Goal: Task Accomplishment & Management: Use online tool/utility

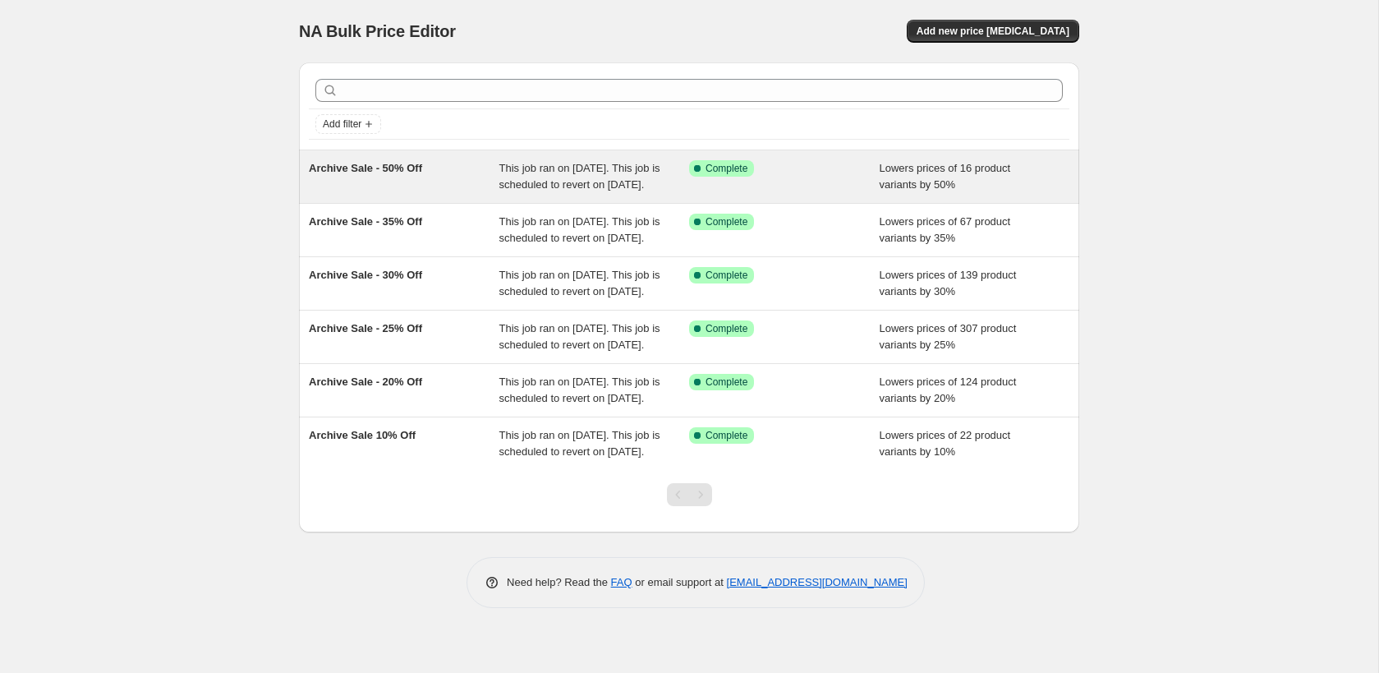
click at [424, 193] on div "Archive Sale - 50% Off" at bounding box center [404, 176] width 191 height 33
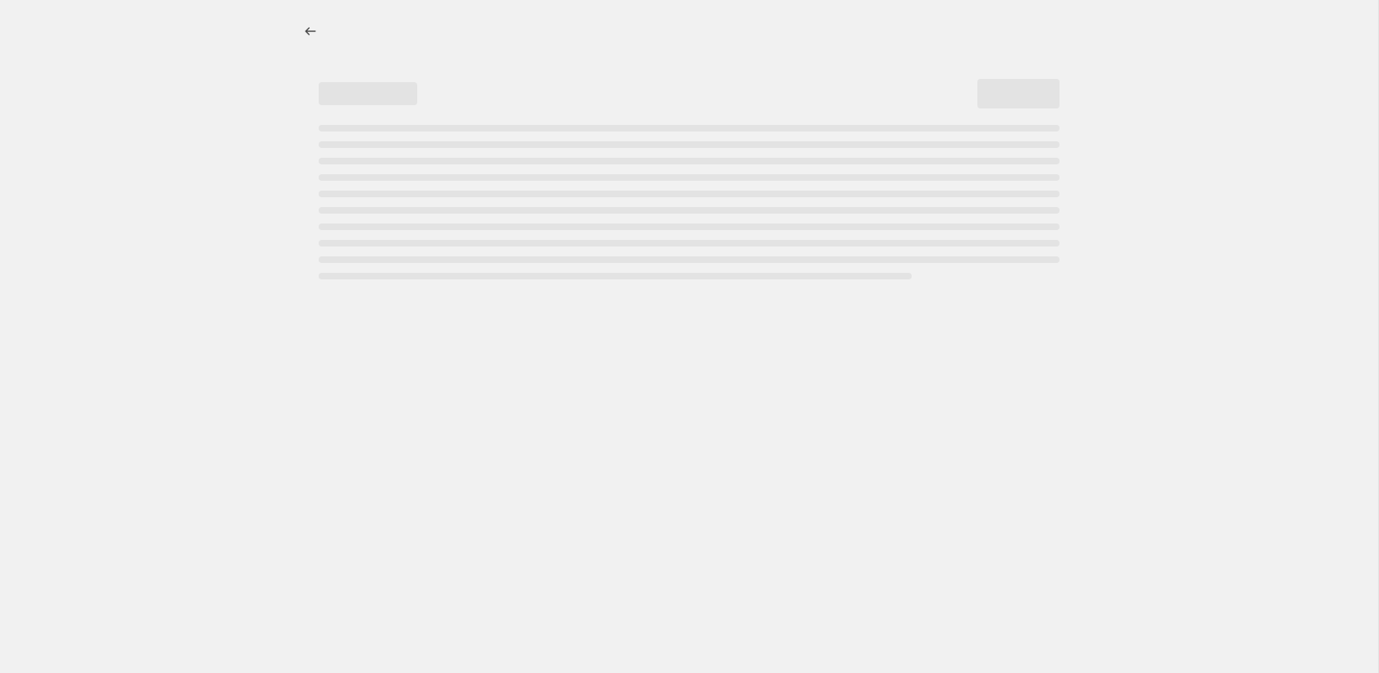
select select "percentage"
select select "collection"
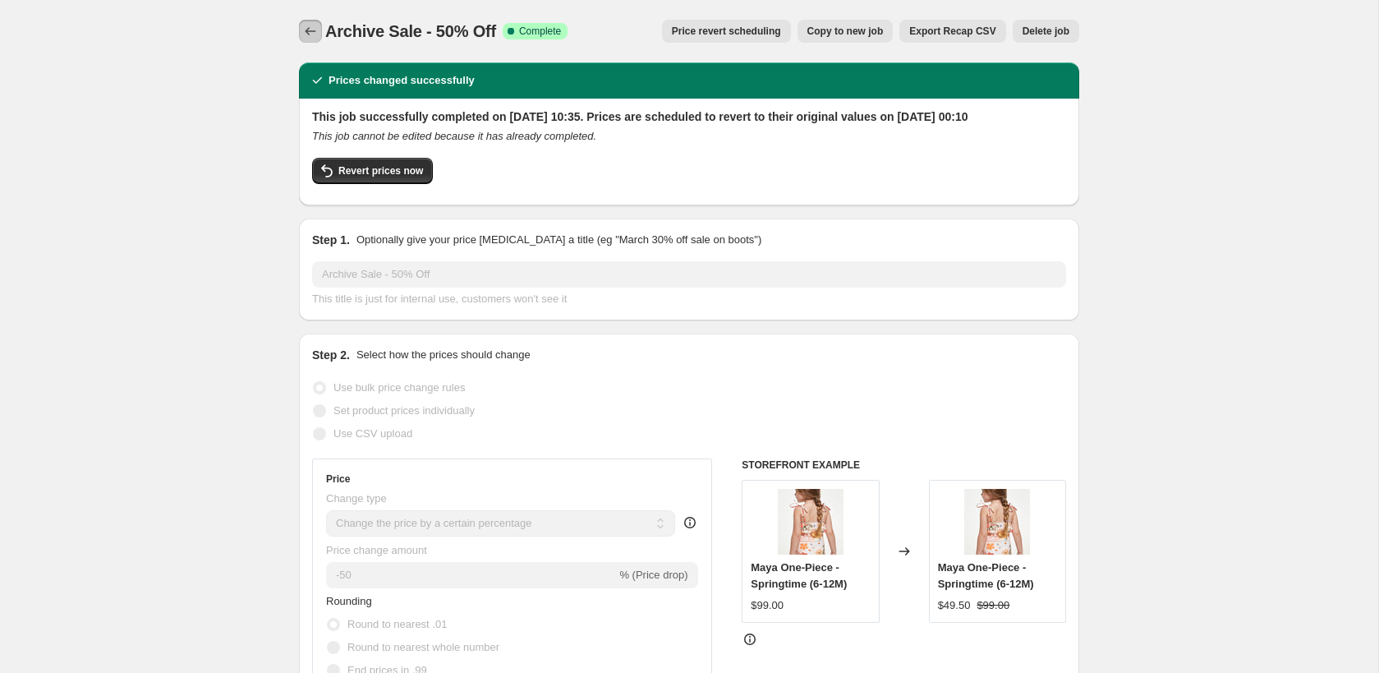
click at [309, 39] on icon "Price change jobs" at bounding box center [310, 31] width 16 height 16
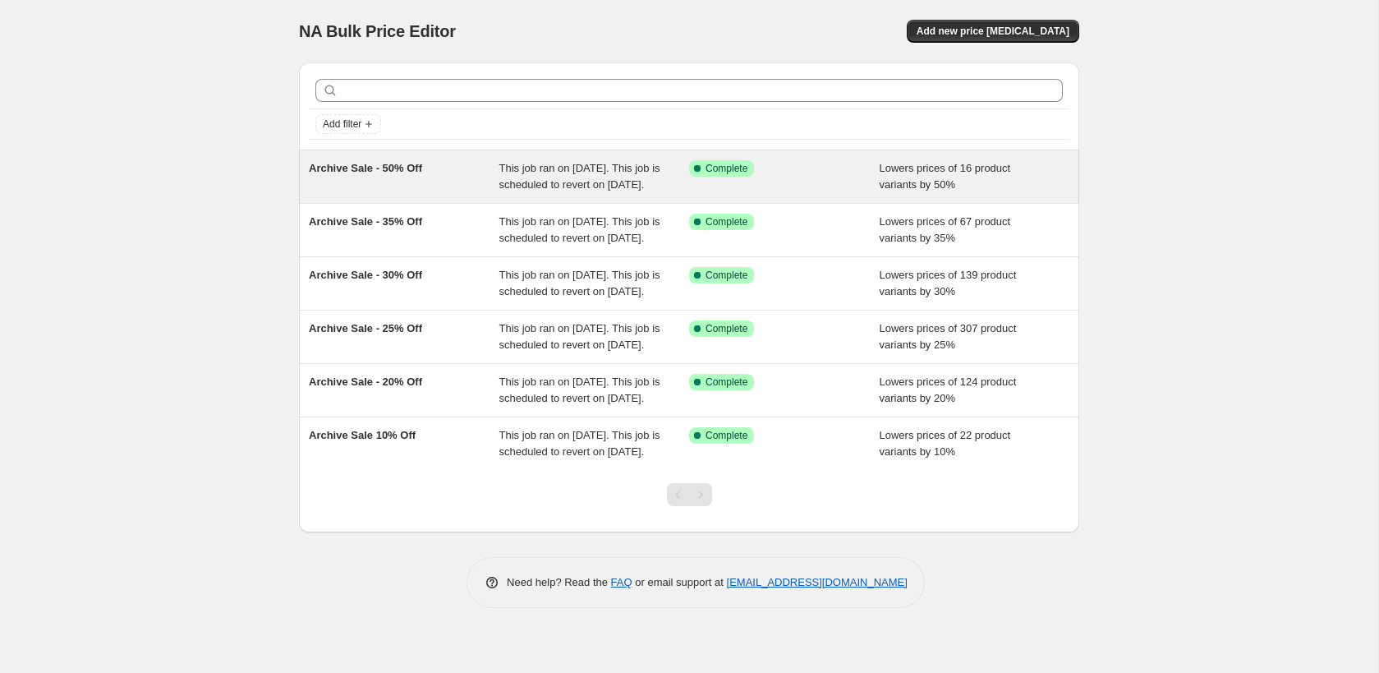
click at [364, 185] on div "Archive Sale - 50% Off" at bounding box center [404, 176] width 191 height 33
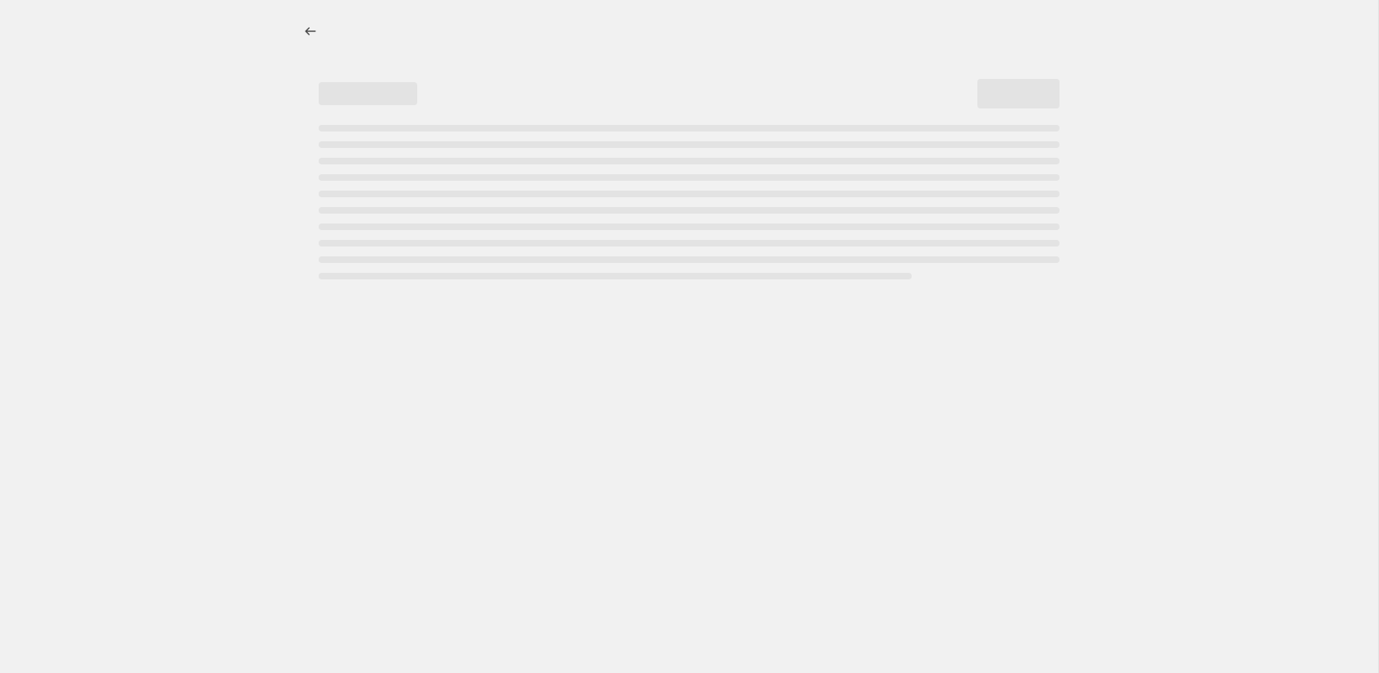
select select "percentage"
select select "collection"
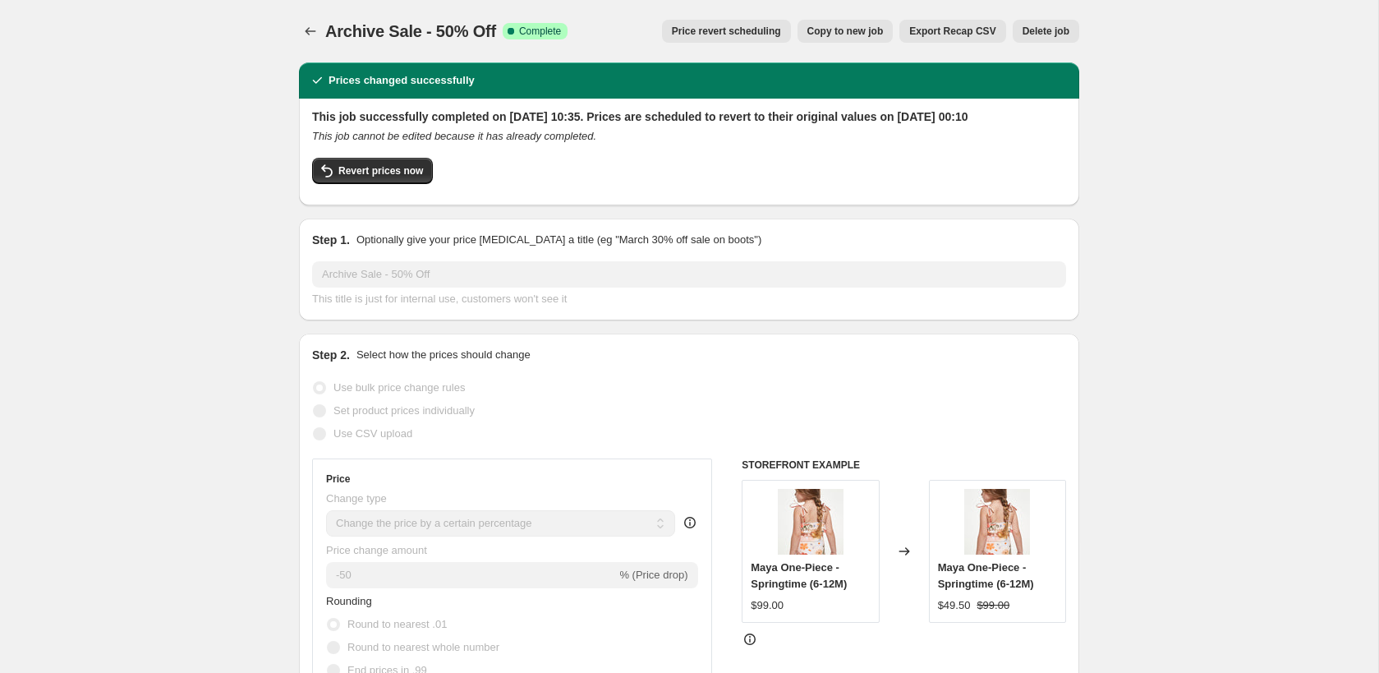
click at [1040, 28] on span "Delete job" at bounding box center [1045, 31] width 47 height 13
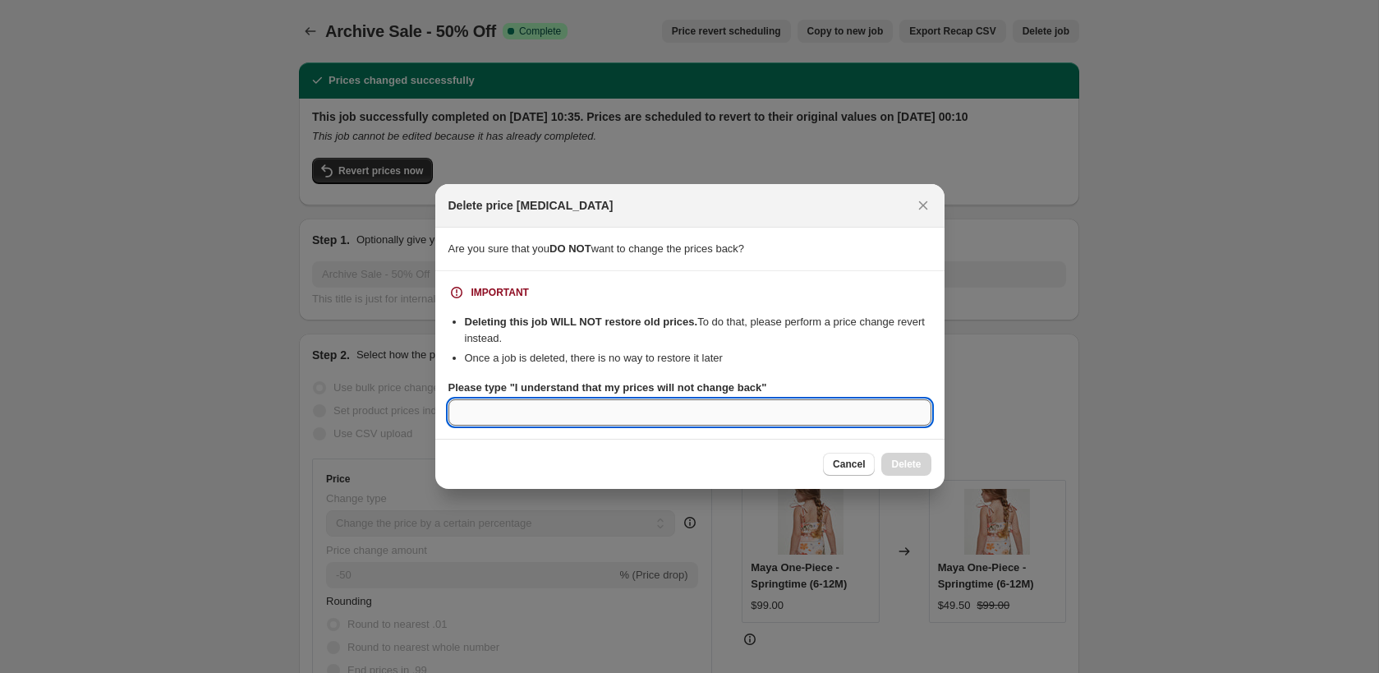
click at [778, 407] on input "Please type "I understand that my prices will not change back"" at bounding box center [689, 412] width 483 height 26
type input "I understand that my prices will not change back"
click at [930, 466] on button "Delete" at bounding box center [905, 463] width 49 height 23
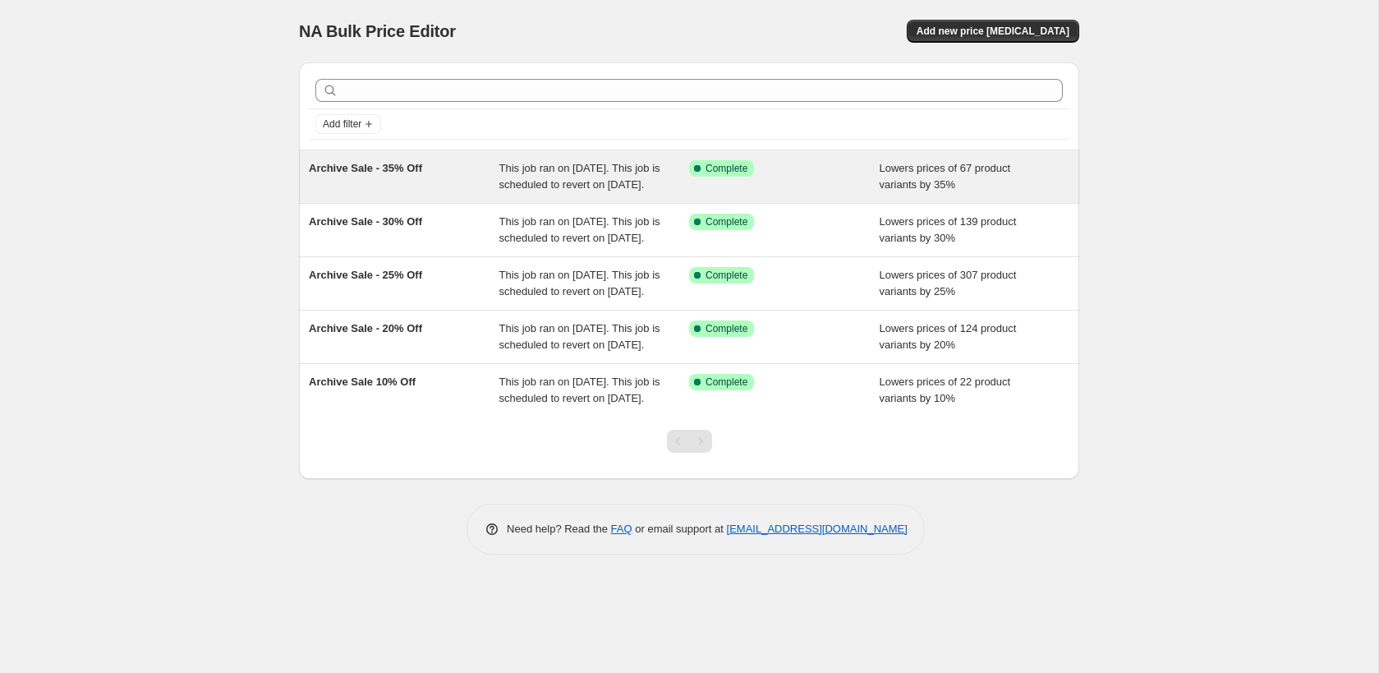
click at [864, 193] on div "Success Complete Complete" at bounding box center [784, 176] width 191 height 33
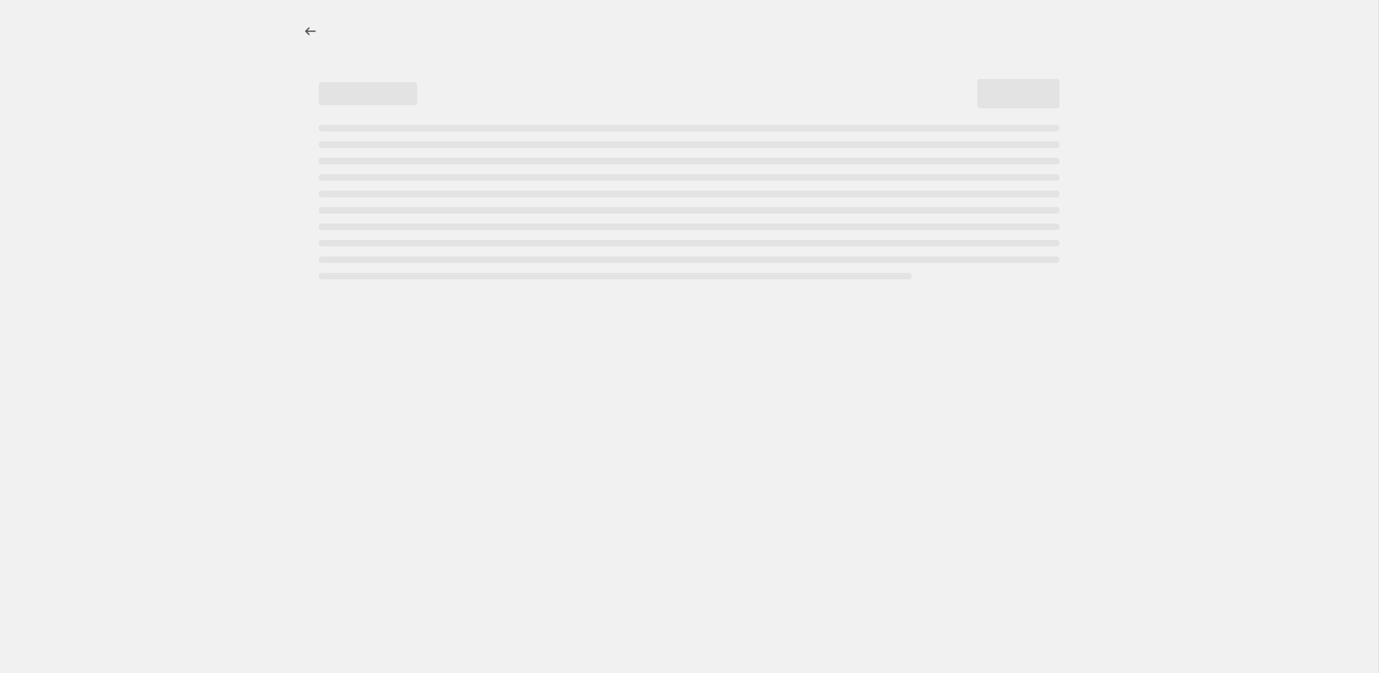
select select "percentage"
select select "collection"
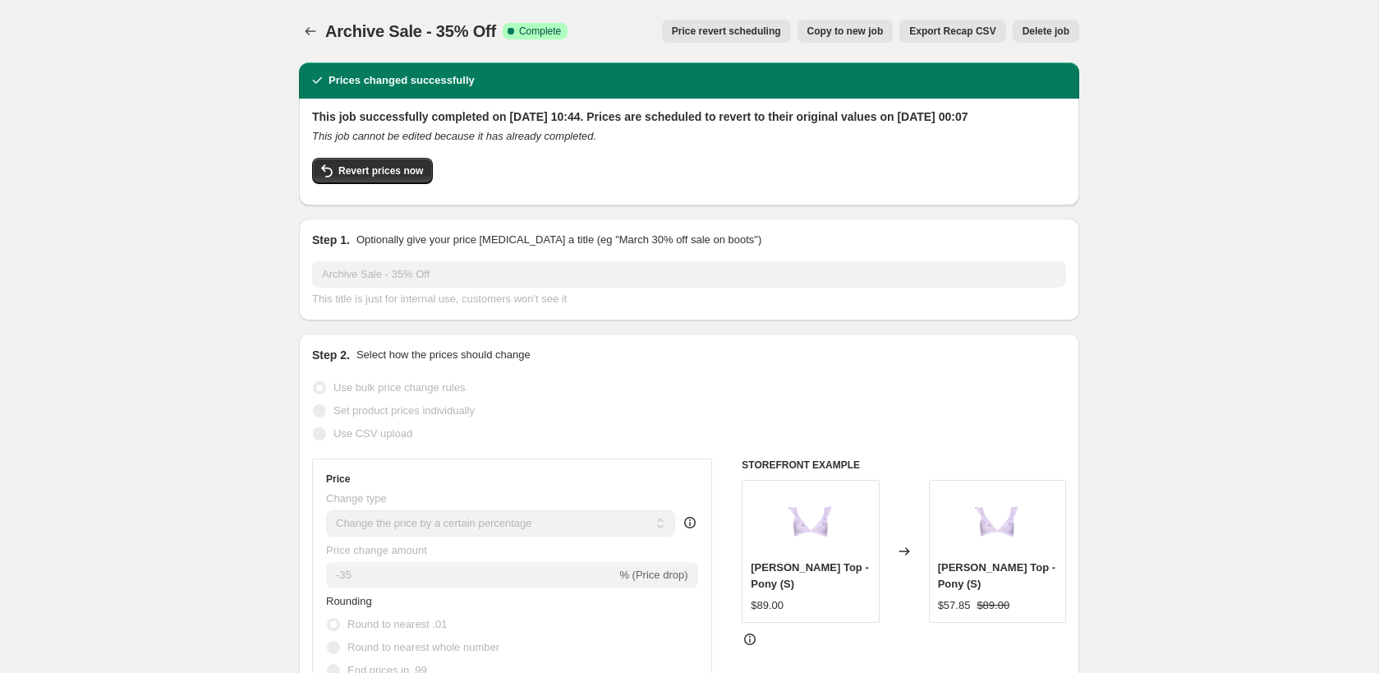
click at [1028, 29] on span "Delete job" at bounding box center [1045, 31] width 47 height 13
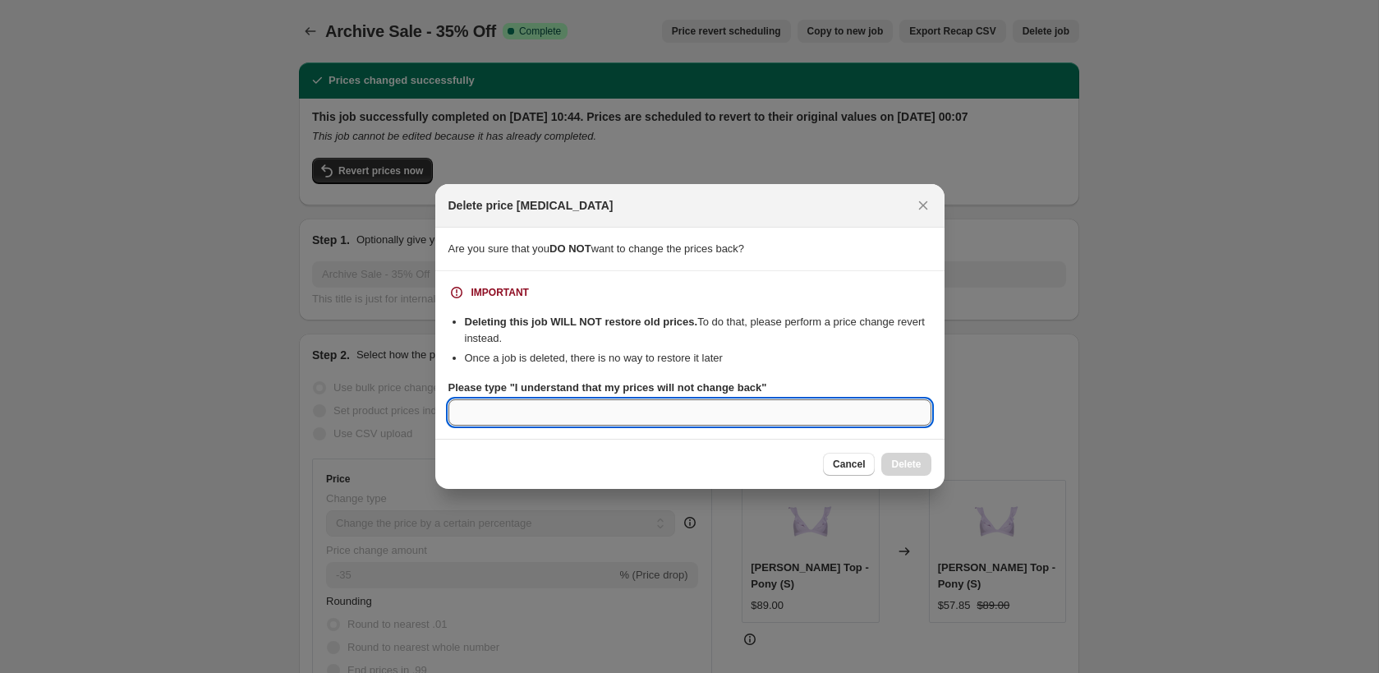
click at [651, 417] on input "Please type "I understand that my prices will not change back"" at bounding box center [689, 412] width 483 height 26
type input "I understand that my prices will not change back"
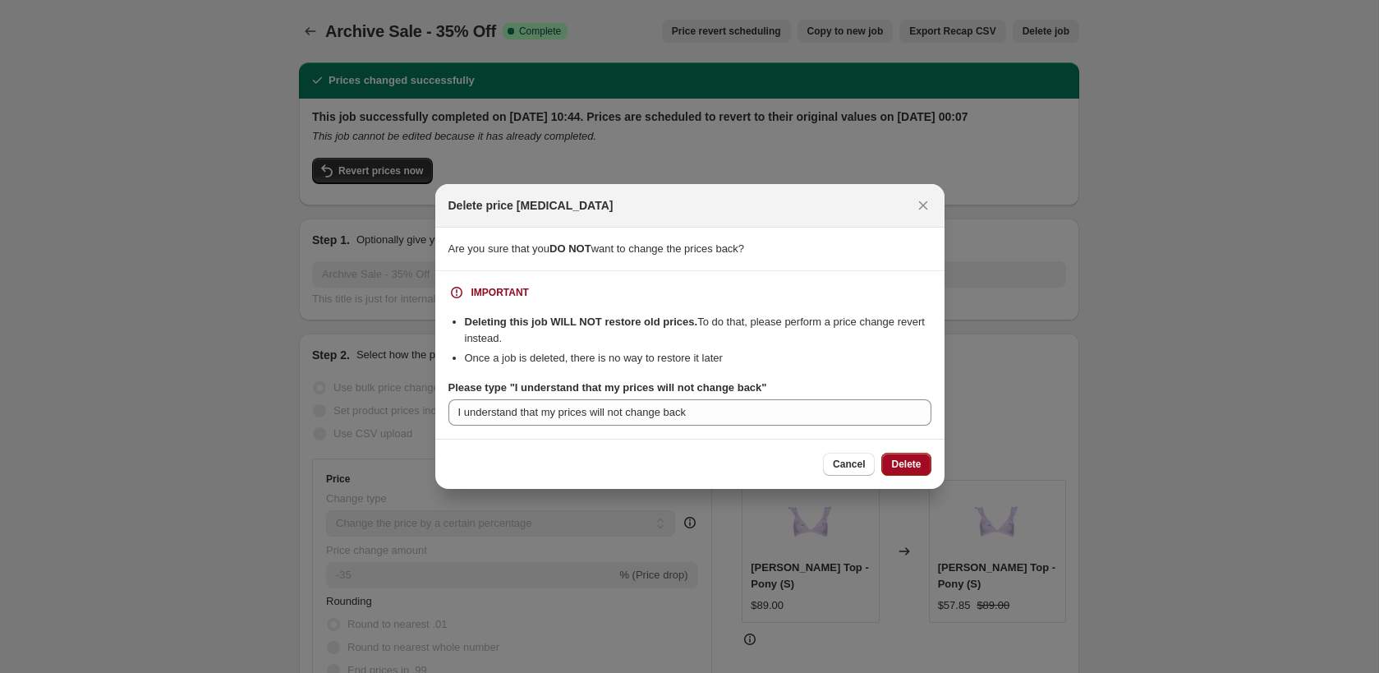
click at [929, 457] on button "Delete" at bounding box center [905, 463] width 49 height 23
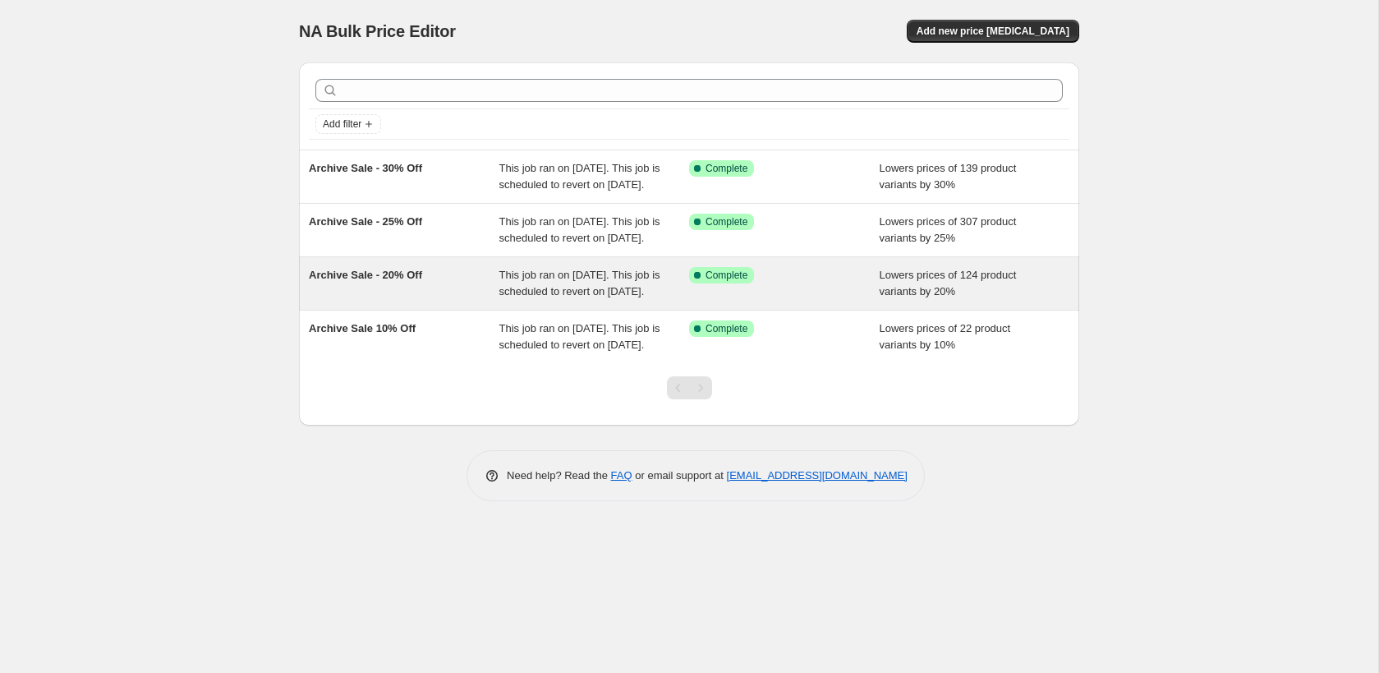
click at [774, 300] on div "Success Complete Complete" at bounding box center [784, 283] width 191 height 33
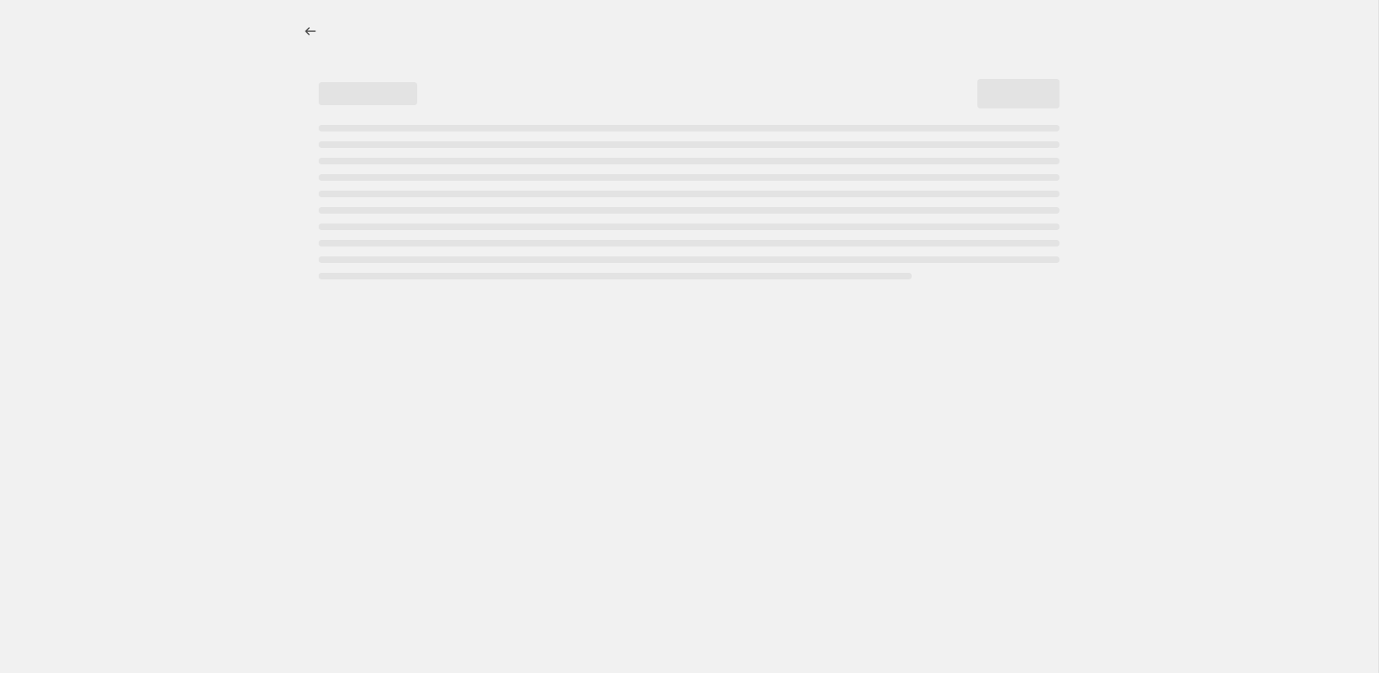
select select "percentage"
select select "collection"
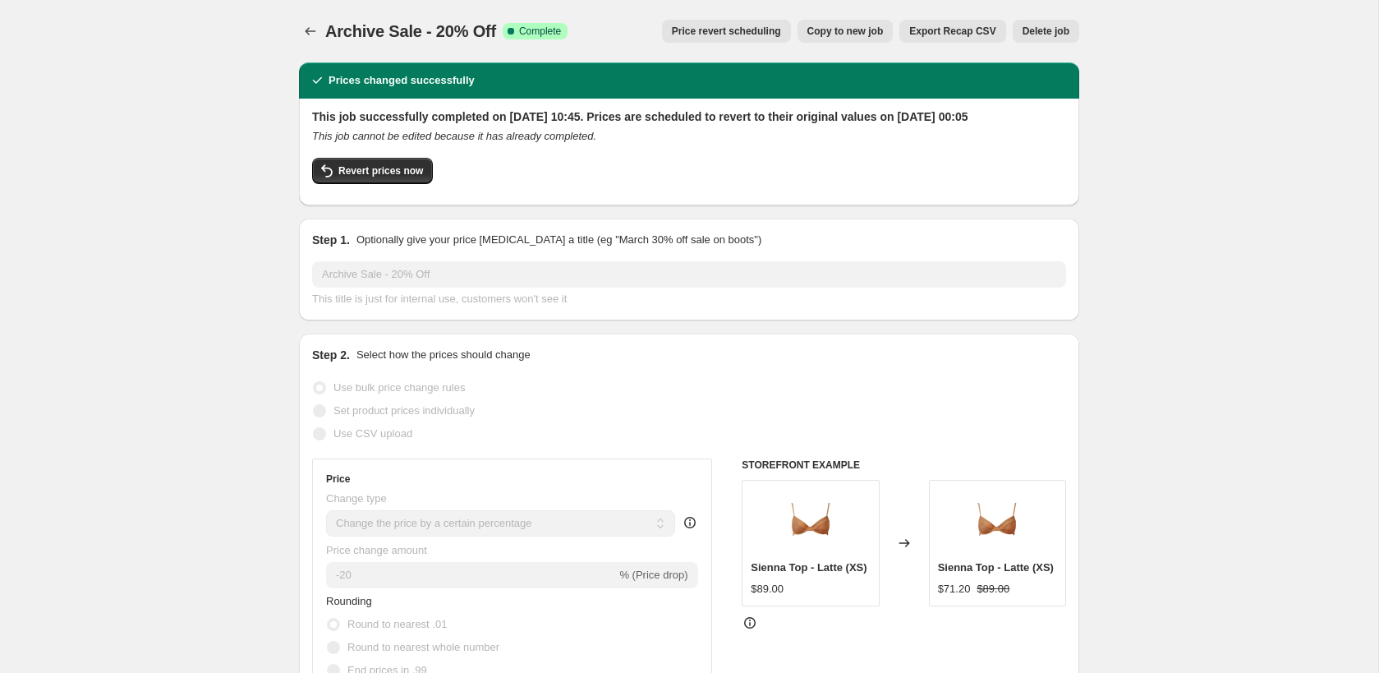
click at [1040, 34] on span "Delete job" at bounding box center [1045, 31] width 47 height 13
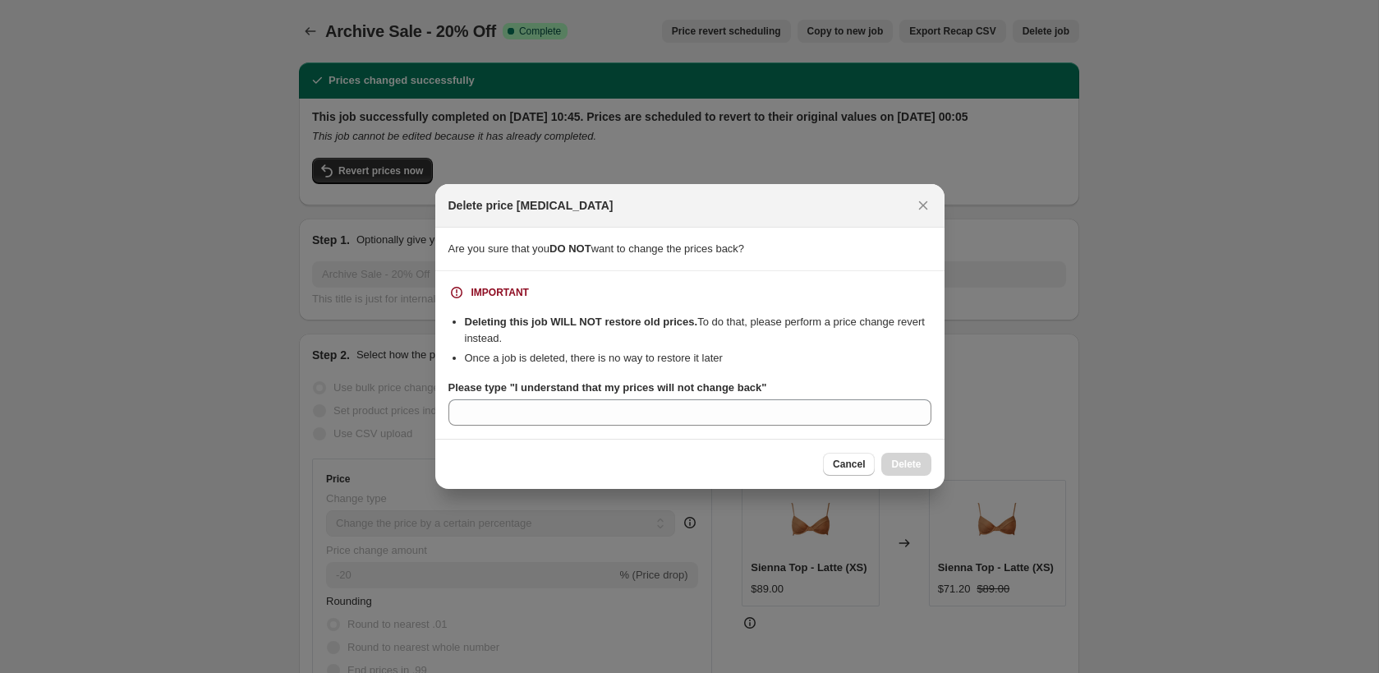
click at [668, 430] on section "IMPORTANT Deleting this job WILL NOT restore old prices. To do that, please per…" at bounding box center [689, 355] width 509 height 168
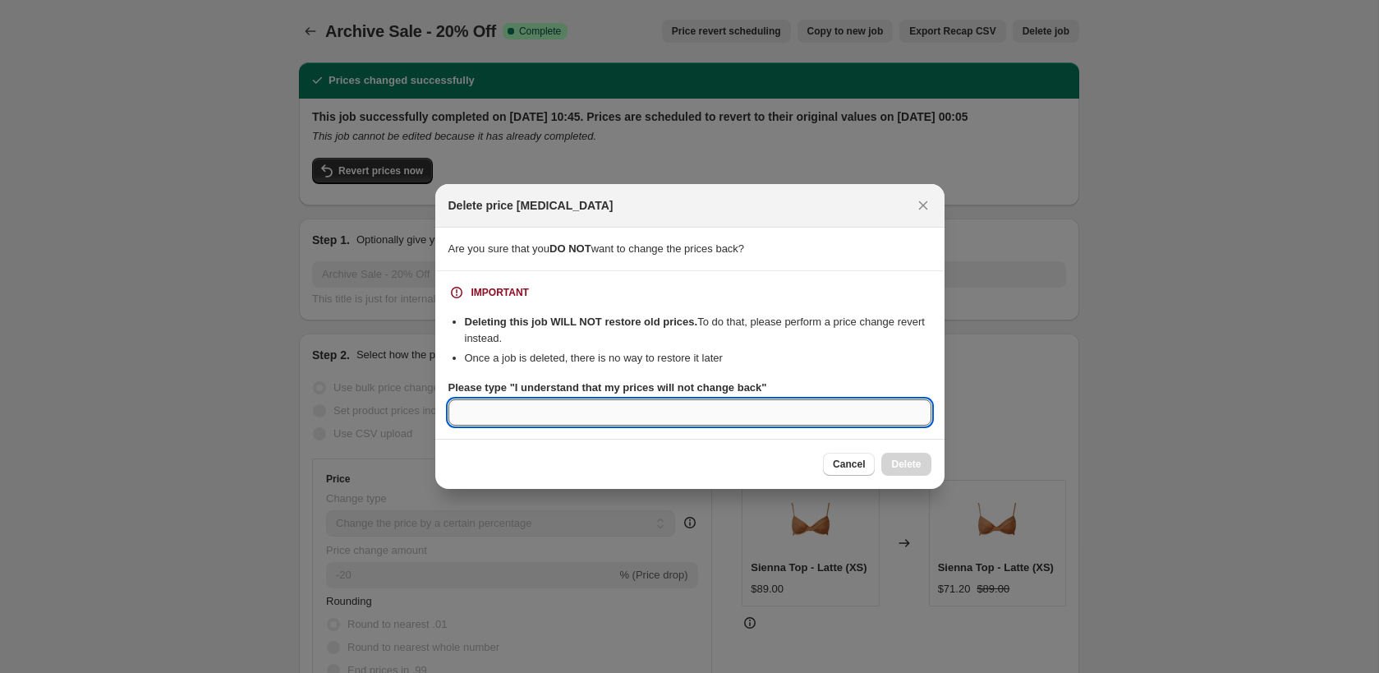
click at [663, 418] on input "Please type "I understand that my prices will not change back"" at bounding box center [689, 412] width 483 height 26
click at [626, 415] on input "I understand that my prices will nto change back" at bounding box center [689, 412] width 483 height 26
type input "I understand that my prices will not change back"
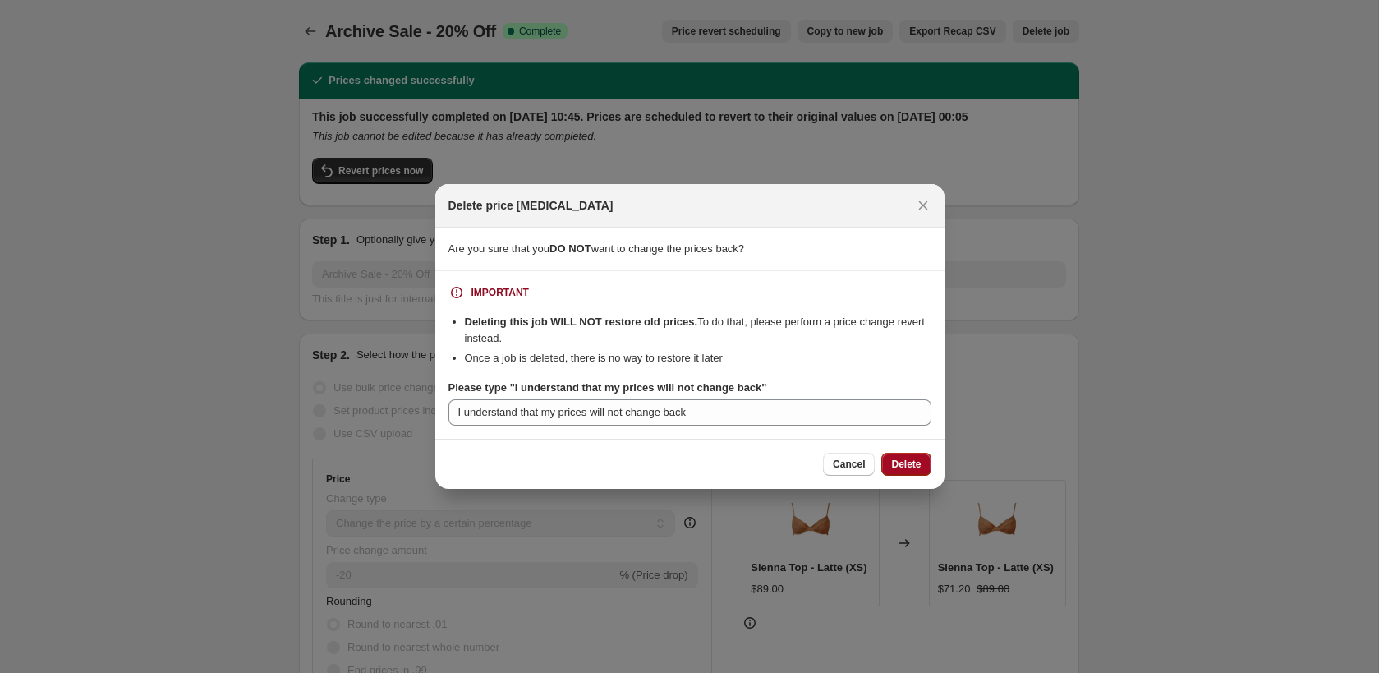
click at [893, 462] on span "Delete" at bounding box center [906, 463] width 30 height 13
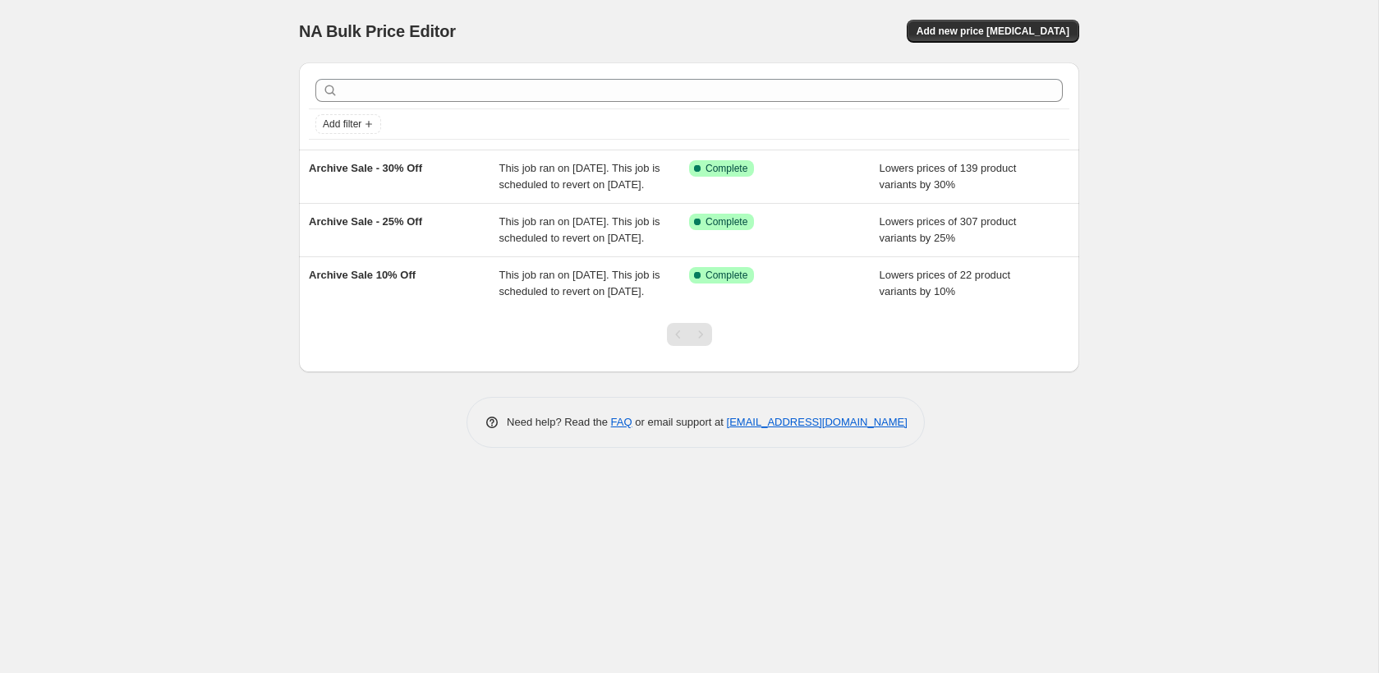
click at [599, 219] on div "Archive Sale - 25% Off This job ran on [DATE]. This job is scheduled to revert …" at bounding box center [689, 230] width 780 height 53
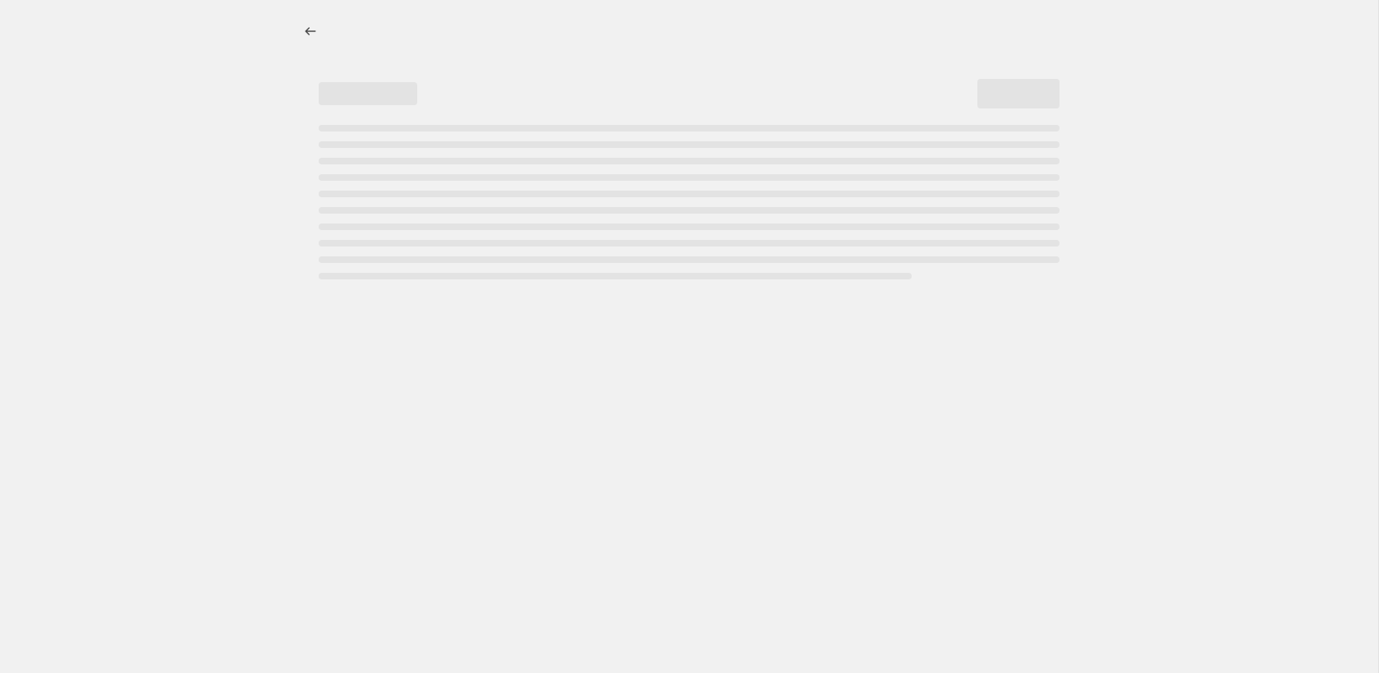
select select "percentage"
select select "collection"
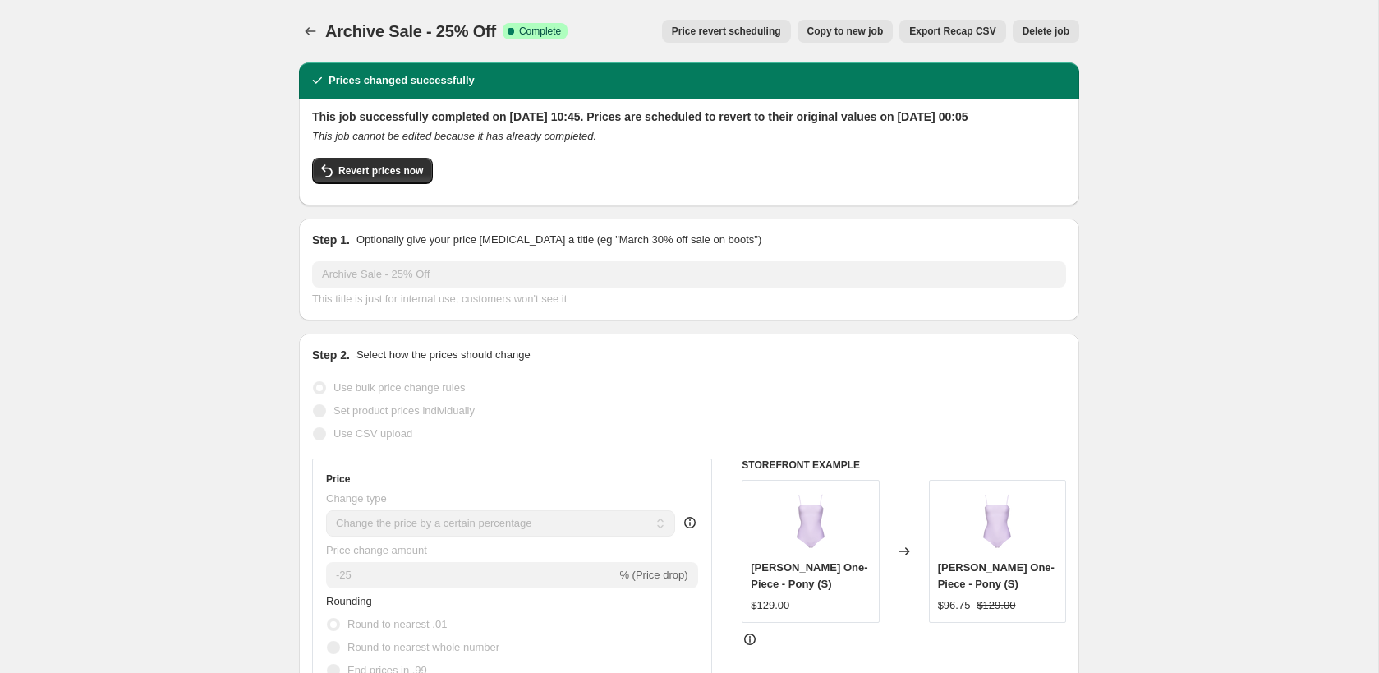
click at [1042, 32] on span "Delete job" at bounding box center [1045, 31] width 47 height 13
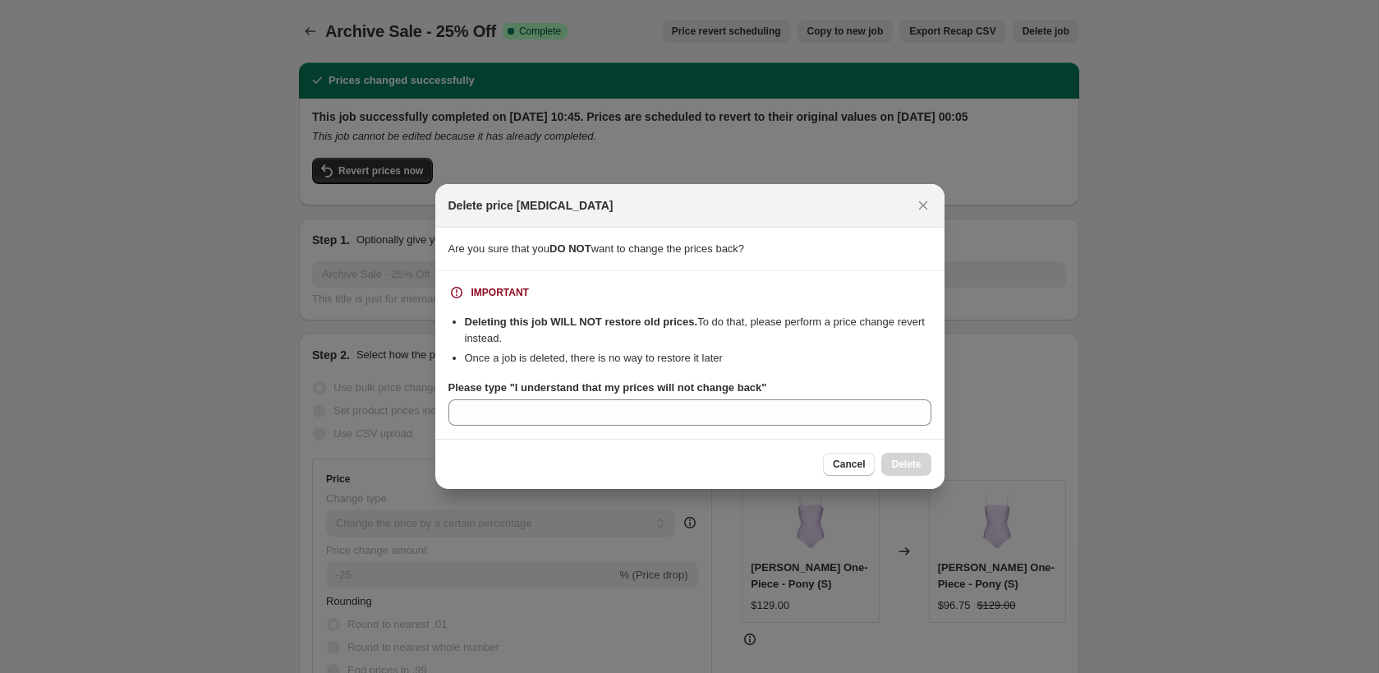
click at [673, 429] on section "IMPORTANT Deleting this job WILL NOT restore old prices. To do that, please per…" at bounding box center [689, 355] width 509 height 168
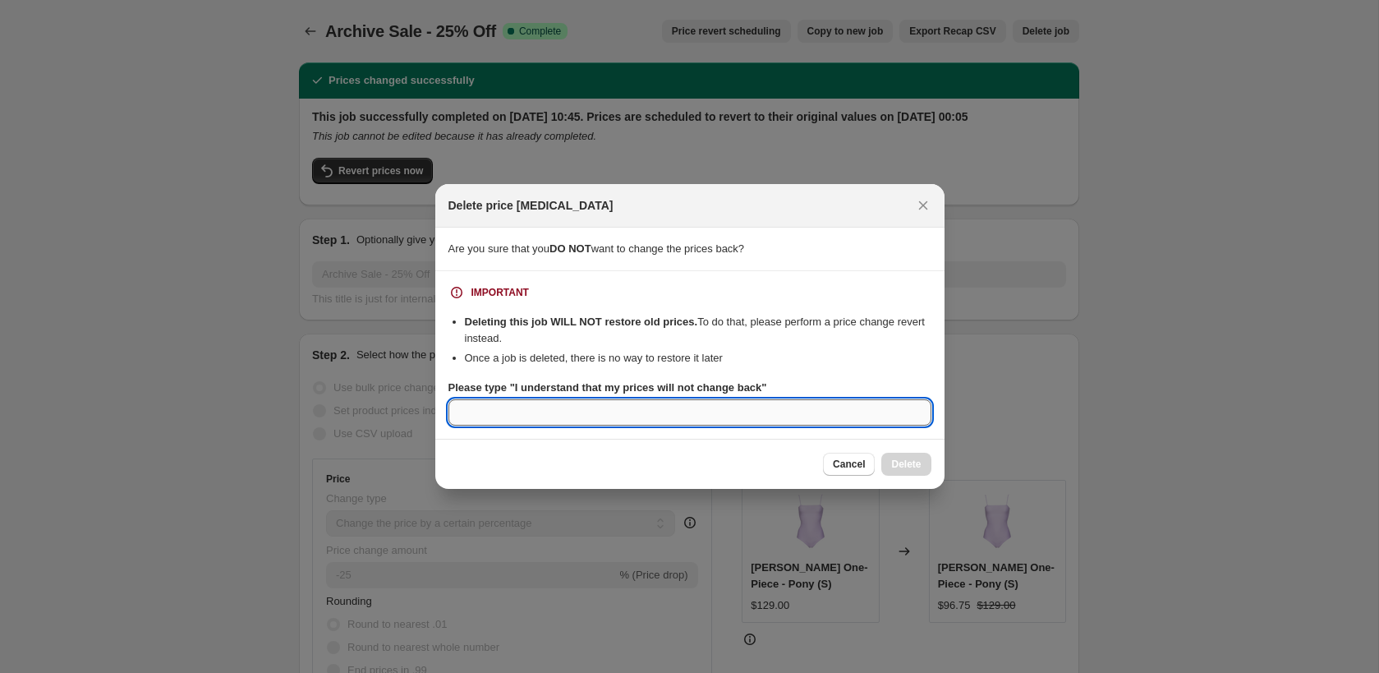
click at [673, 422] on input "Please type "I understand that my prices will not change back"" at bounding box center [689, 412] width 483 height 26
type input "I understand that my prices will not change back"
click at [911, 461] on span "Delete" at bounding box center [906, 463] width 30 height 13
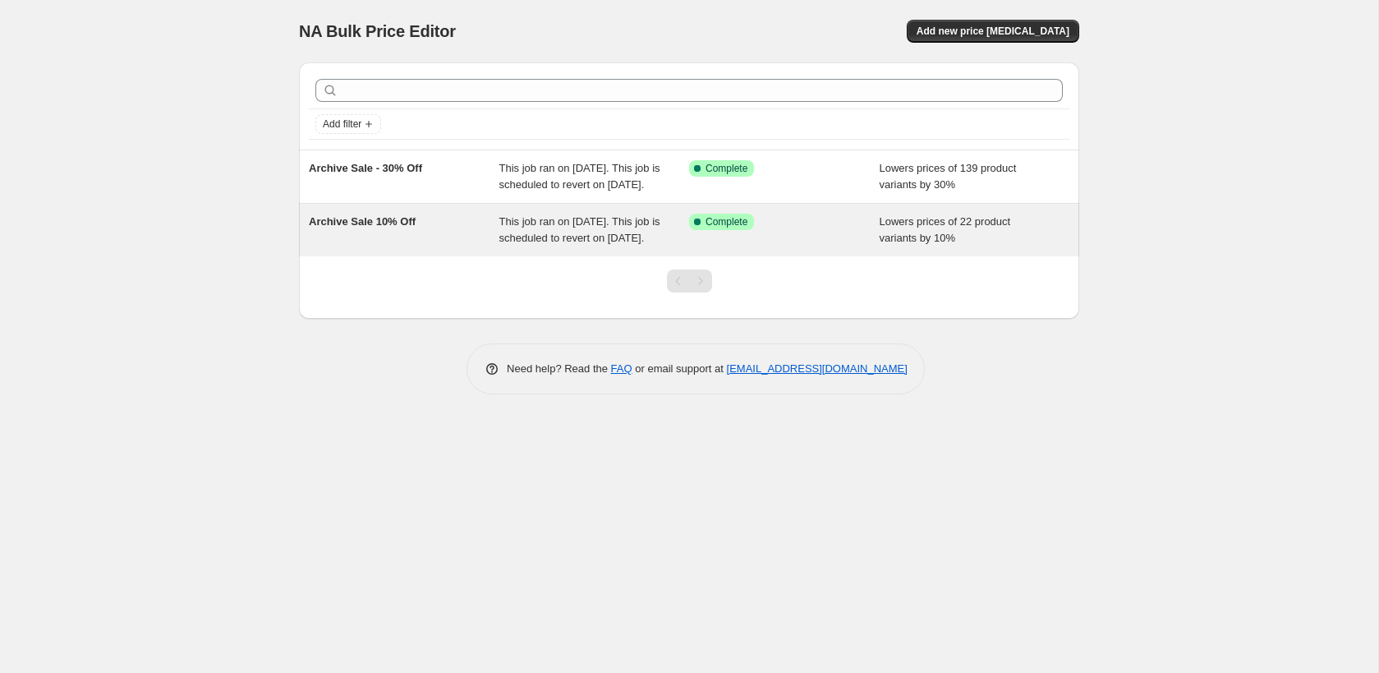
click at [909, 256] on div "Archive Sale 10% Off This job ran on [DATE]. This job is scheduled to revert on…" at bounding box center [689, 230] width 780 height 53
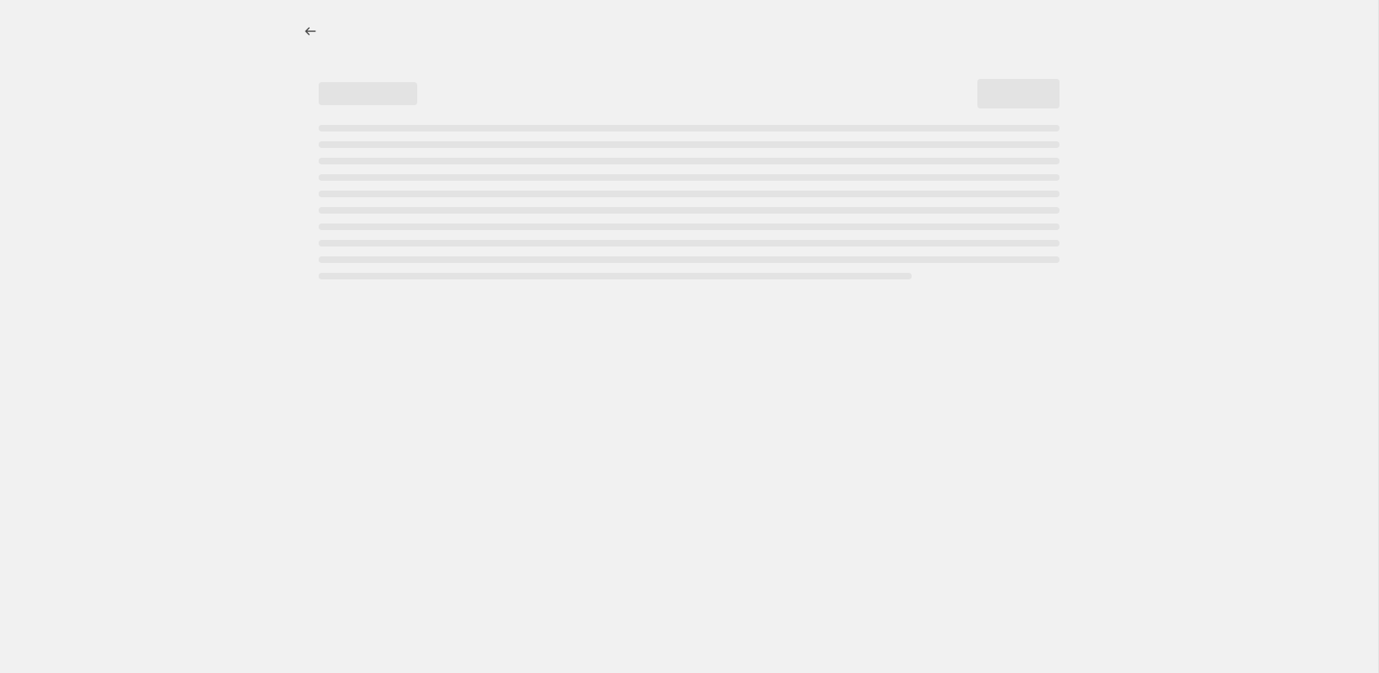
click at [909, 269] on div "Page loading" at bounding box center [689, 202] width 741 height 154
select select "percentage"
select select "collection"
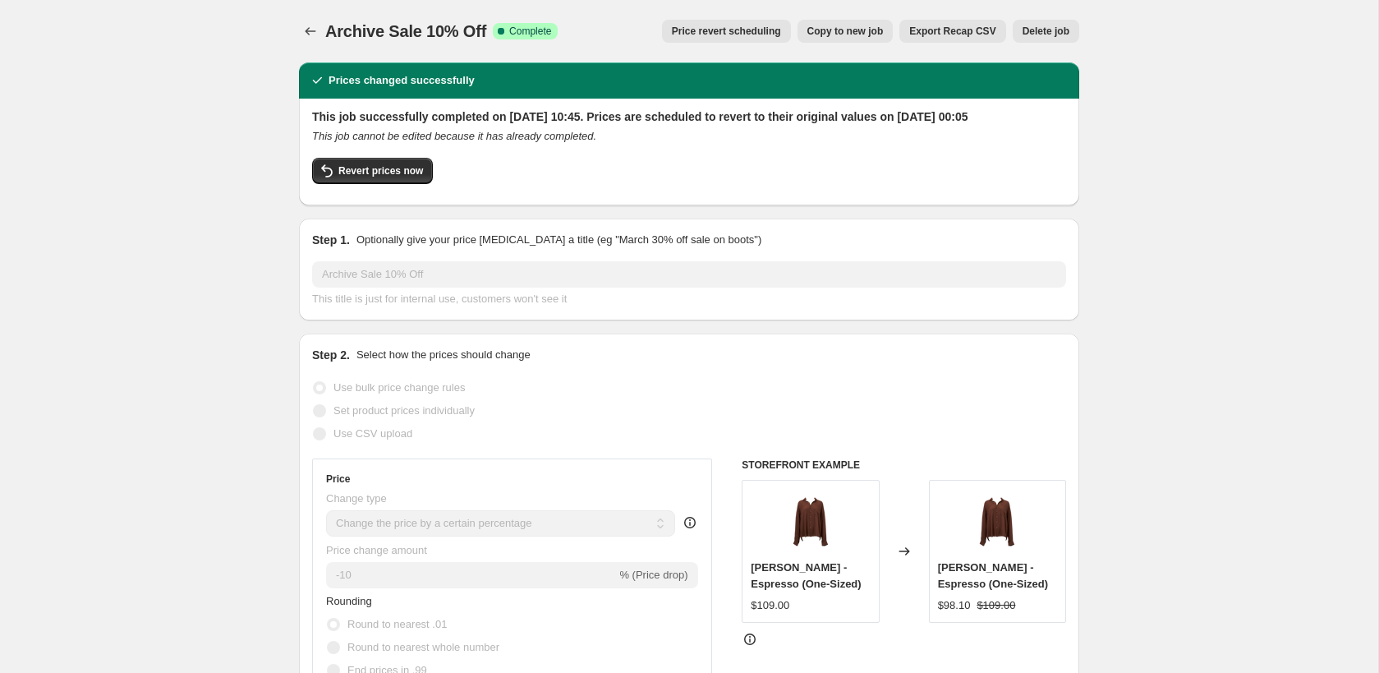
click at [1055, 28] on span "Delete job" at bounding box center [1045, 31] width 47 height 13
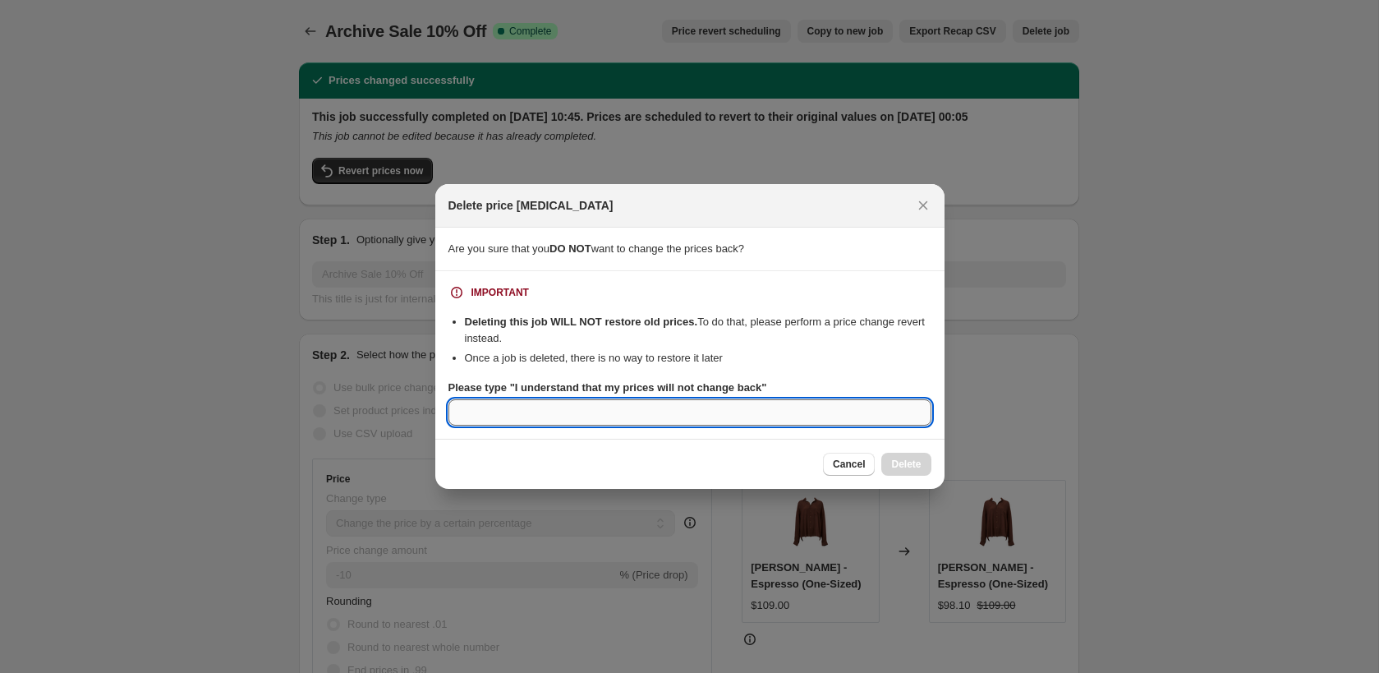
click at [861, 418] on input "Please type "I understand that my prices will not change back"" at bounding box center [689, 412] width 483 height 26
type input "I understand that my prices will not change back"
click at [913, 466] on span "Delete" at bounding box center [906, 463] width 30 height 13
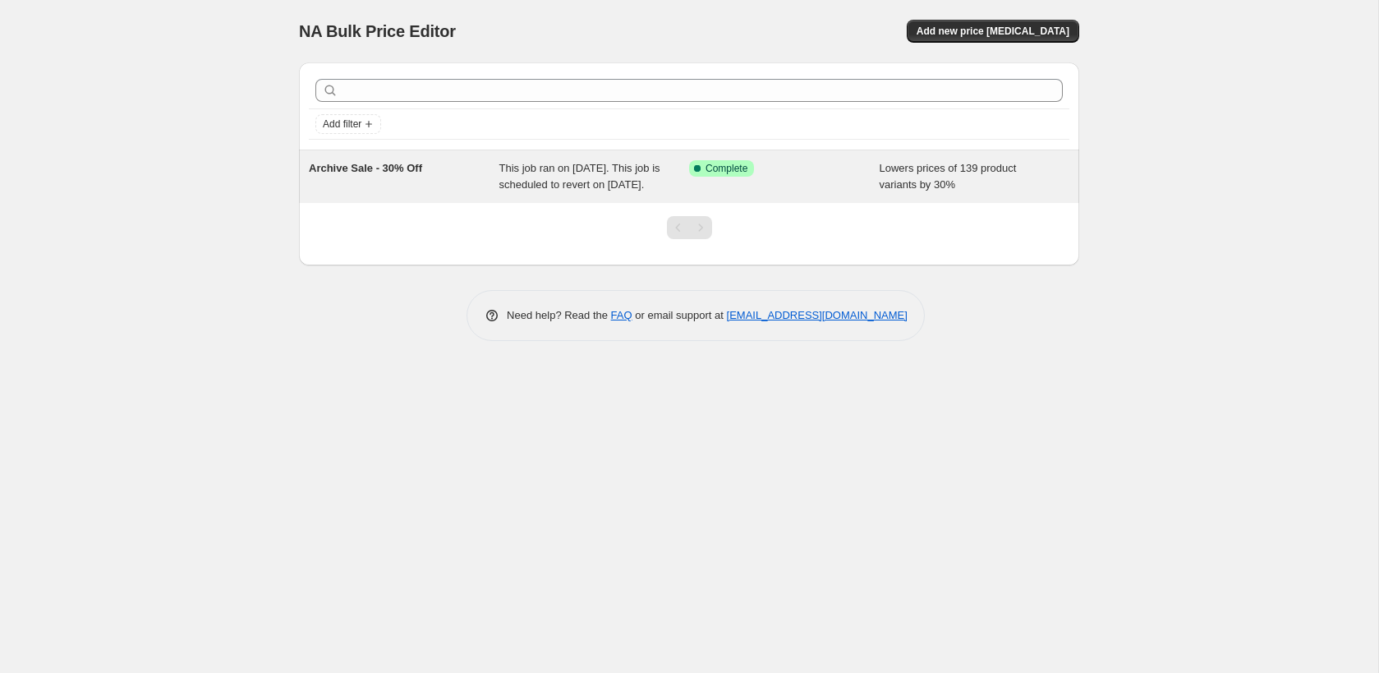
click at [957, 173] on span "Lowers prices of 139 product variants by 30%" at bounding box center [947, 176] width 137 height 29
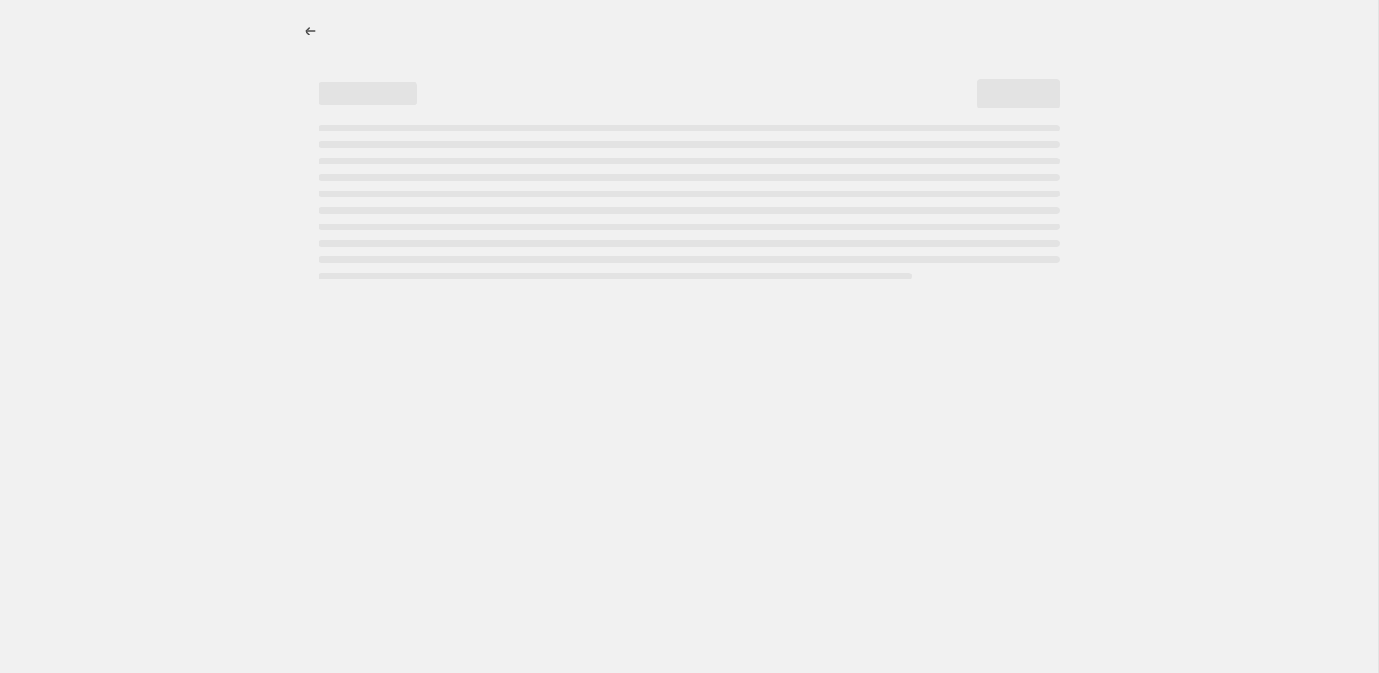
select select "percentage"
select select "collection"
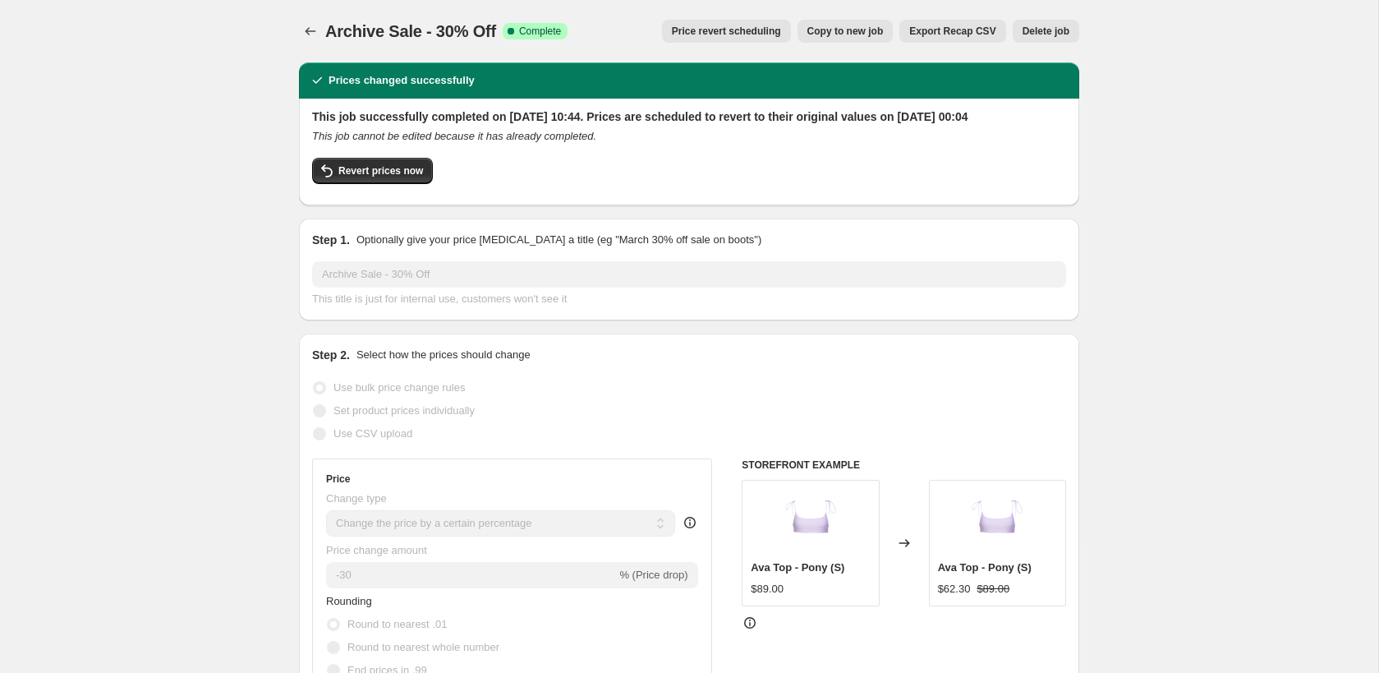
click at [1037, 33] on span "Delete job" at bounding box center [1045, 31] width 47 height 13
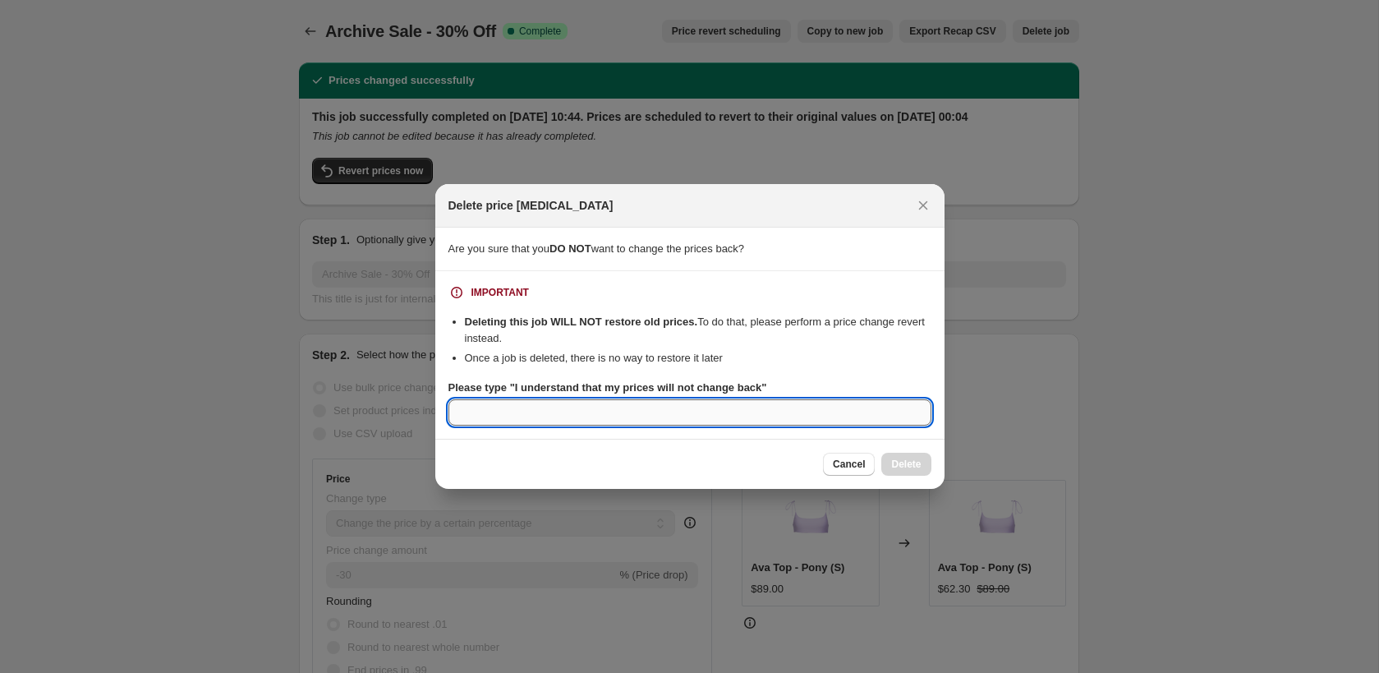
click at [651, 420] on input "Please type "I understand that my prices will not change back"" at bounding box center [689, 412] width 483 height 26
type input "I understand that my prices will not change back"
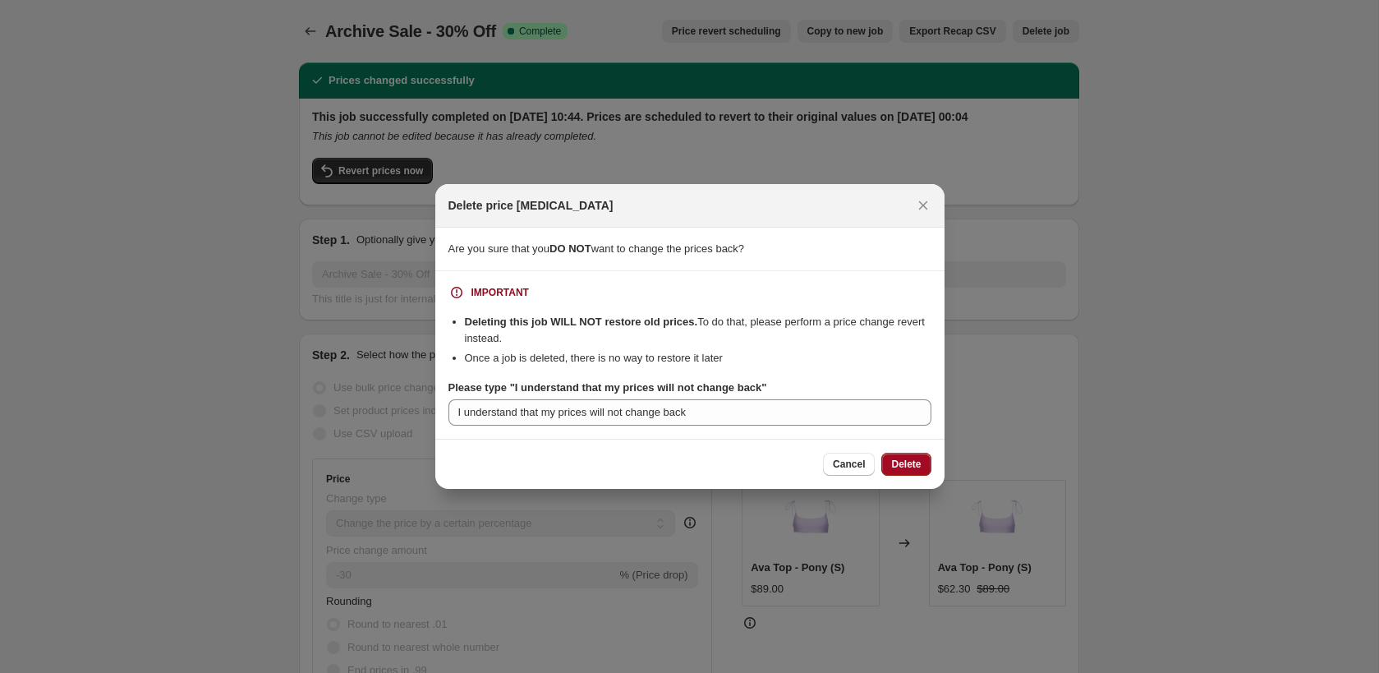
click at [888, 472] on button "Delete" at bounding box center [905, 463] width 49 height 23
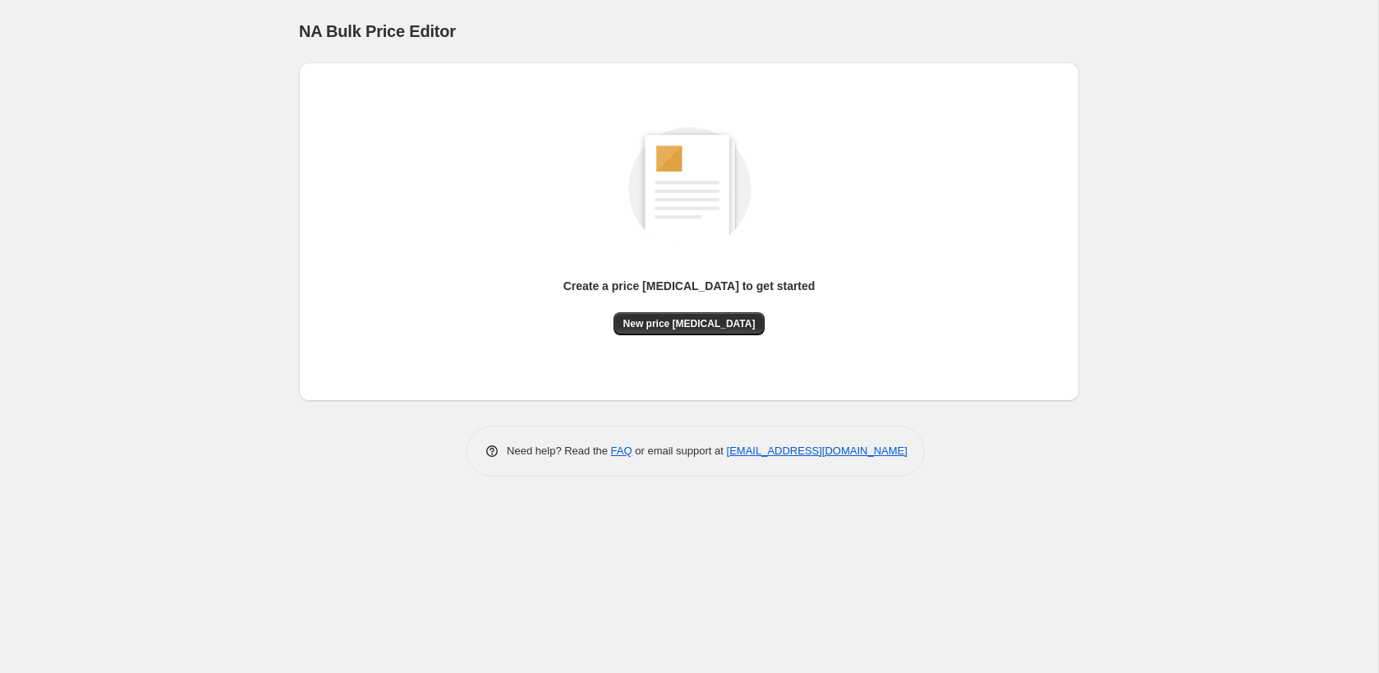
click at [655, 338] on div "Create a price [MEDICAL_DATA] to get started New price [MEDICAL_DATA]" at bounding box center [689, 232] width 754 height 312
click at [655, 333] on button "New price [MEDICAL_DATA]" at bounding box center [689, 323] width 152 height 23
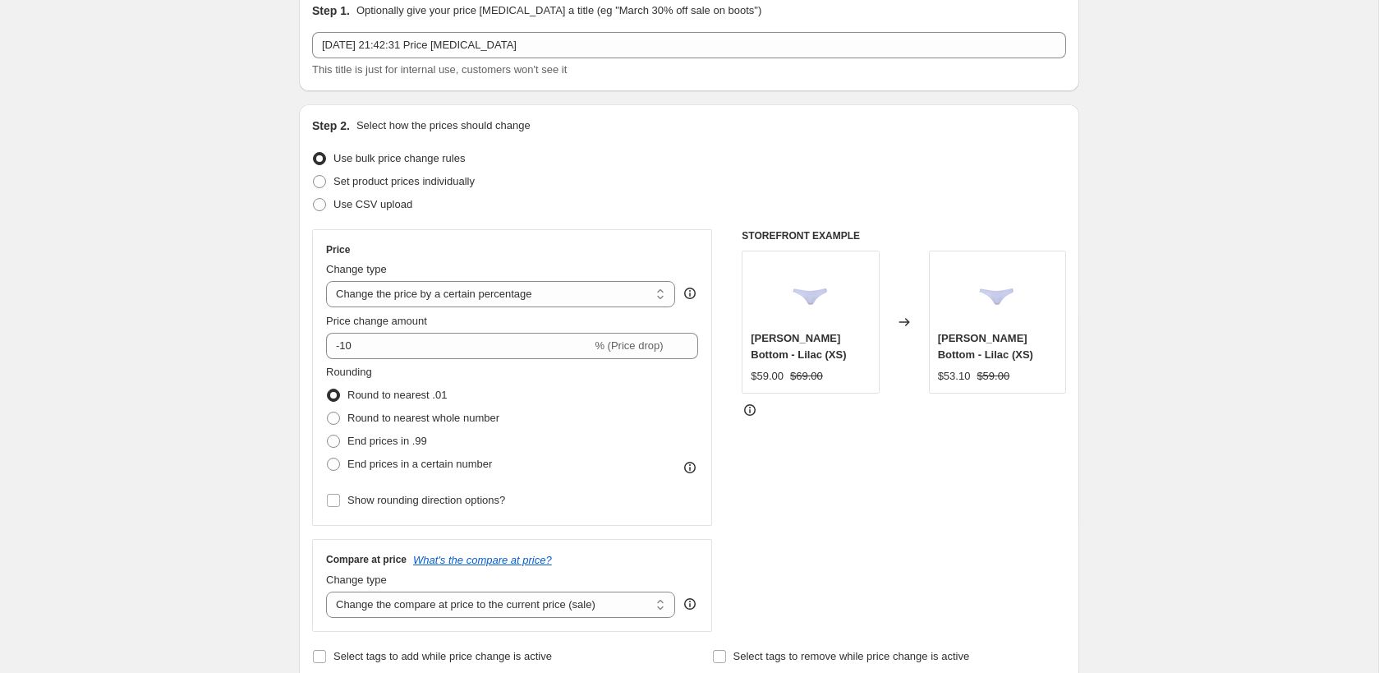
scroll to position [79, 0]
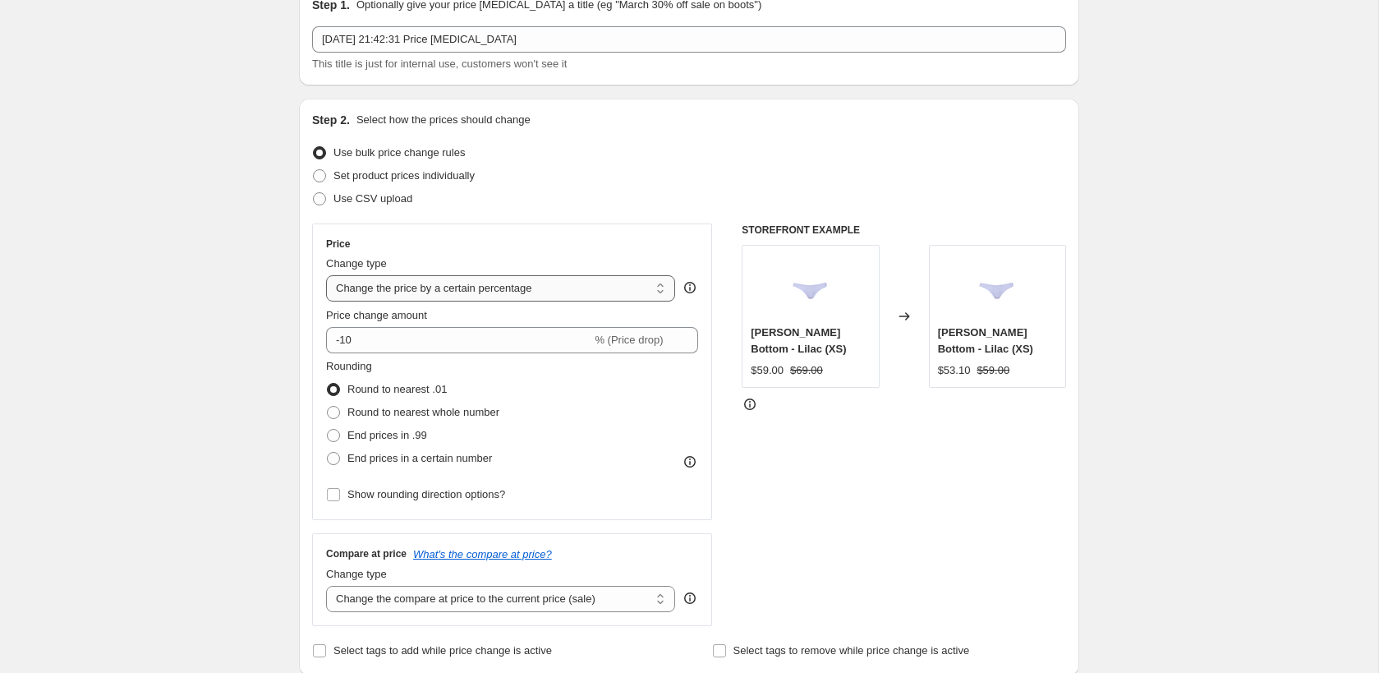
click at [455, 300] on select "Change the price to a certain amount Change the price by a certain amount Chang…" at bounding box center [500, 288] width 349 height 26
select select "ecap"
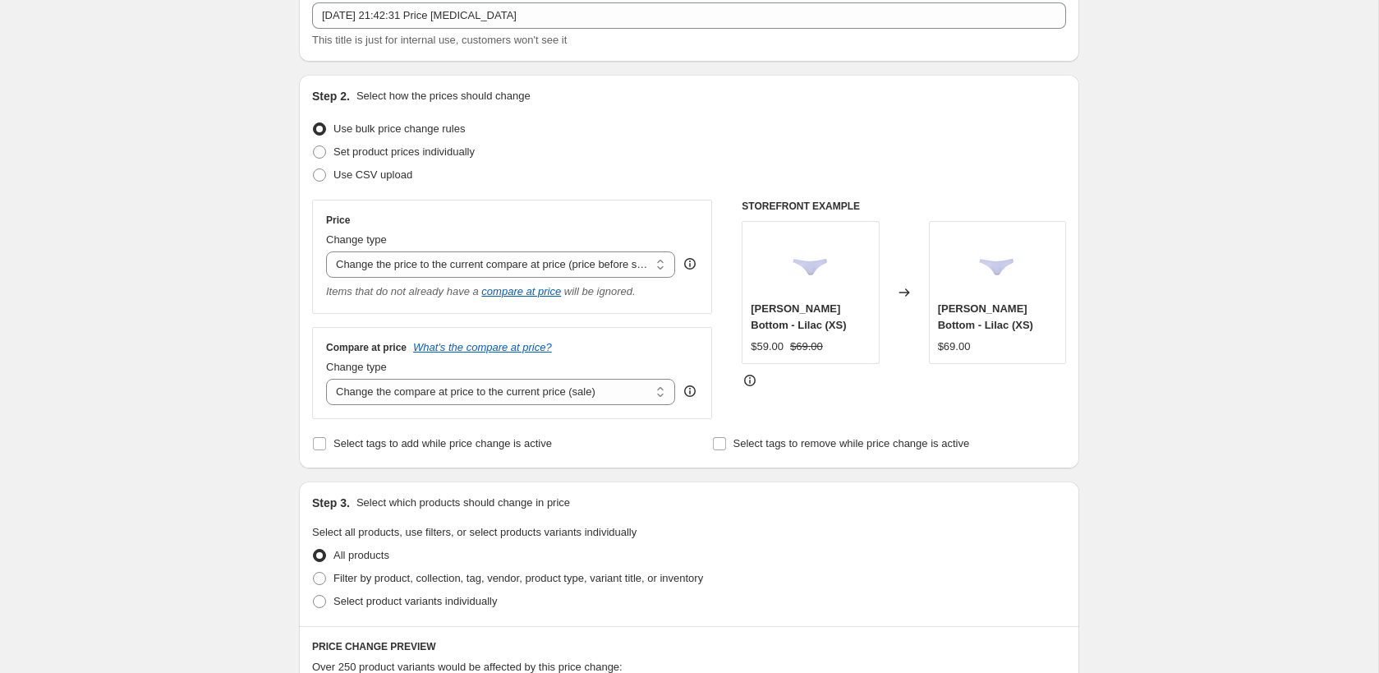
scroll to position [166, 0]
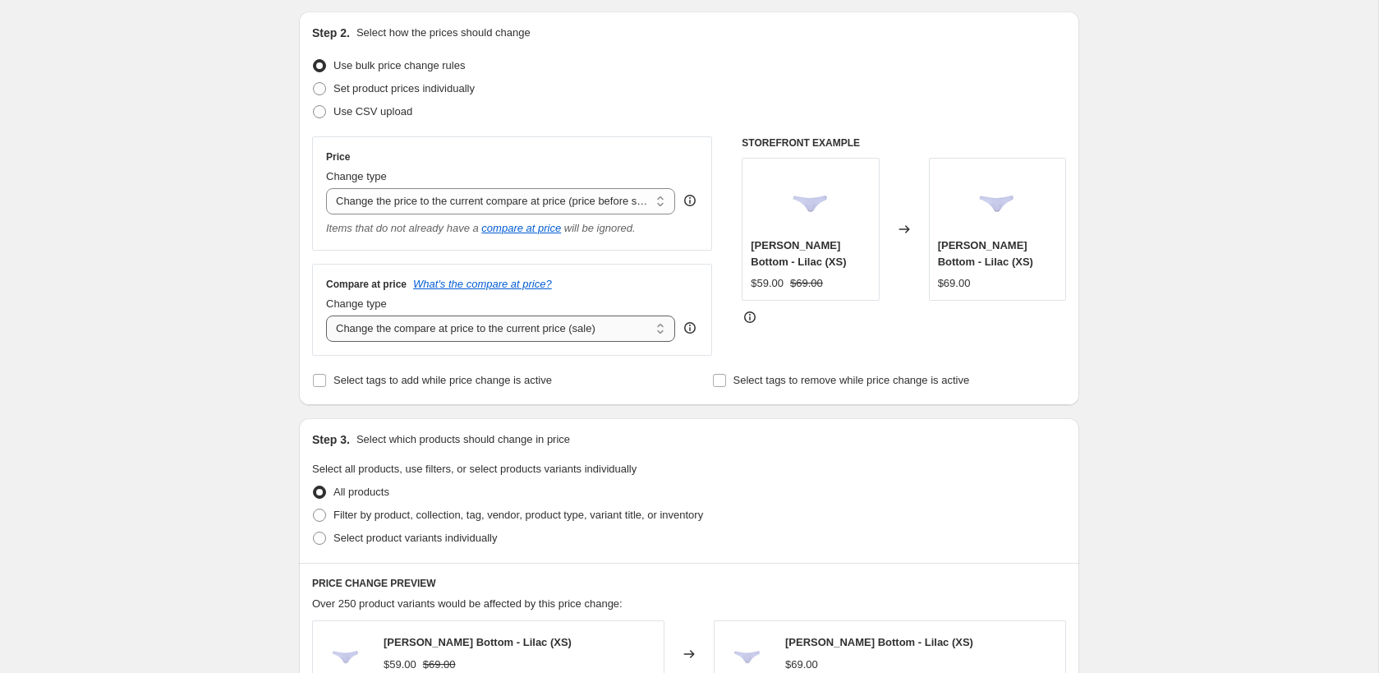
click at [475, 335] on select "Change the compare at price to the current price (sale) Change the compare at p…" at bounding box center [500, 328] width 349 height 26
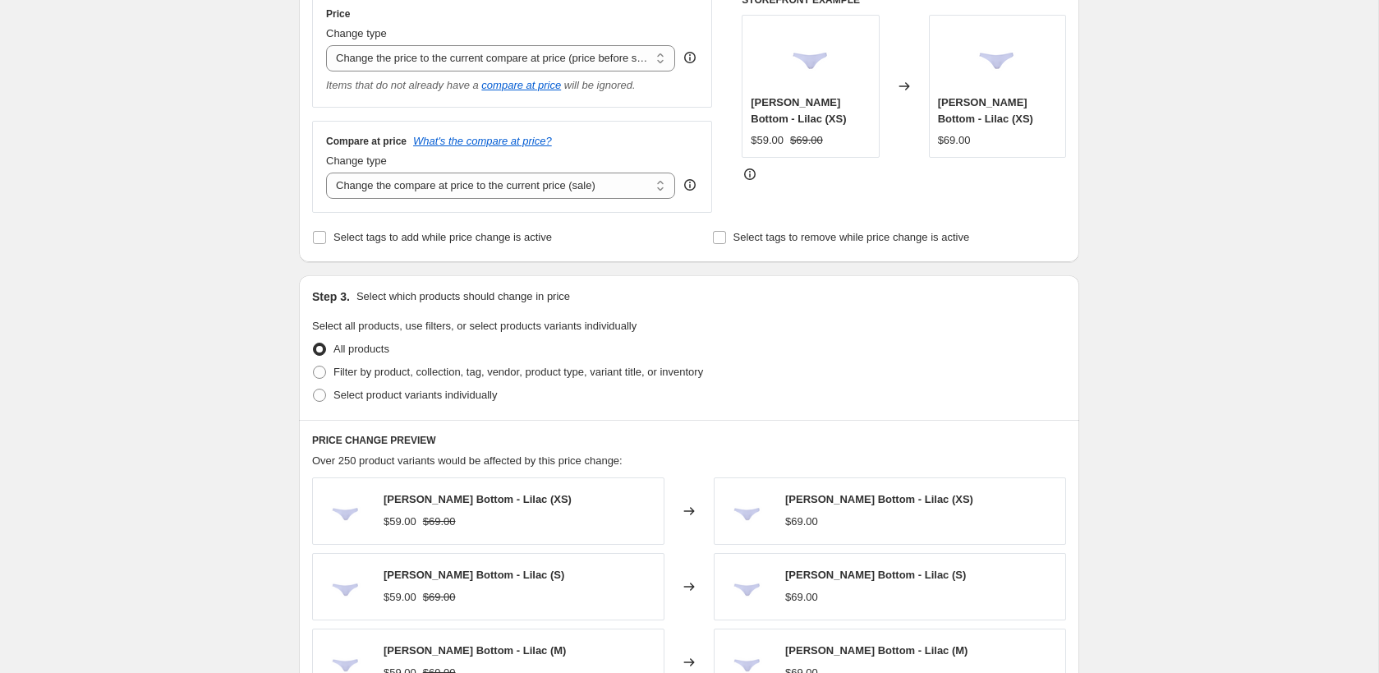
scroll to position [389, 0]
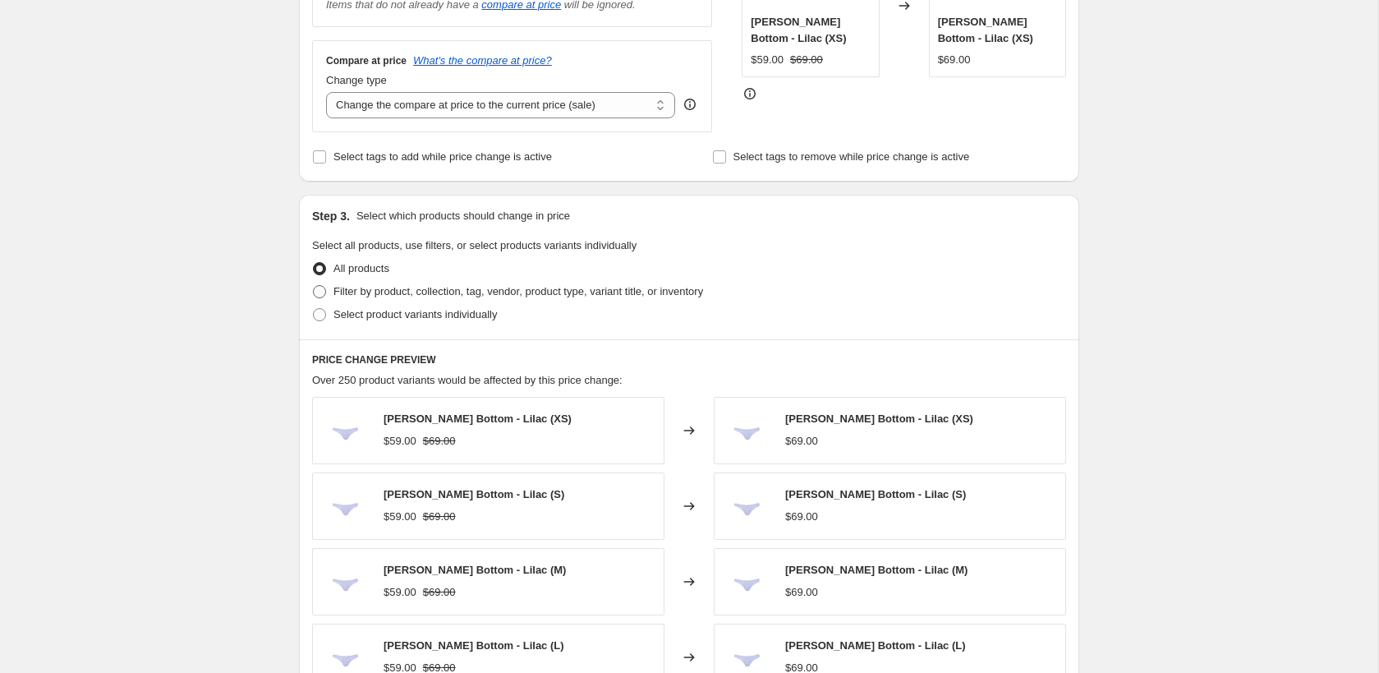
click at [413, 294] on span "Filter by product, collection, tag, vendor, product type, variant title, or inv…" at bounding box center [518, 291] width 370 height 12
click at [314, 286] on input "Filter by product, collection, tag, vendor, product type, variant title, or inv…" at bounding box center [313, 285] width 1 height 1
radio input "true"
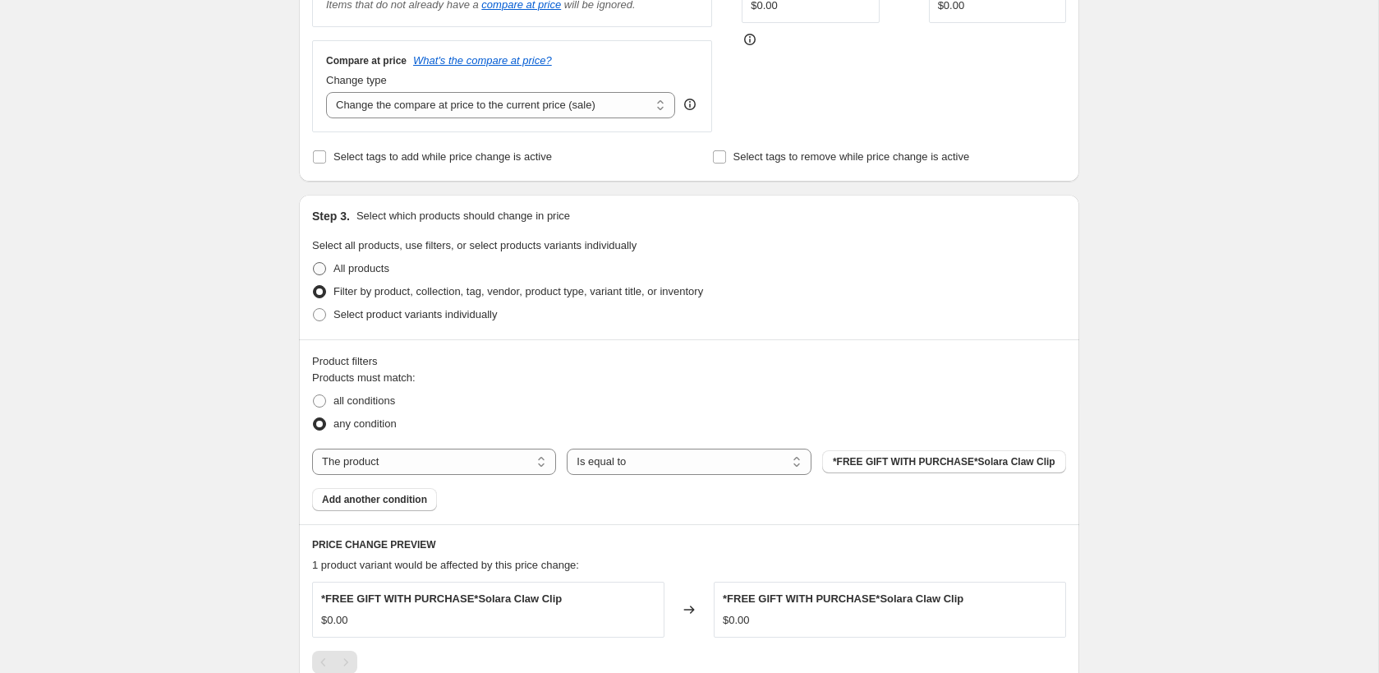
click at [362, 270] on span "All products" at bounding box center [361, 268] width 56 height 12
click at [314, 263] on input "All products" at bounding box center [313, 262] width 1 height 1
radio input "true"
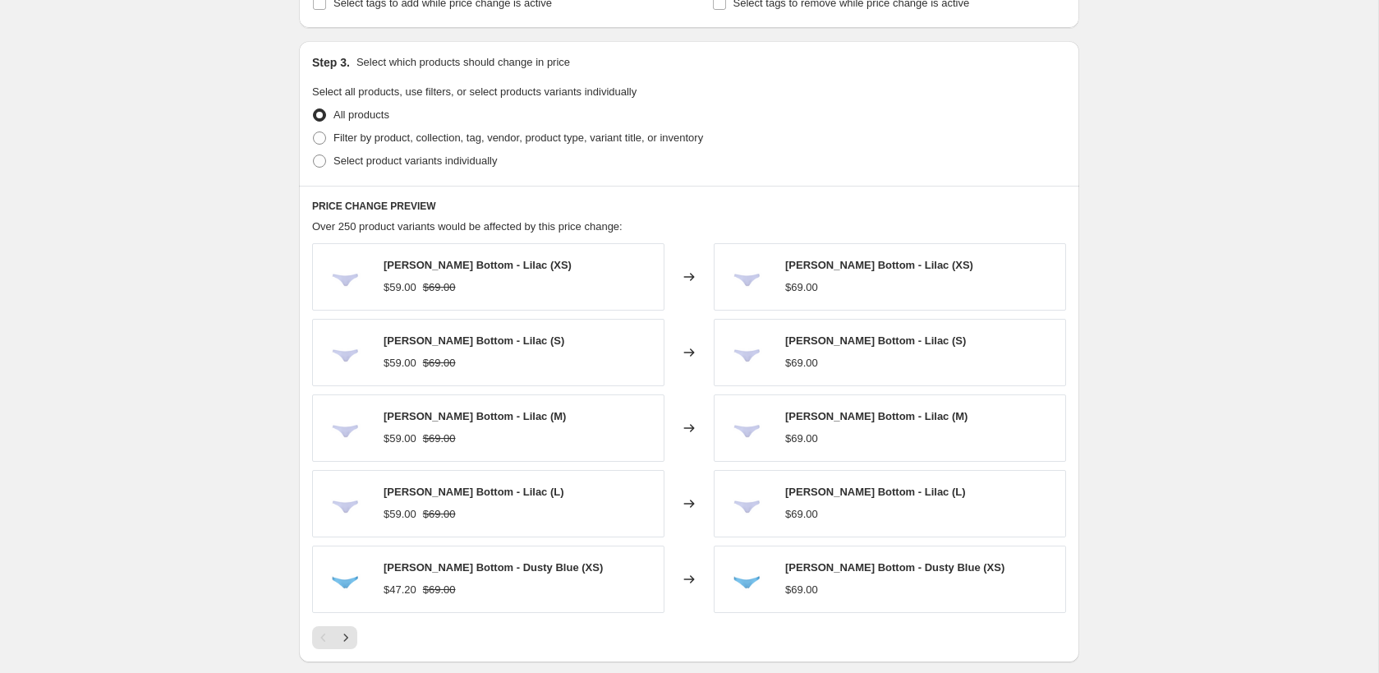
scroll to position [231, 0]
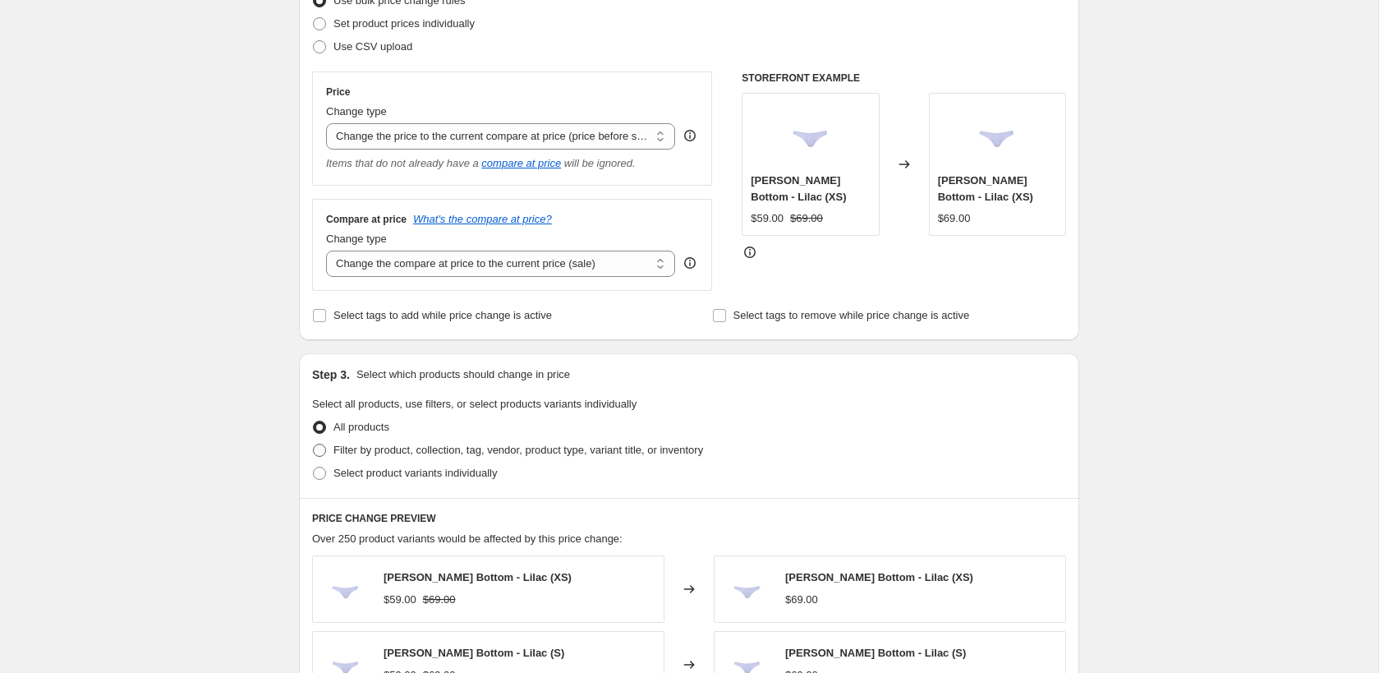
click at [365, 449] on span "Filter by product, collection, tag, vendor, product type, variant title, or inv…" at bounding box center [518, 449] width 370 height 12
click at [314, 444] on input "Filter by product, collection, tag, vendor, product type, variant title, or inv…" at bounding box center [313, 443] width 1 height 1
radio input "true"
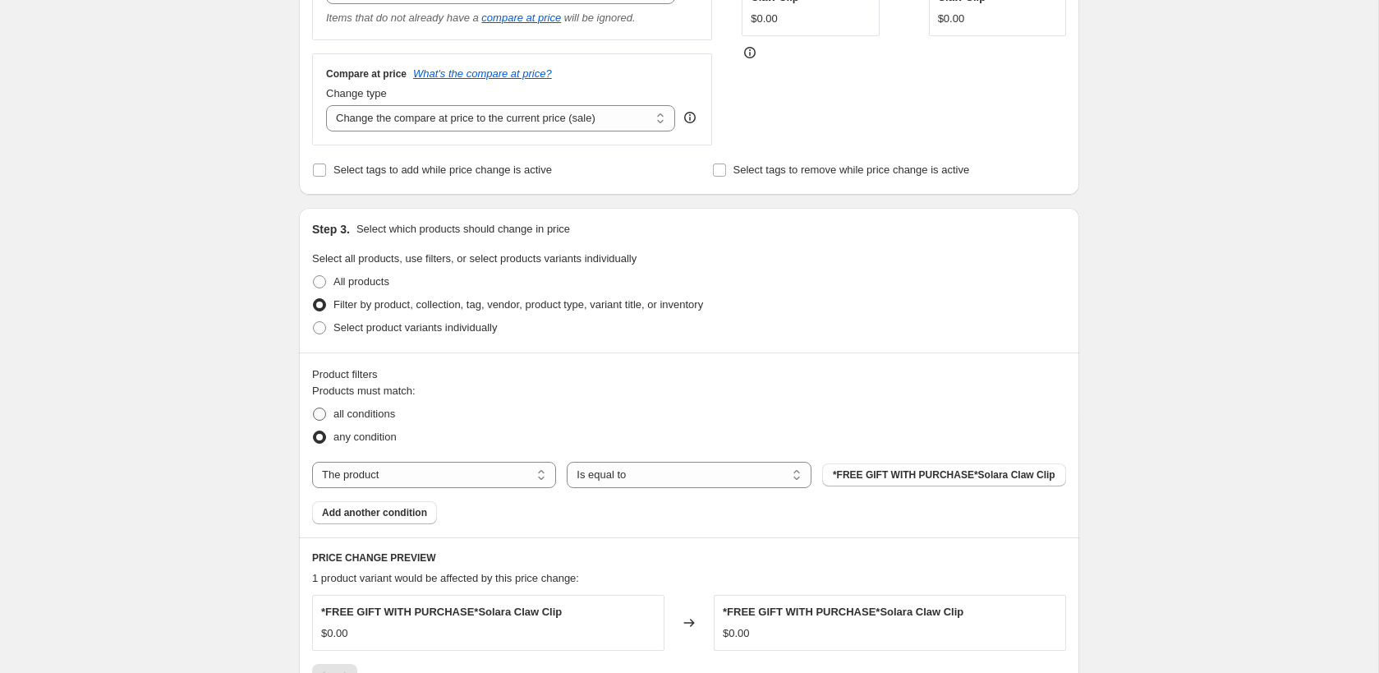
scroll to position [409, 0]
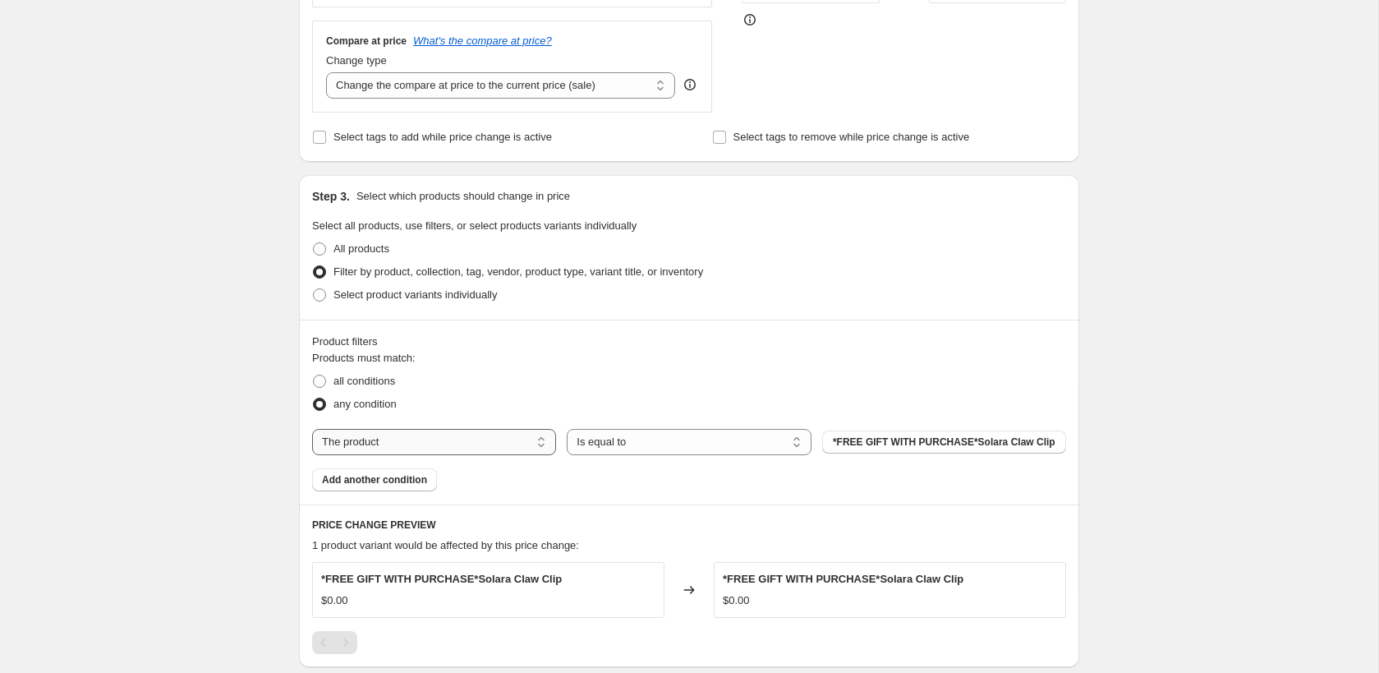
click at [423, 443] on select "The product The product's collection The product's tag The product's vendor The…" at bounding box center [434, 442] width 244 height 26
click at [373, 429] on select "The product The product's collection The product's tag The product's vendor The…" at bounding box center [434, 442] width 244 height 26
click at [366, 378] on span "all conditions" at bounding box center [364, 380] width 62 height 12
click at [314, 375] on input "all conditions" at bounding box center [313, 374] width 1 height 1
radio input "true"
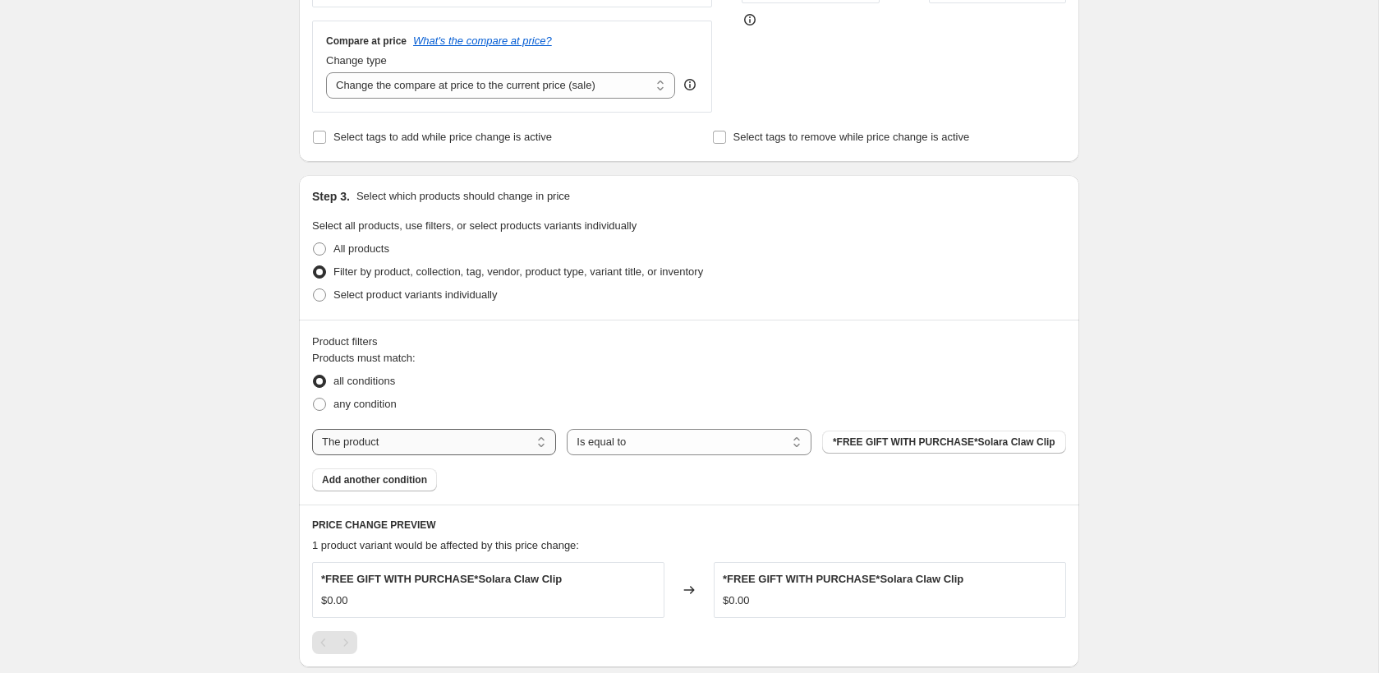
click at [393, 439] on select "The product The product's collection The product's tag The product's vendor The…" at bounding box center [434, 442] width 244 height 26
select select "collection"
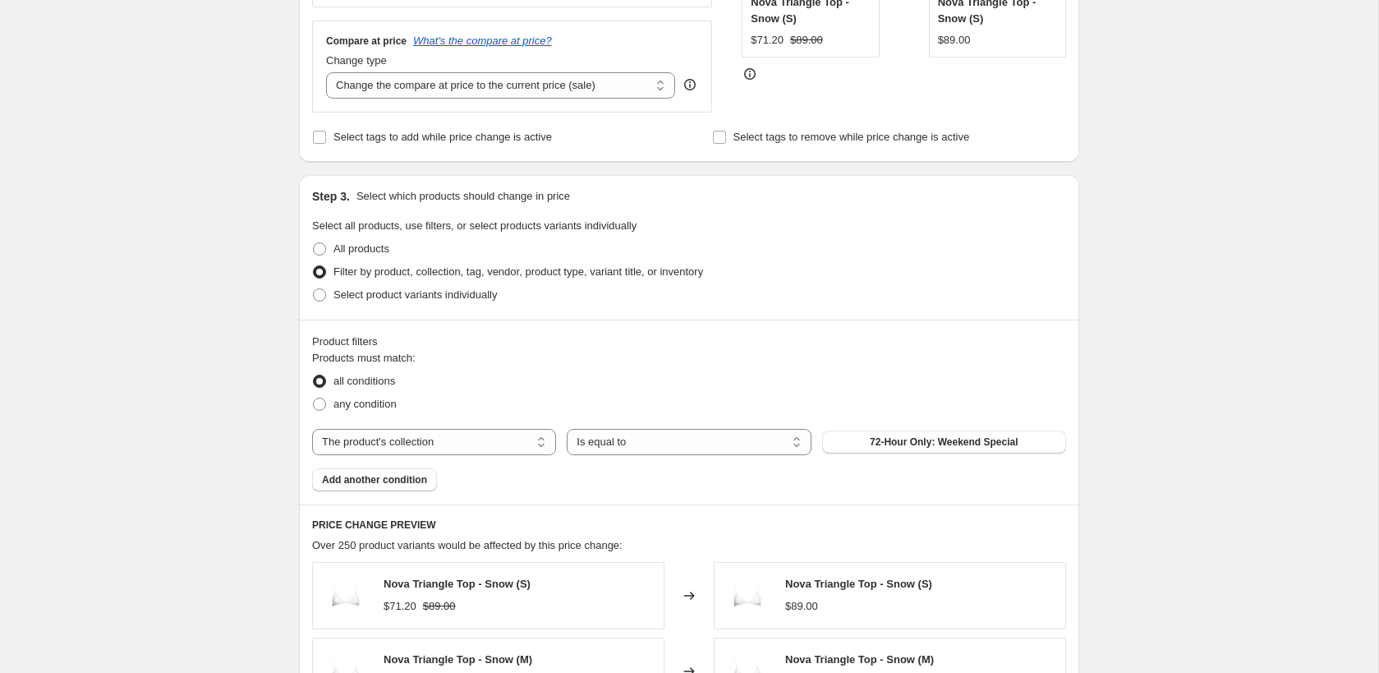
scroll to position [484, 0]
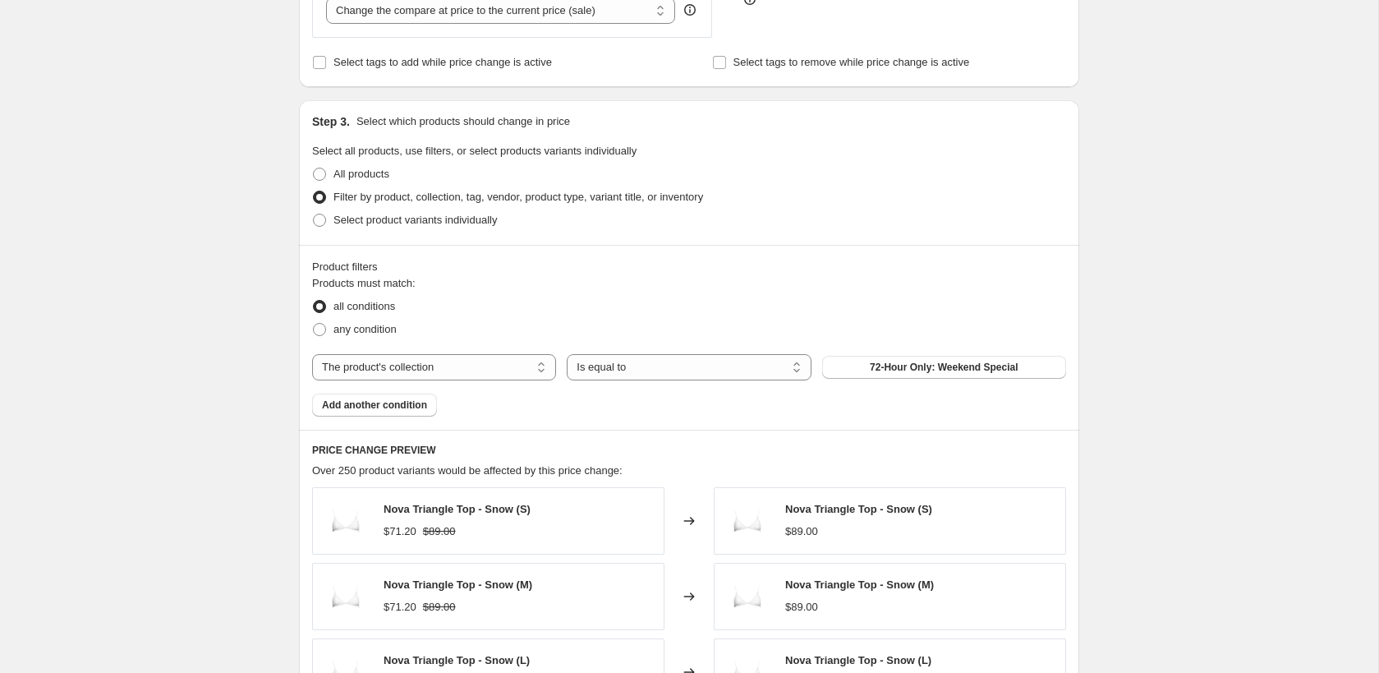
click at [881, 380] on div "Products must match: all conditions any condition The product The product's col…" at bounding box center [689, 345] width 754 height 141
click at [881, 372] on button "72-Hour Only: Weekend Special" at bounding box center [944, 367] width 244 height 23
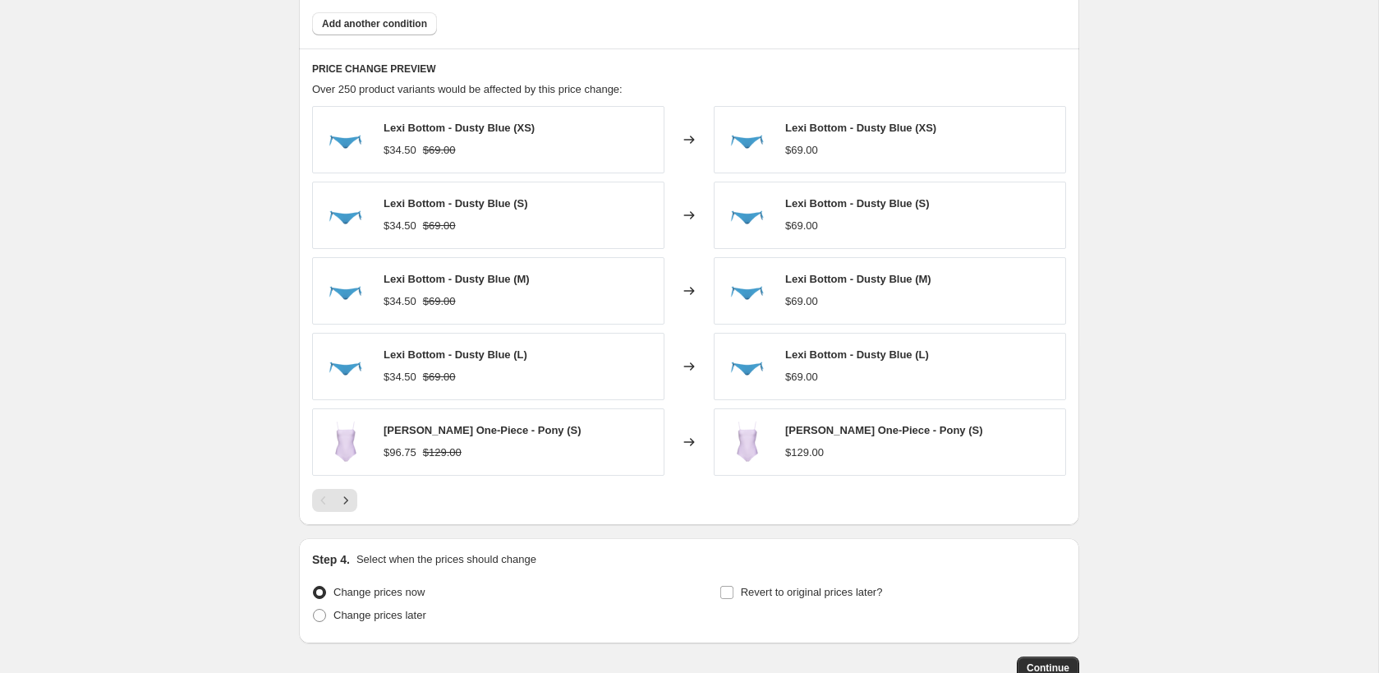
scroll to position [966, 0]
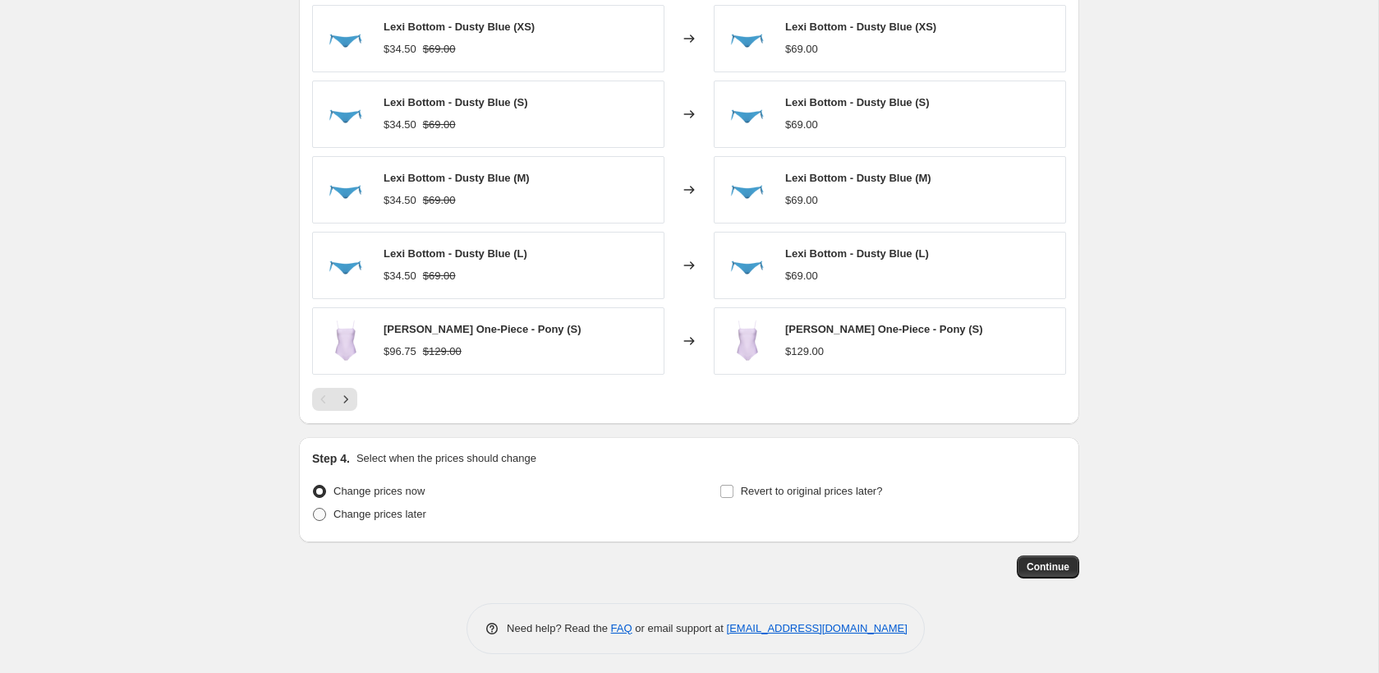
click at [392, 510] on span "Change prices later" at bounding box center [379, 513] width 93 height 12
click at [314, 508] on input "Change prices later" at bounding box center [313, 507] width 1 height 1
radio input "true"
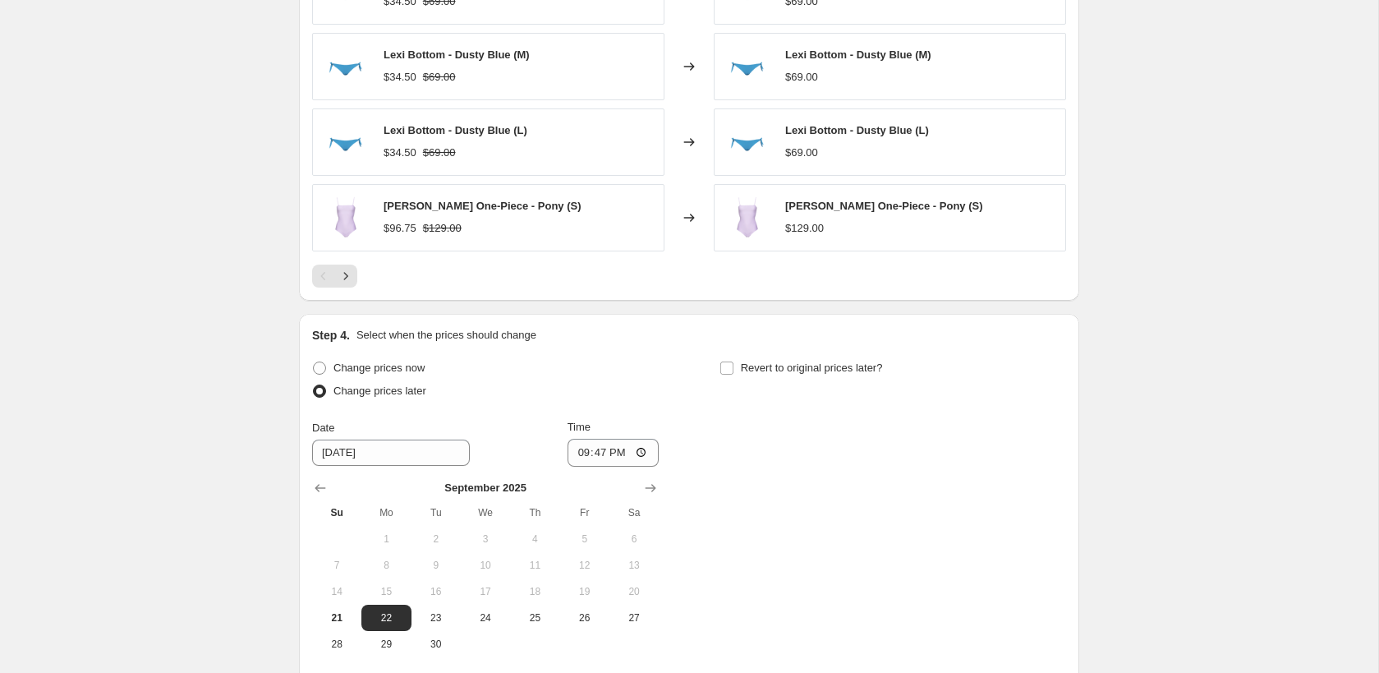
scroll to position [1246, 0]
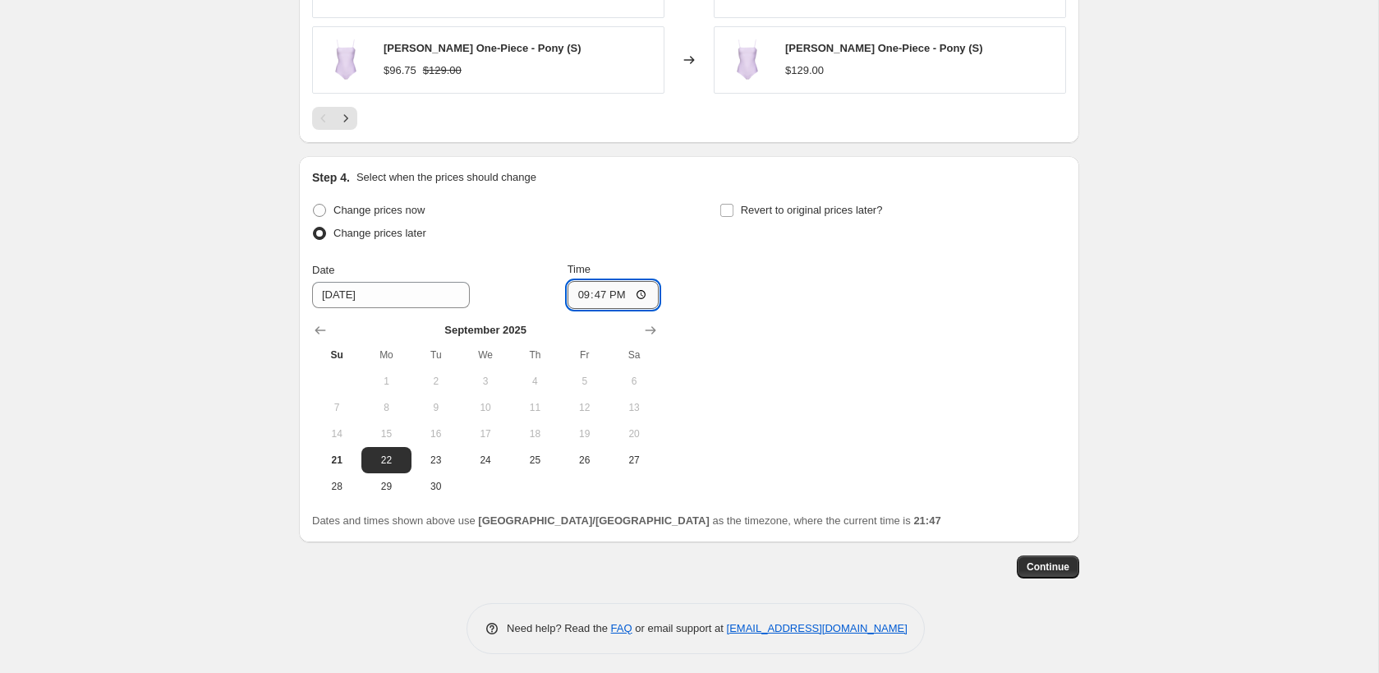
click at [589, 298] on input "21:47" at bounding box center [613, 295] width 92 height 28
click at [575, 283] on input "21:47" at bounding box center [613, 295] width 92 height 28
click at [582, 289] on input "21:47" at bounding box center [613, 295] width 92 height 28
click at [583, 296] on input "21:47" at bounding box center [613, 295] width 92 height 28
click at [593, 294] on input "12:30" at bounding box center [613, 295] width 92 height 28
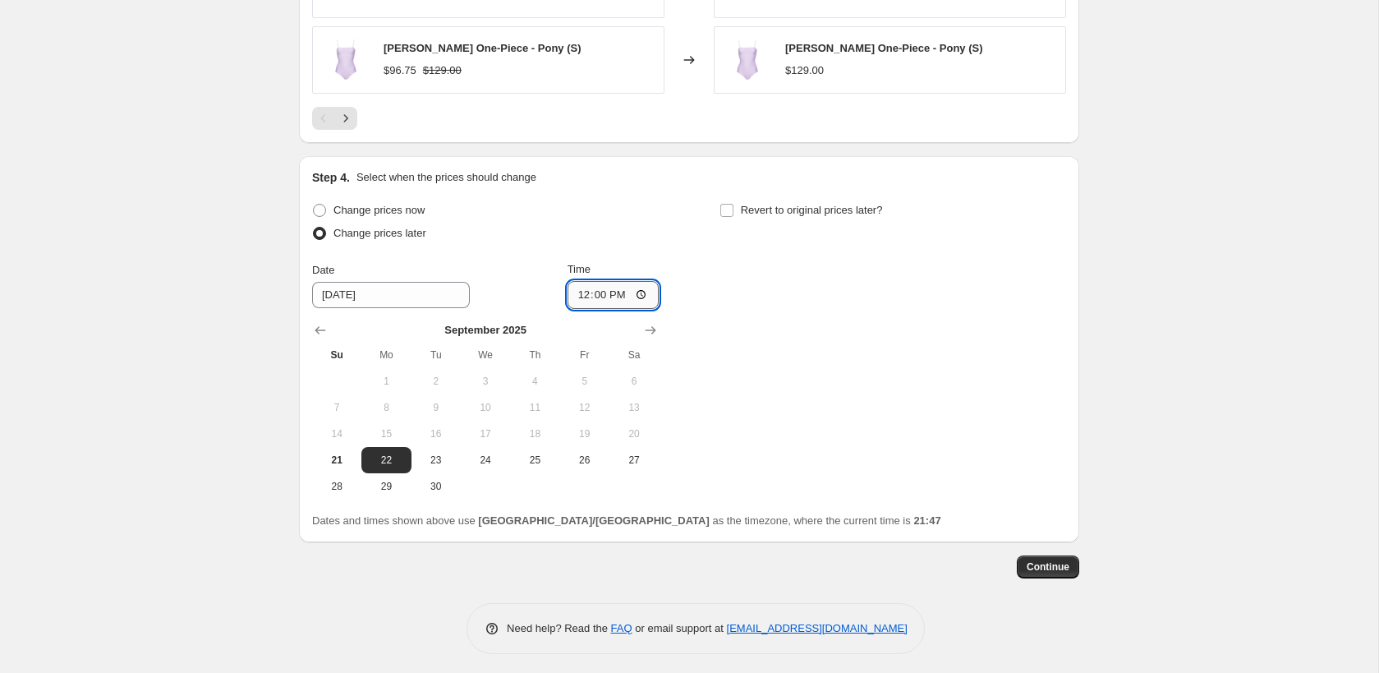
type input "12:02"
click at [593, 294] on input "Time" at bounding box center [613, 295] width 92 height 28
click at [868, 333] on div "Change prices now Change prices later Date [DATE] Time 00:[DATE] Mo Tu We Th Fr…" at bounding box center [689, 349] width 754 height 301
click at [594, 285] on input "00:20" at bounding box center [613, 295] width 92 height 28
click at [596, 285] on input "00:05" at bounding box center [613, 295] width 92 height 28
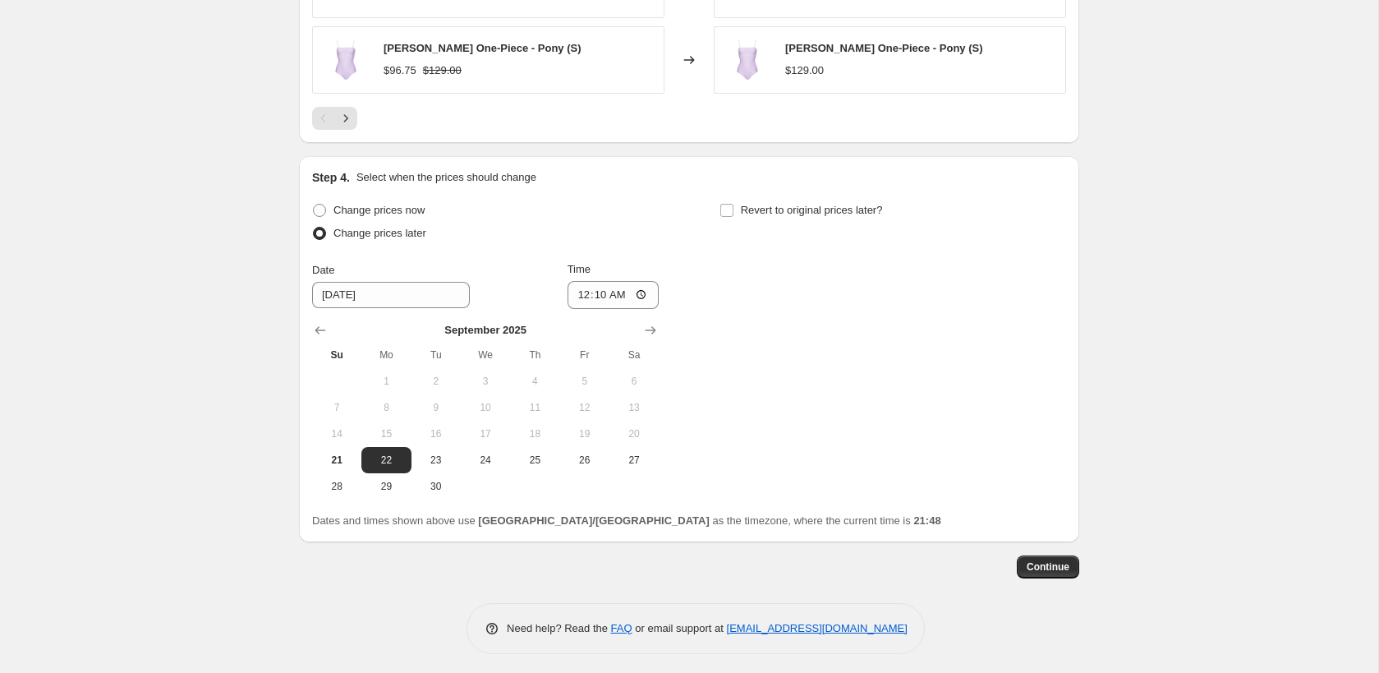
click at [852, 393] on div "Change prices now Change prices later Date [DATE] Time 00:[DATE] Mo Tu We Th Fr…" at bounding box center [689, 349] width 754 height 301
click at [600, 287] on input "00:10" at bounding box center [613, 295] width 92 height 28
click at [847, 335] on div "Change prices now Change prices later Date [DATE] Time 00:[DATE] Mo Tu We Th Fr…" at bounding box center [689, 349] width 754 height 301
click at [598, 287] on input "00:05" at bounding box center [613, 295] width 92 height 28
click at [723, 315] on div "Change prices now Change prices later Date [DATE] Time 00:[DATE] Mo Tu We Th Fr…" at bounding box center [689, 349] width 754 height 301
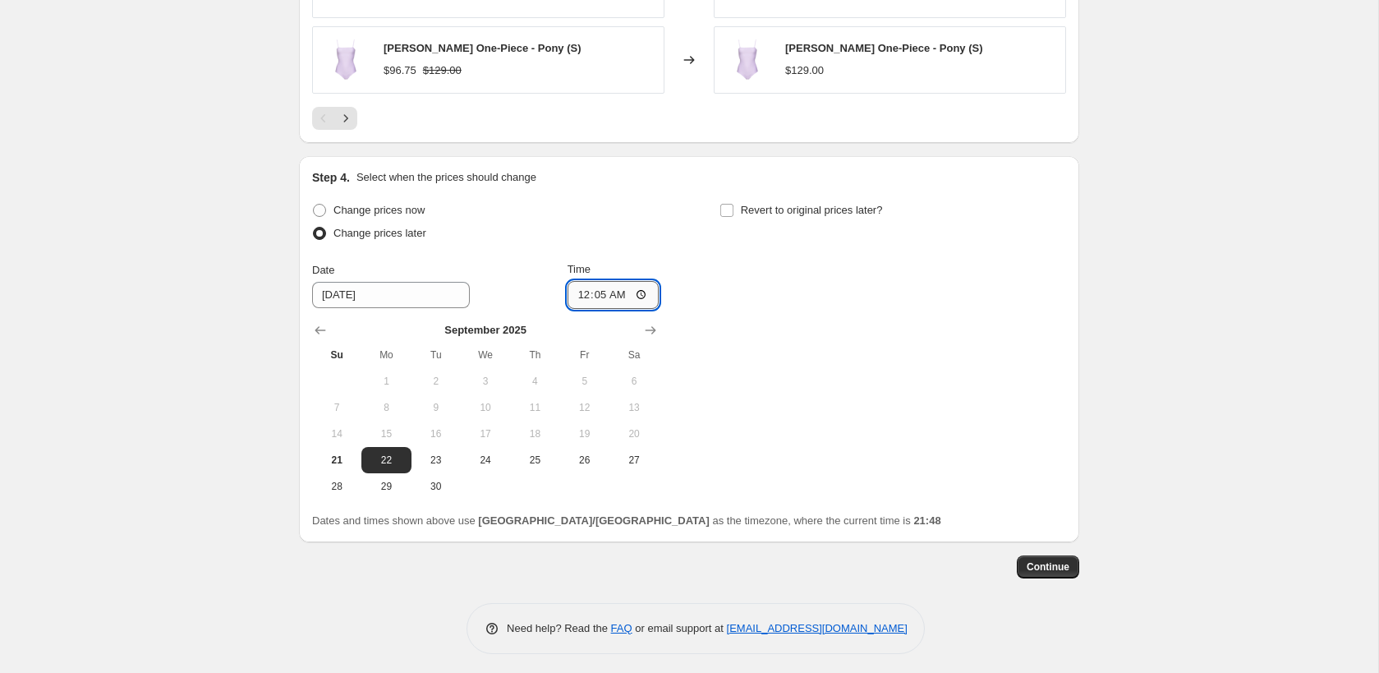
click at [588, 288] on input "00:05" at bounding box center [613, 295] width 92 height 28
click at [600, 294] on input "00:05" at bounding box center [613, 295] width 92 height 28
type input "00:10"
click at [699, 333] on div "Change prices now Change prices later Date [DATE] Time 00:[DATE] Mo Tu We Th Fr…" at bounding box center [689, 349] width 754 height 301
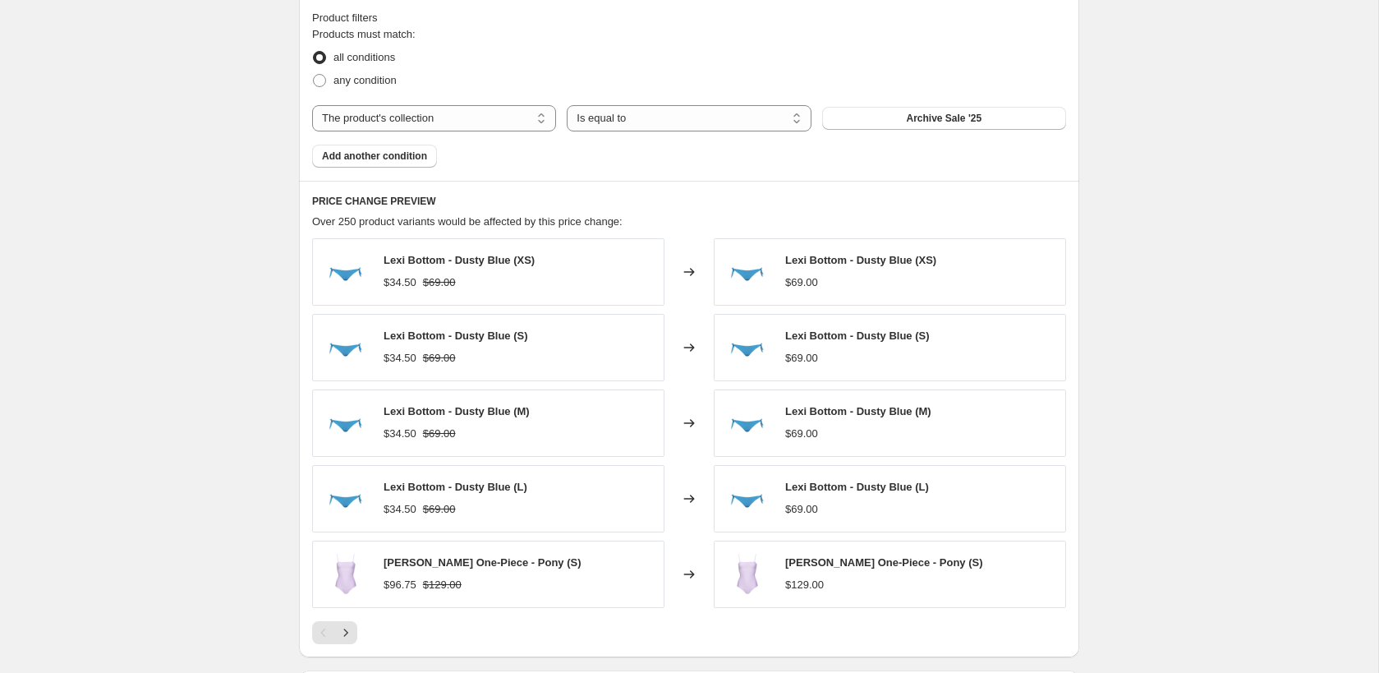
scroll to position [819, 0]
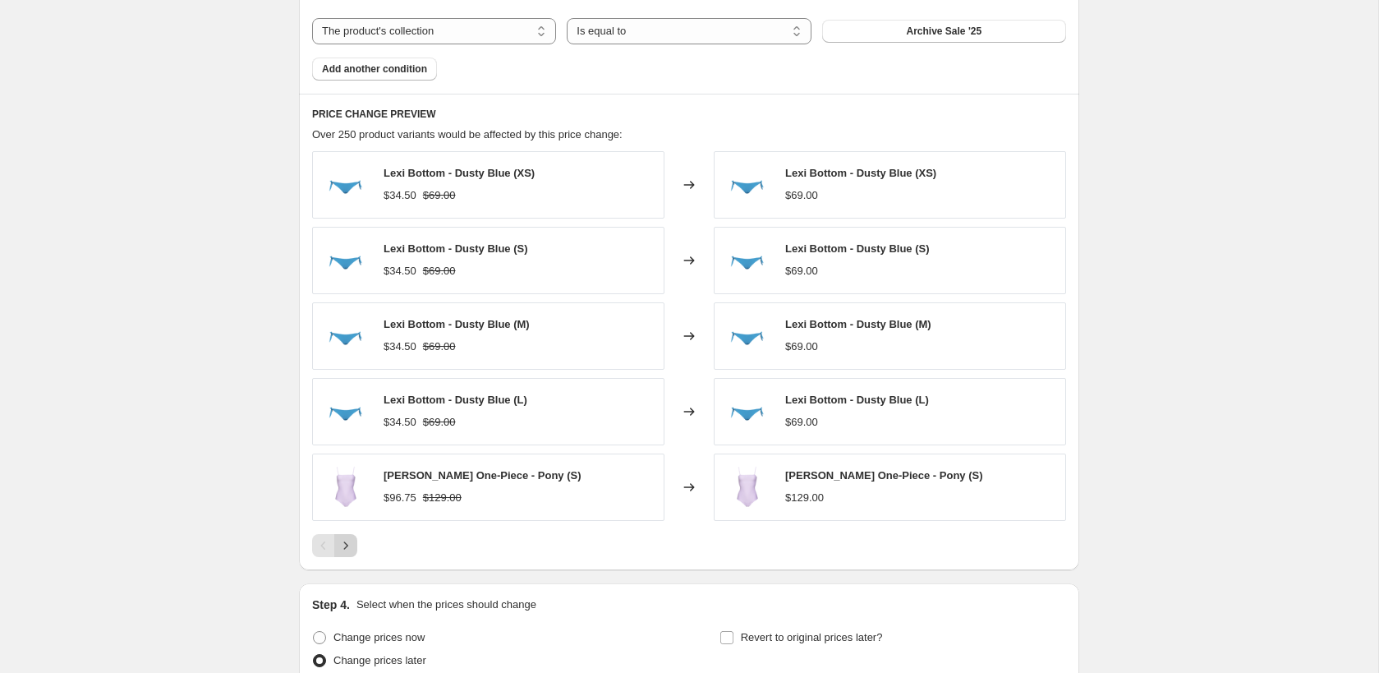
click at [346, 539] on icon "Next" at bounding box center [345, 545] width 16 height 16
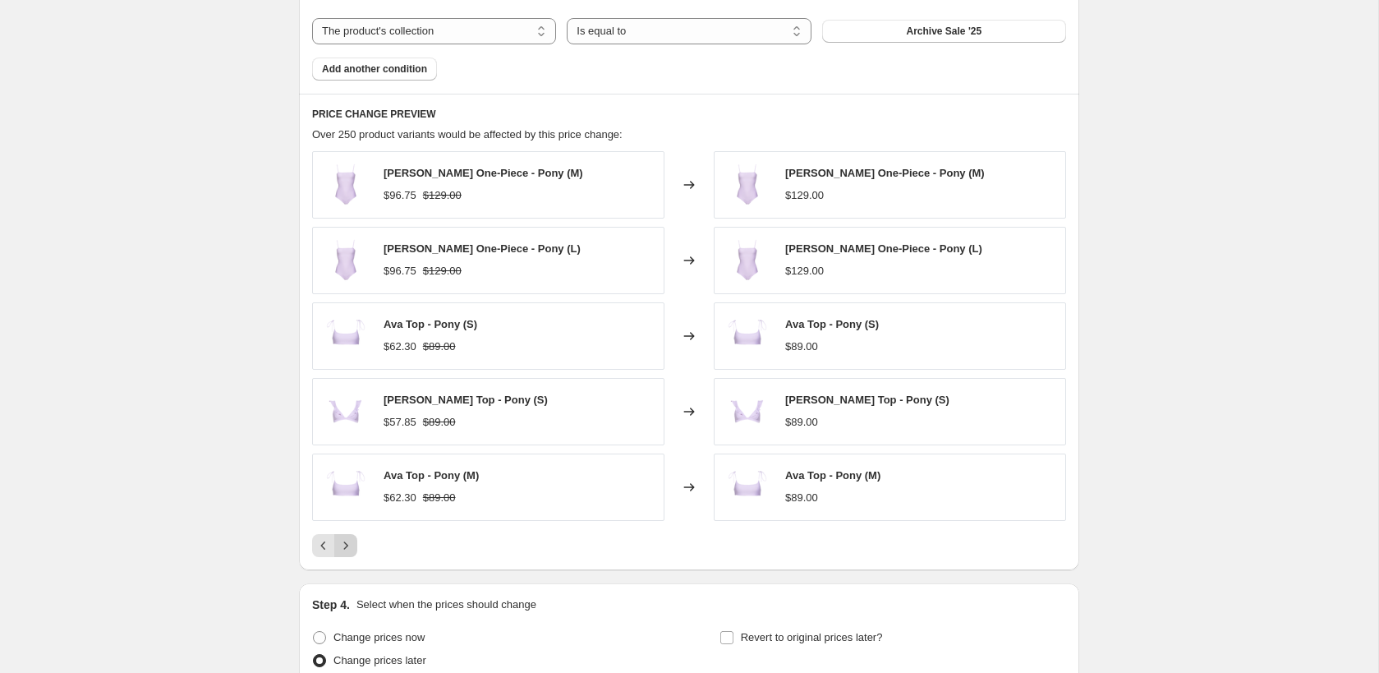
click at [346, 539] on icon "Next" at bounding box center [345, 545] width 16 height 16
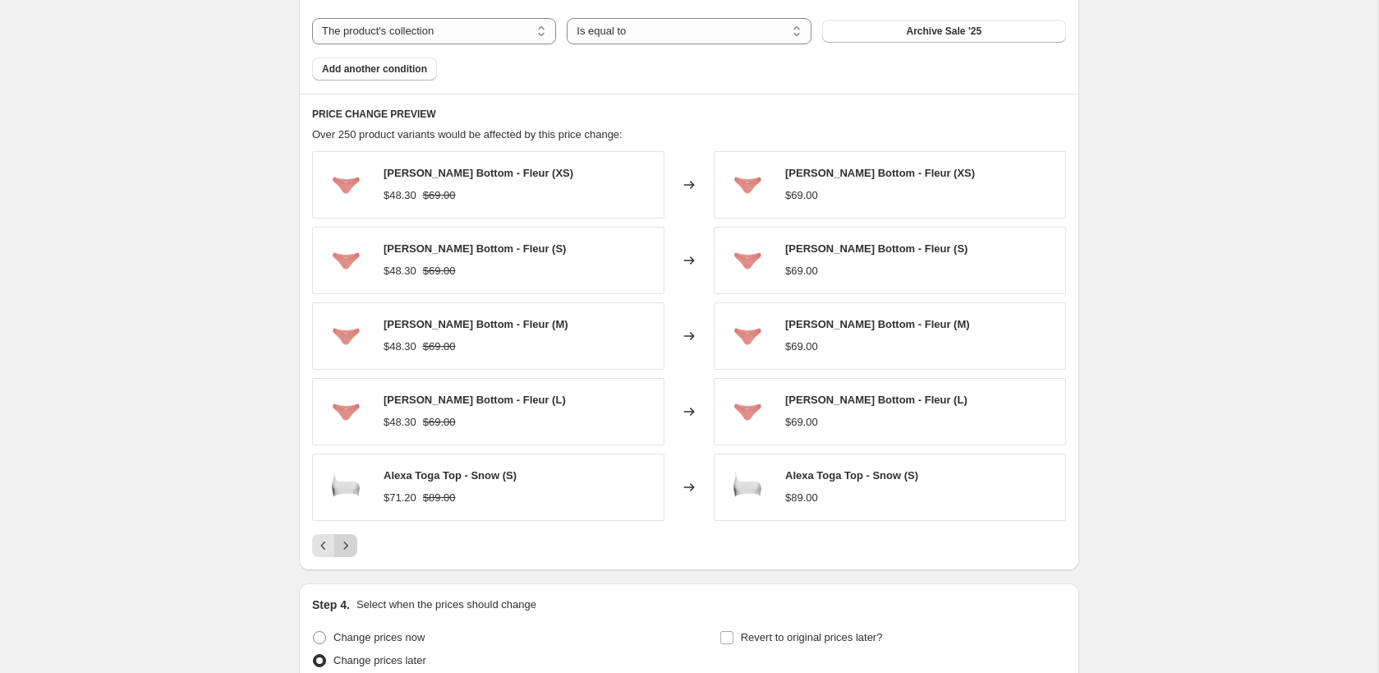
click at [346, 539] on icon "Next" at bounding box center [345, 545] width 16 height 16
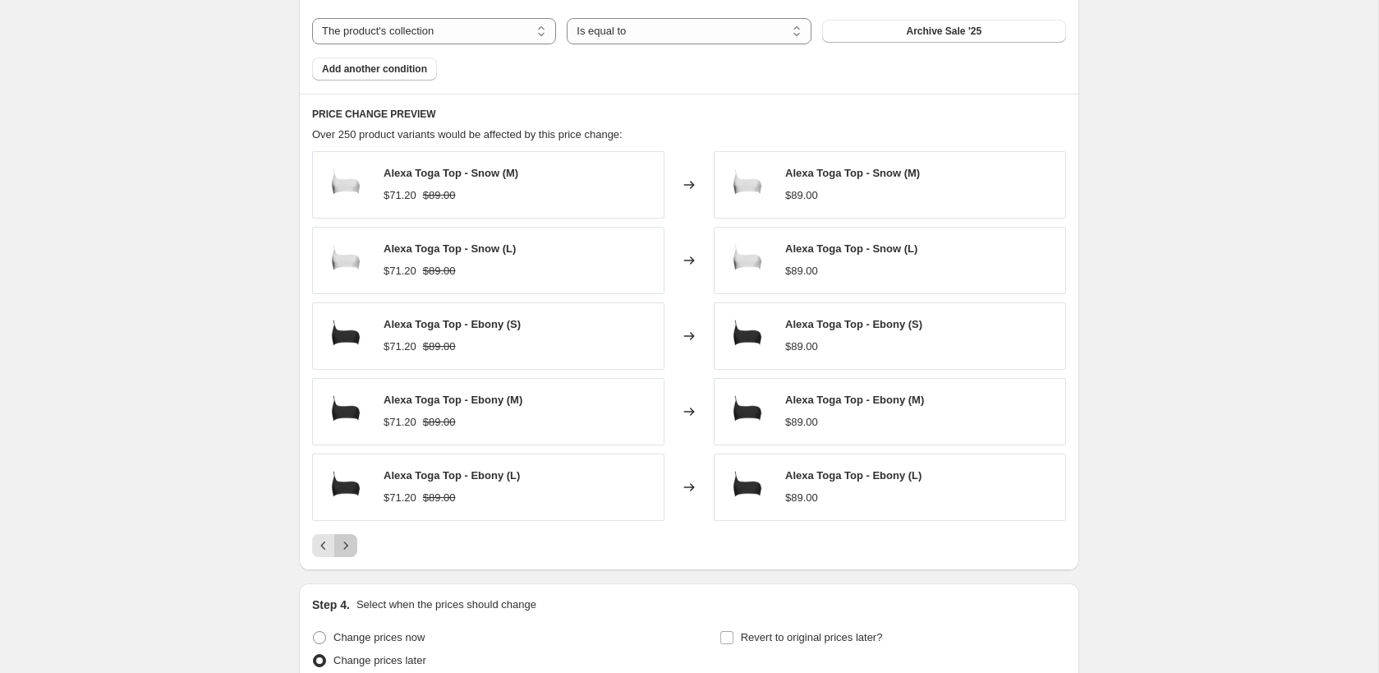
click at [346, 539] on icon "Next" at bounding box center [345, 545] width 16 height 16
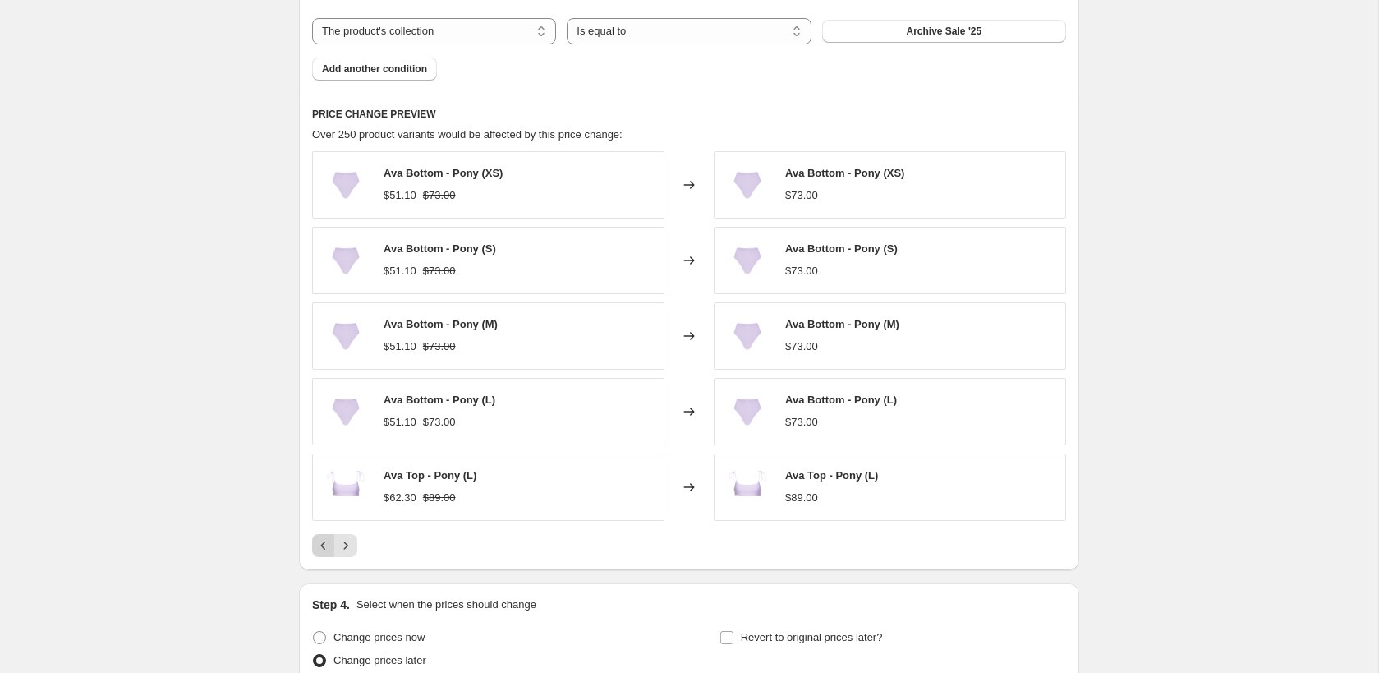
click at [321, 541] on icon "Previous" at bounding box center [323, 545] width 16 height 16
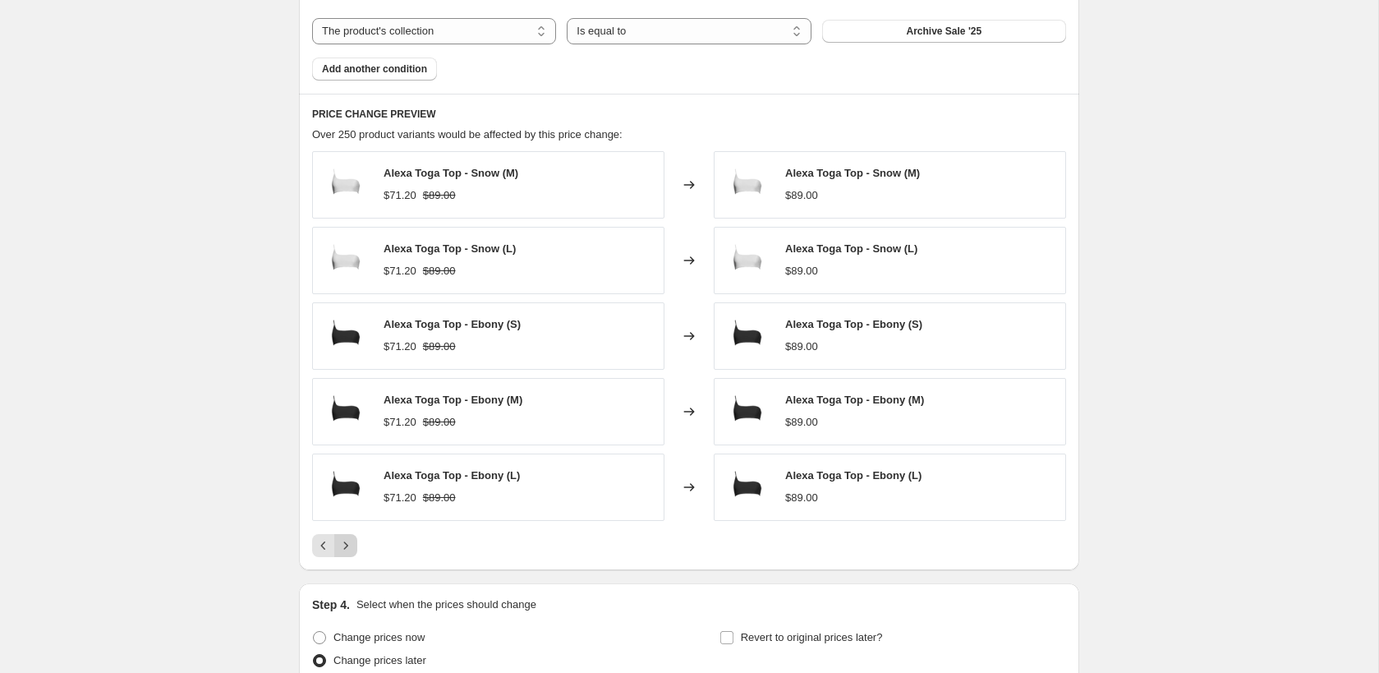
click at [342, 542] on icon "Next" at bounding box center [345, 545] width 16 height 16
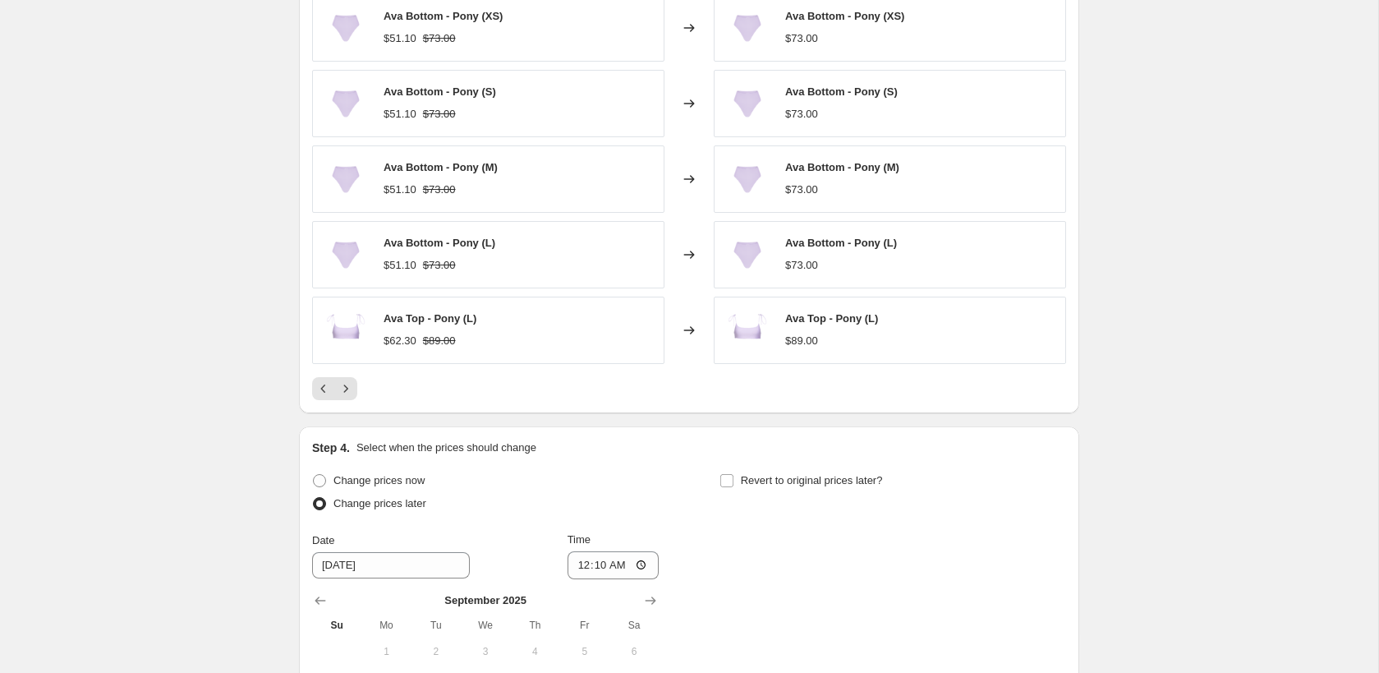
scroll to position [1246, 0]
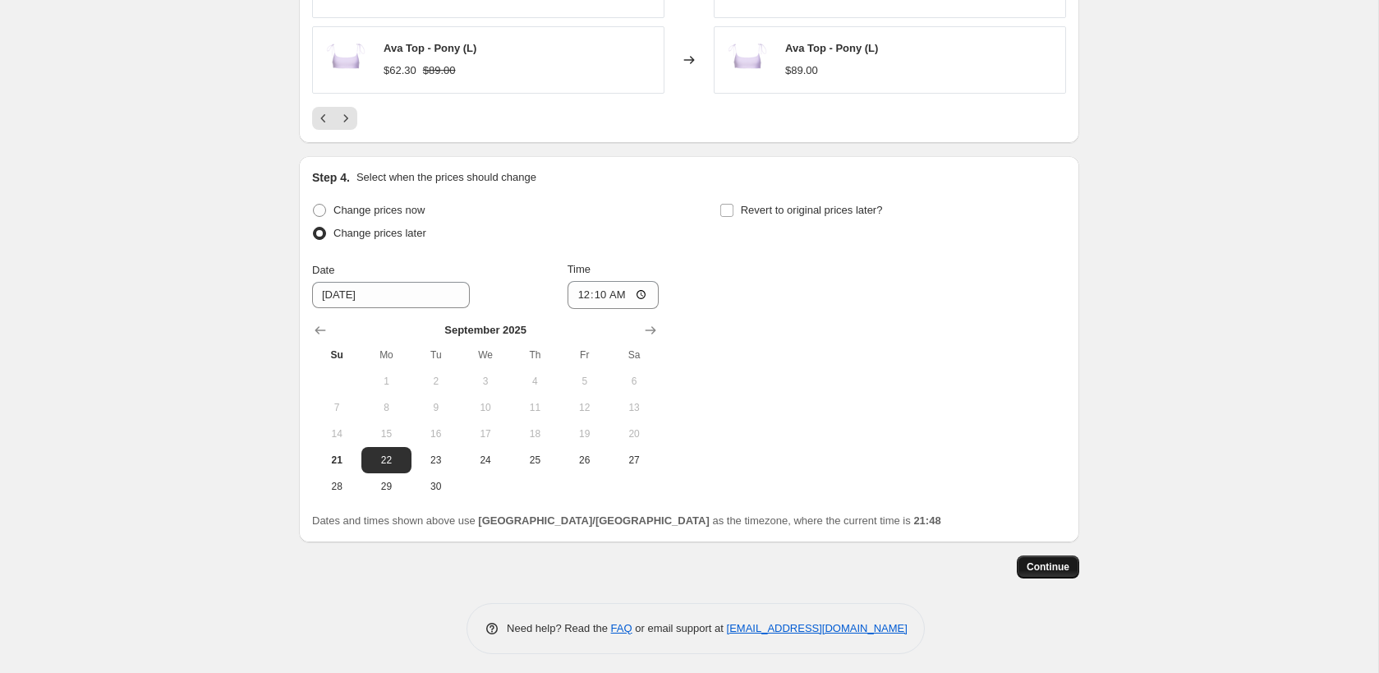
click at [1041, 566] on span "Continue" at bounding box center [1047, 566] width 43 height 13
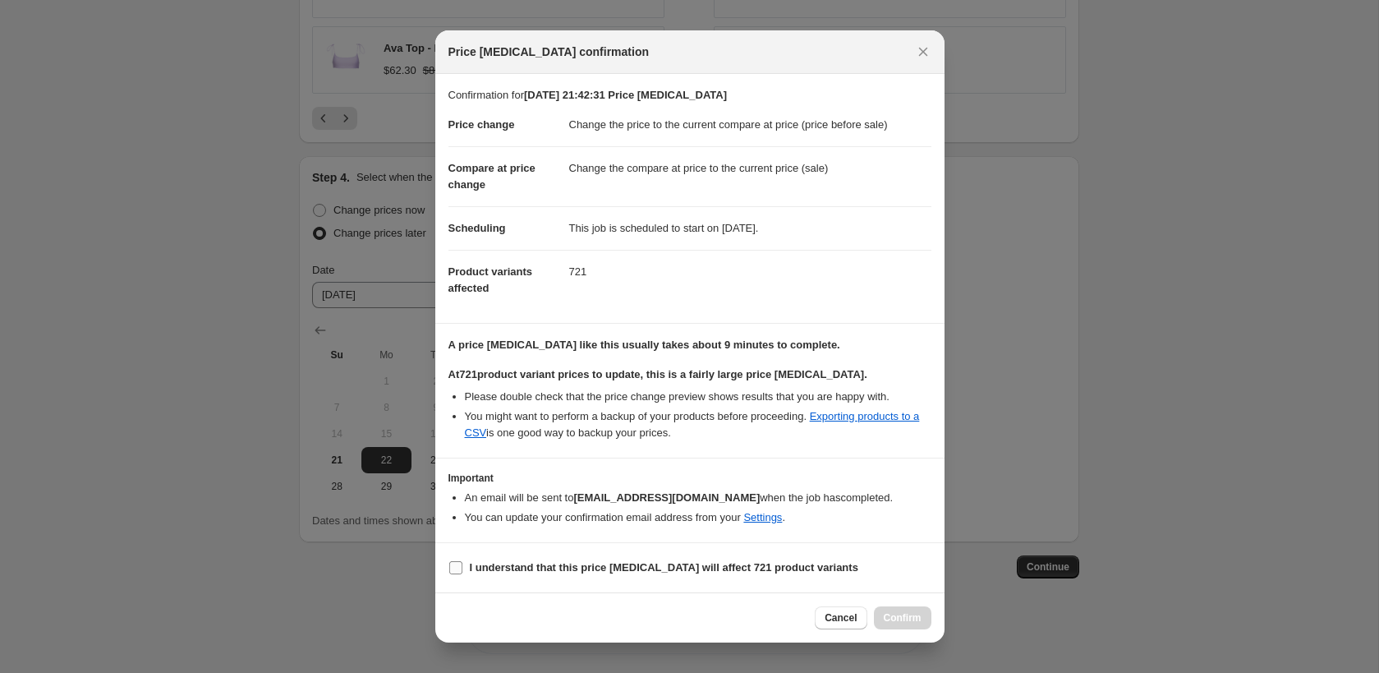
click at [647, 559] on span "I understand that this price [MEDICAL_DATA] will affect 721 product variants" at bounding box center [664, 567] width 388 height 16
click at [462, 561] on input "I understand that this price [MEDICAL_DATA] will affect 721 product variants" at bounding box center [455, 567] width 13 height 13
checkbox input "true"
click at [923, 62] on button "Close" at bounding box center [922, 51] width 23 height 23
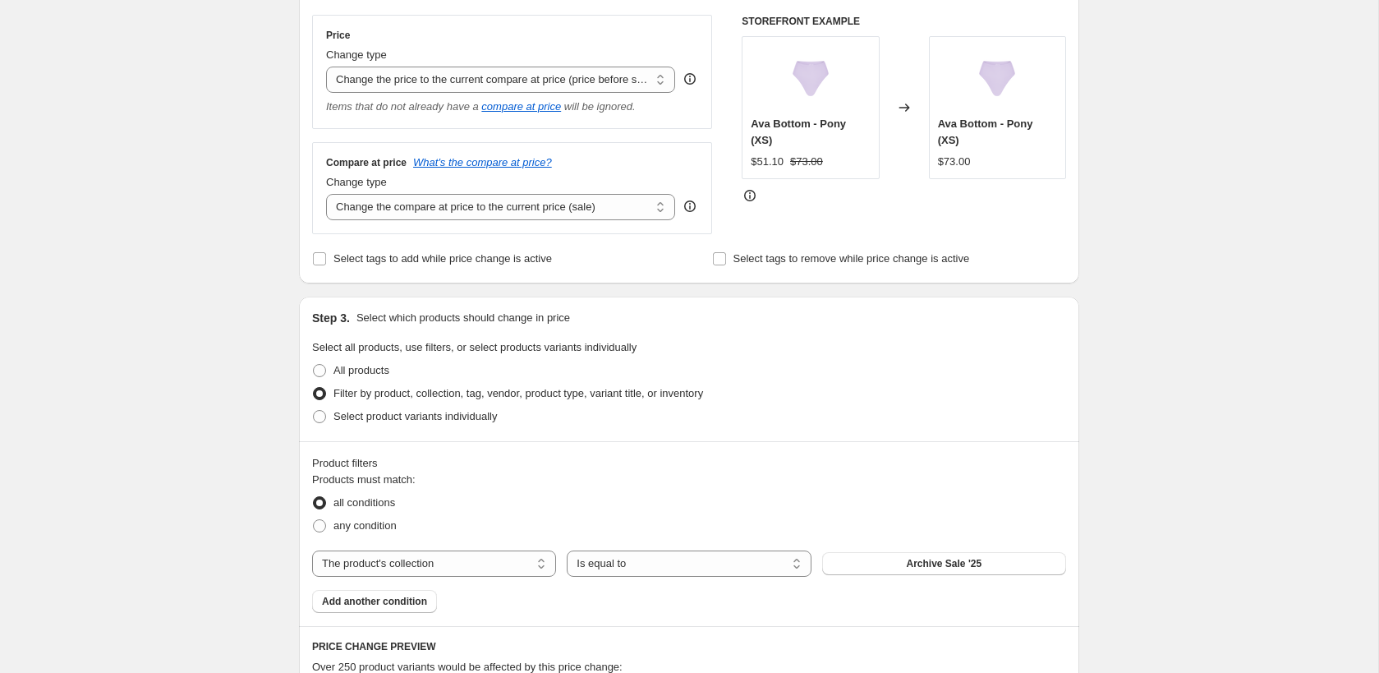
scroll to position [151, 0]
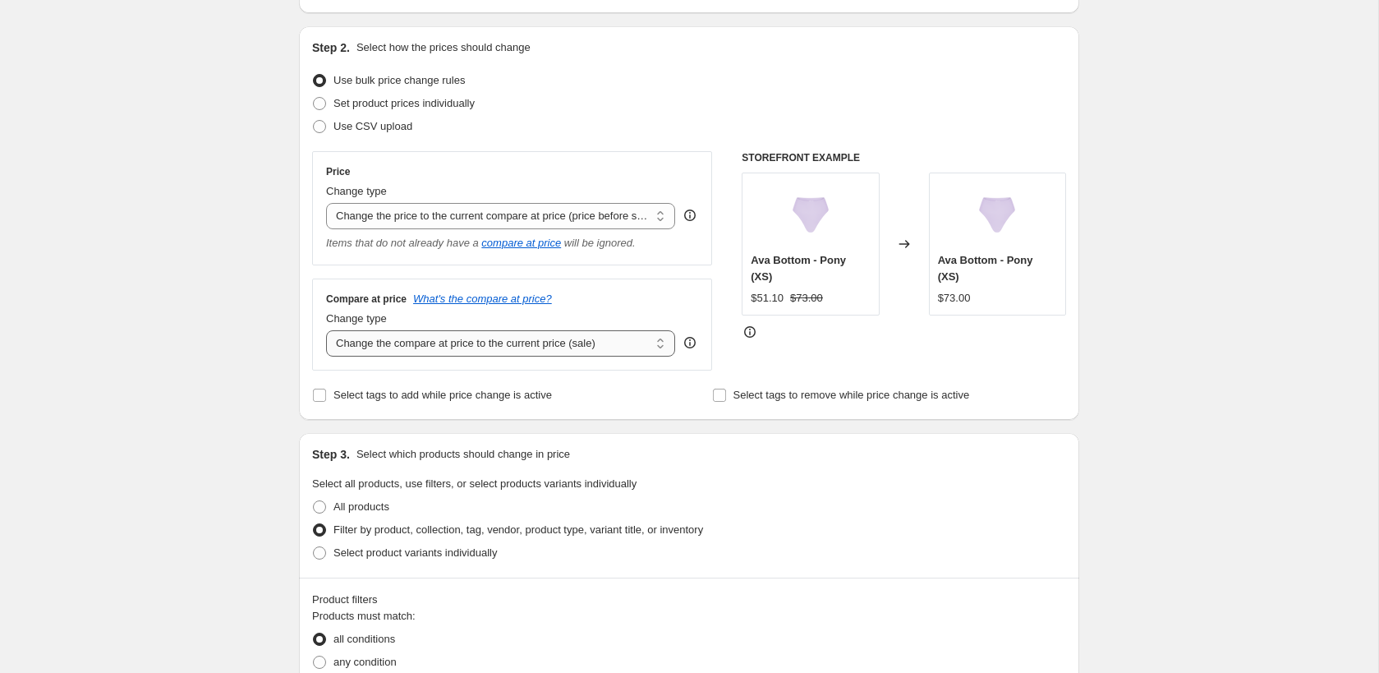
click at [618, 332] on select "Change the compare at price to the current price (sale) Change the compare at p…" at bounding box center [500, 343] width 349 height 26
select select "remove"
click at [618, 403] on div "Select tags to add while price change is active" at bounding box center [489, 394] width 354 height 23
click at [613, 337] on select "Change the compare at price to the current price (sale) Change the compare at p…" at bounding box center [500, 343] width 349 height 26
click at [622, 374] on div "Step 2. Select how the prices should change Use bulk price change rules Set pro…" at bounding box center [689, 222] width 754 height 367
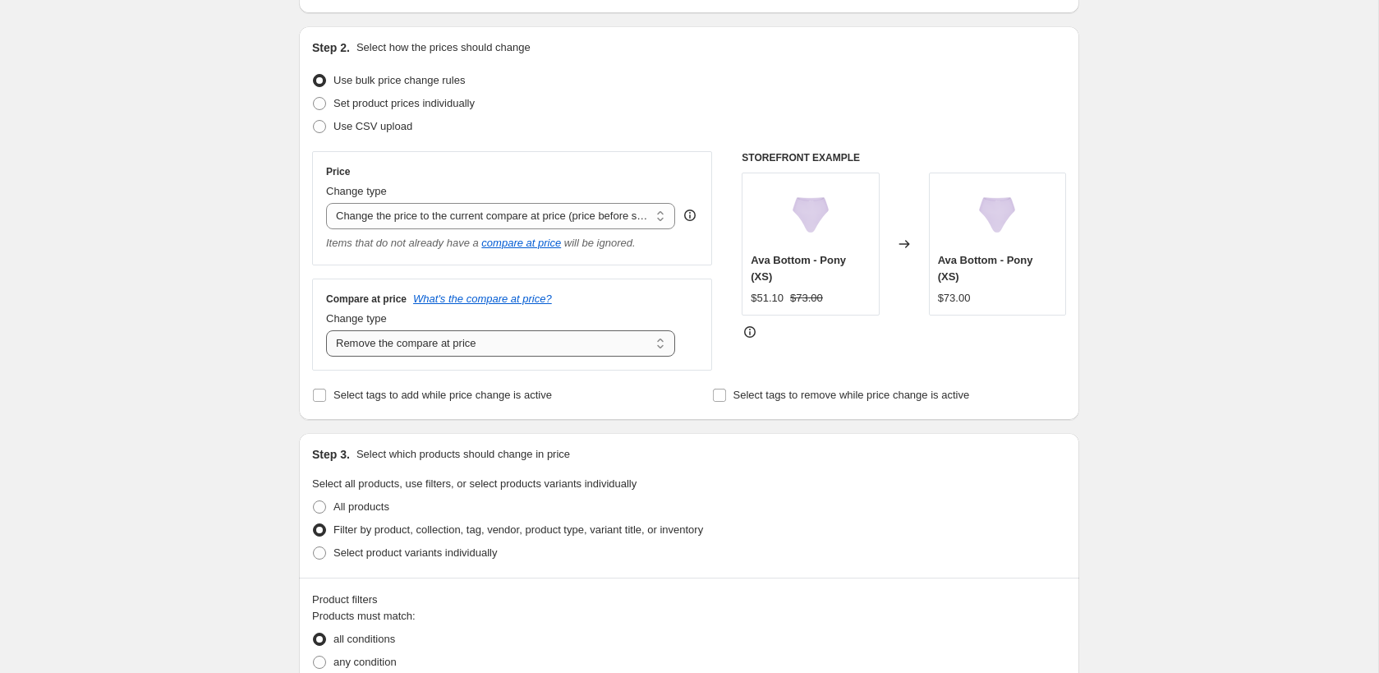
click at [575, 351] on select "Change the compare at price to the current price (sale) Change the compare at p…" at bounding box center [500, 343] width 349 height 26
click at [541, 346] on select "Change the compare at price to the current price (sale) Change the compare at p…" at bounding box center [500, 343] width 349 height 26
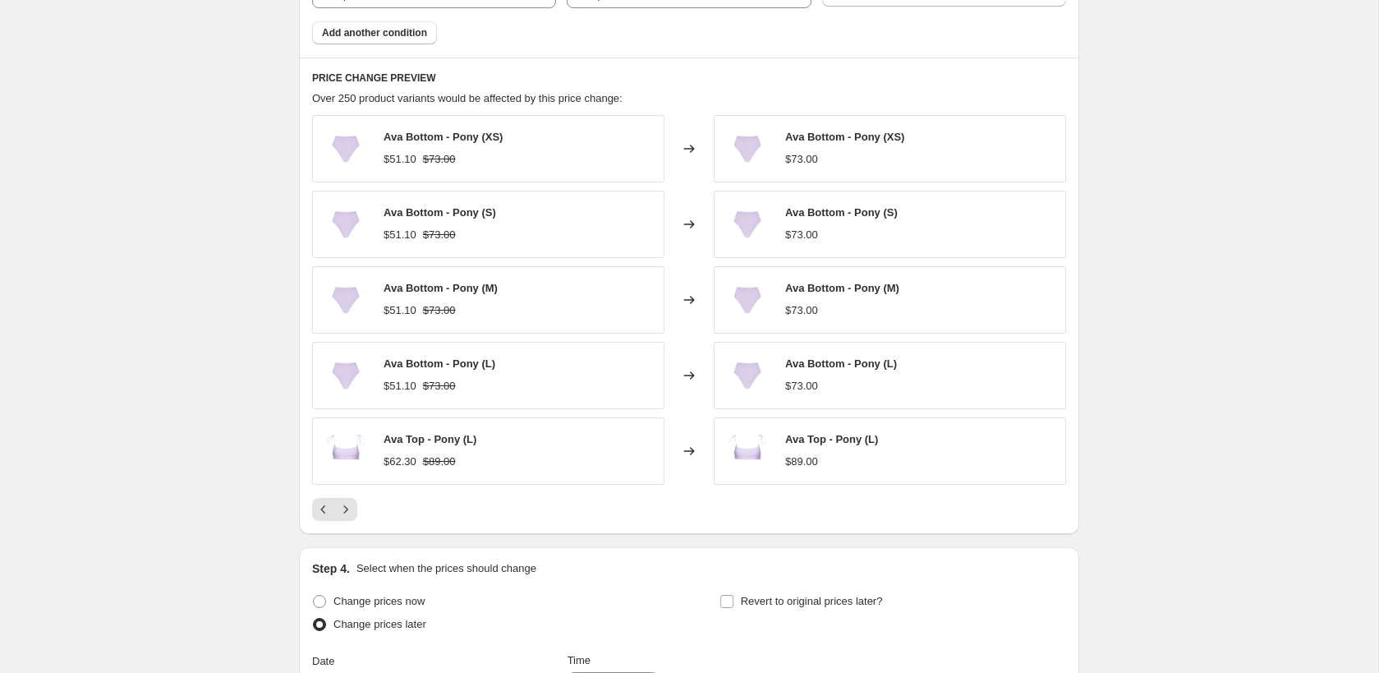
scroll to position [1246, 0]
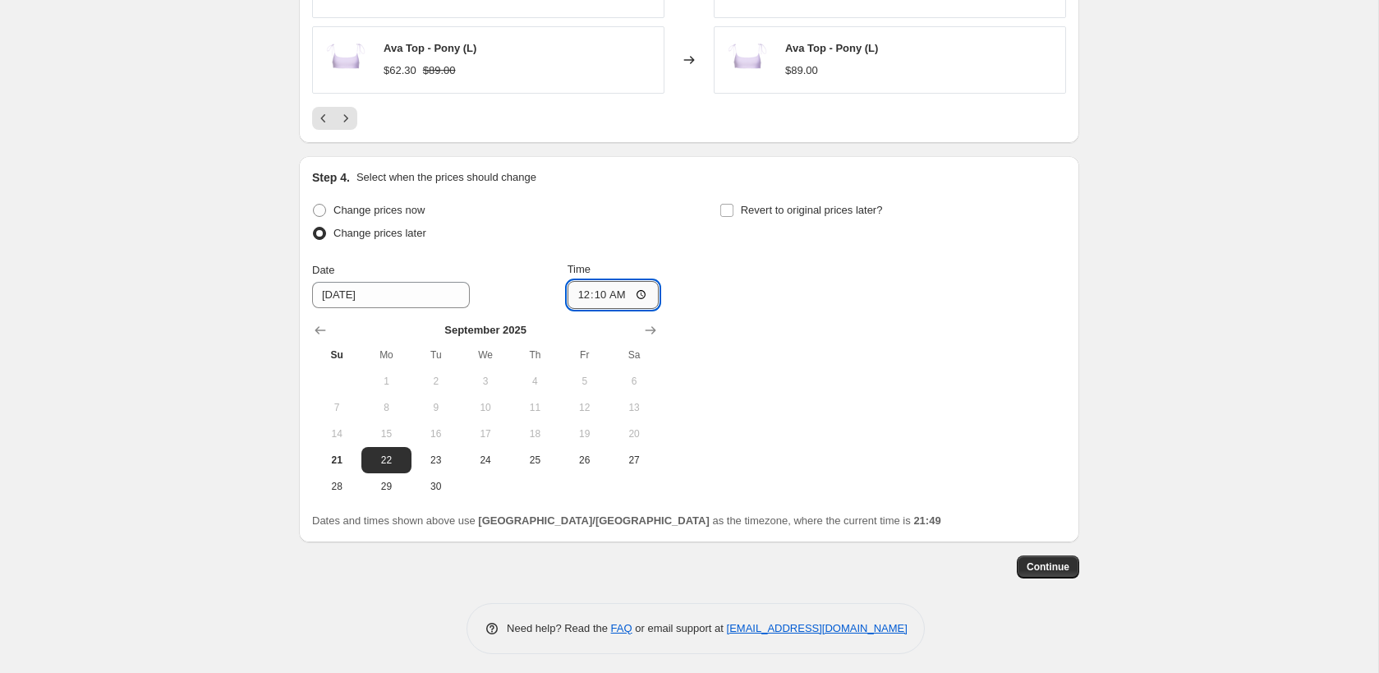
click at [598, 287] on input "00:10" at bounding box center [613, 295] width 92 height 28
type input "00:05"
click at [829, 301] on div "Change prices now Change prices later Date [DATE] Time 00:[DATE] Mo Tu We Th Fr…" at bounding box center [689, 349] width 754 height 301
click at [1054, 567] on span "Continue" at bounding box center [1047, 566] width 43 height 13
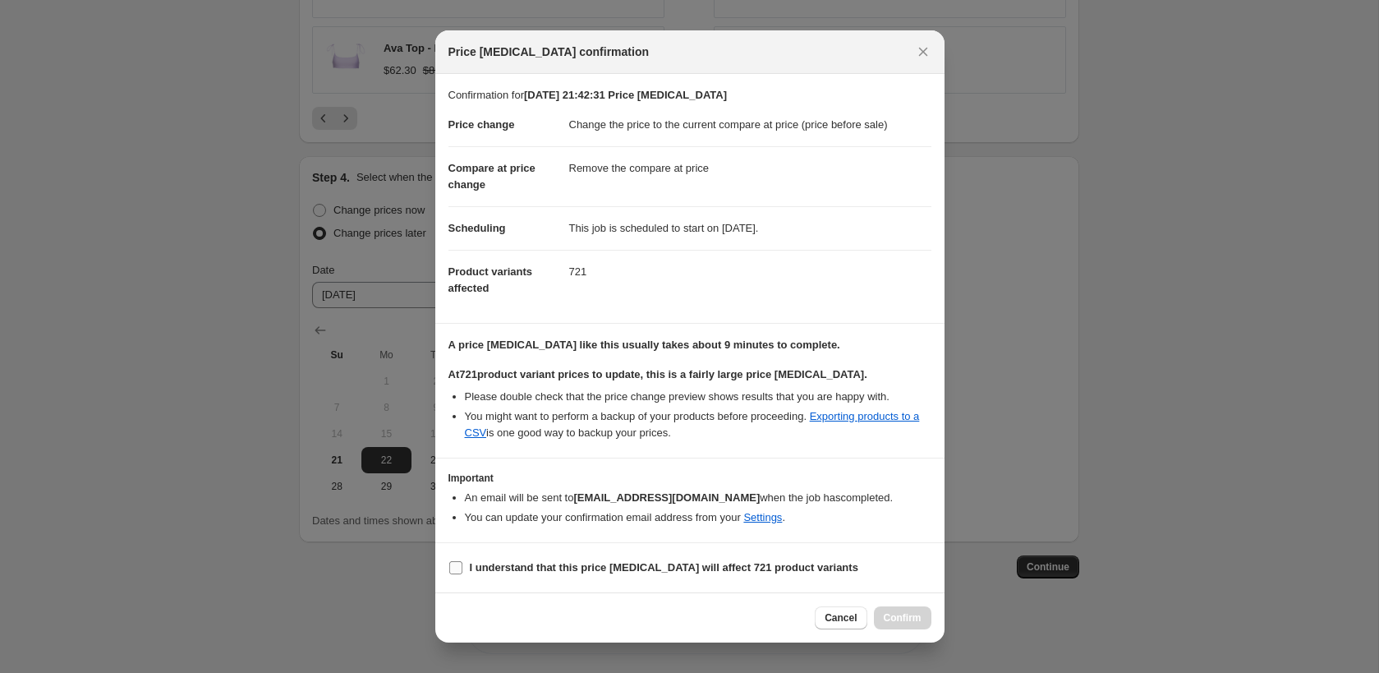
click at [796, 576] on label "I understand that this price [MEDICAL_DATA] will affect 721 product variants" at bounding box center [653, 567] width 410 height 23
click at [462, 574] on input "I understand that this price [MEDICAL_DATA] will affect 721 product variants" at bounding box center [455, 567] width 13 height 13
checkbox input "true"
click at [915, 58] on icon "Close" at bounding box center [923, 52] width 16 height 16
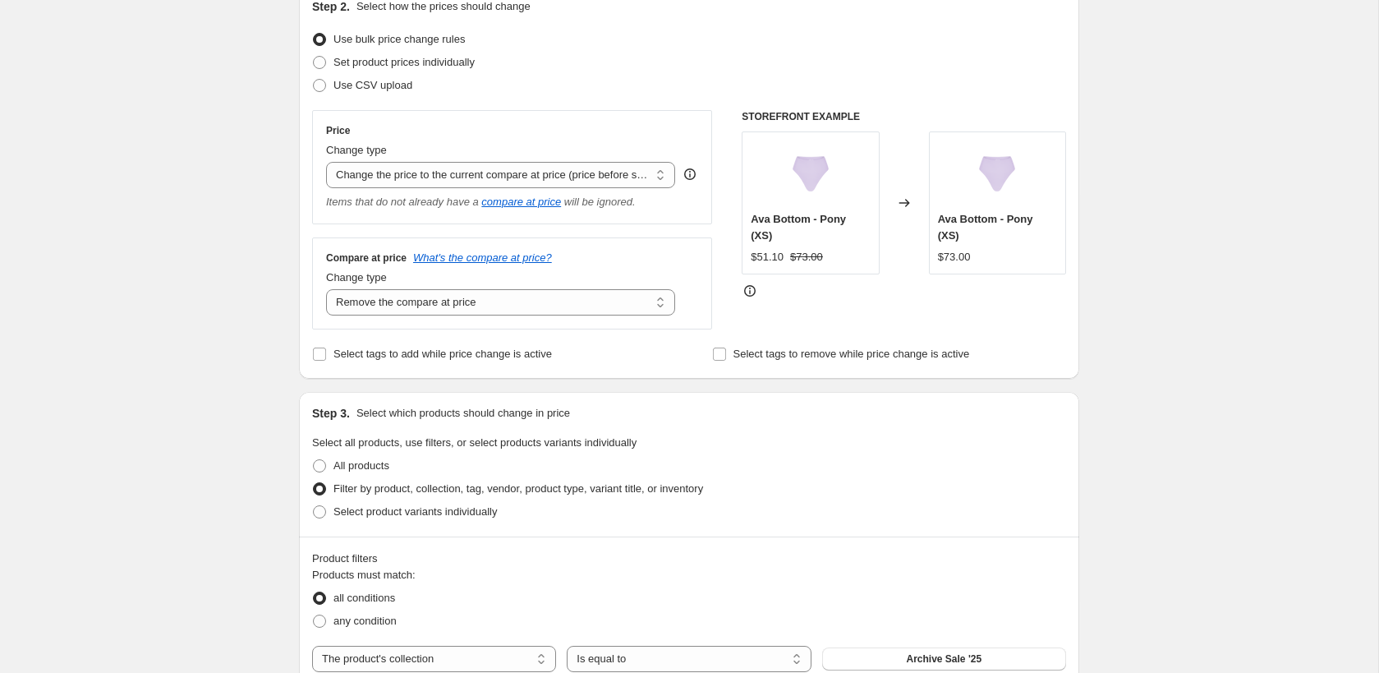
scroll to position [90, 0]
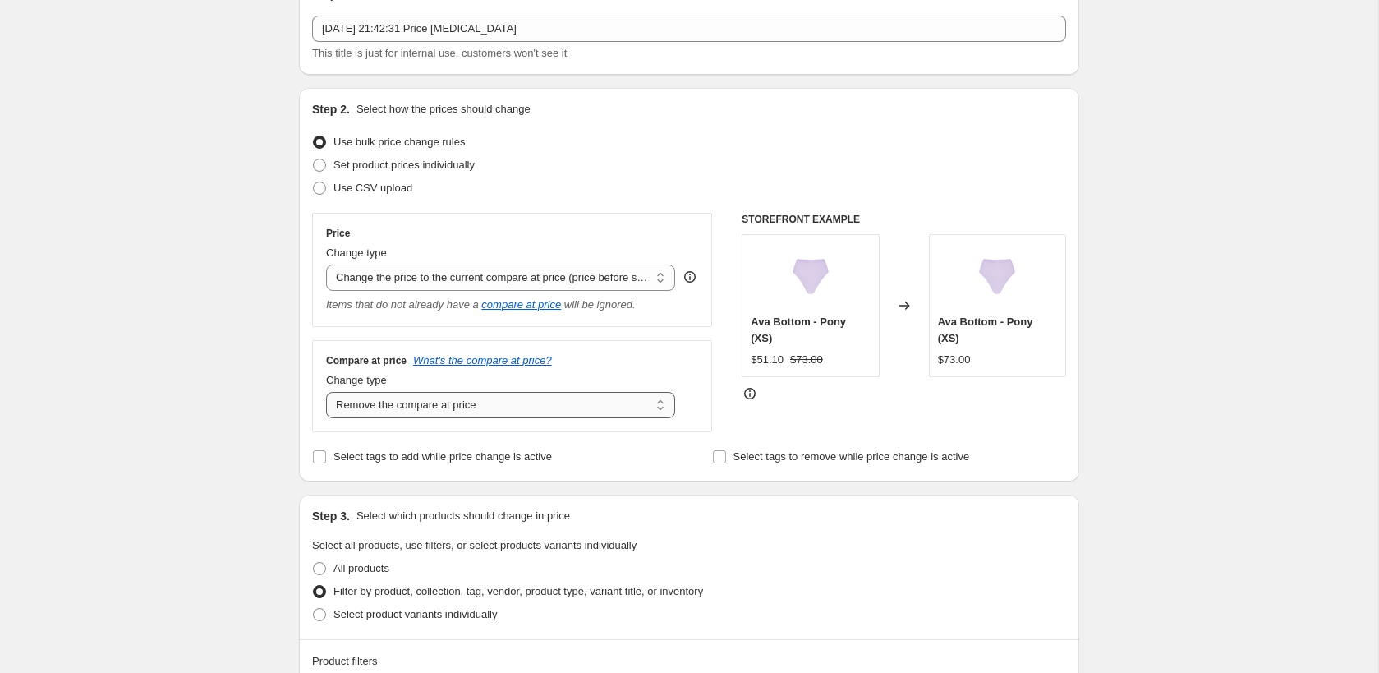
click at [604, 400] on select "Change the compare at price to the current price (sale) Change the compare at p…" at bounding box center [500, 405] width 349 height 26
select select "no_change"
click at [626, 448] on div "Select tags to add while price change is active" at bounding box center [489, 456] width 354 height 23
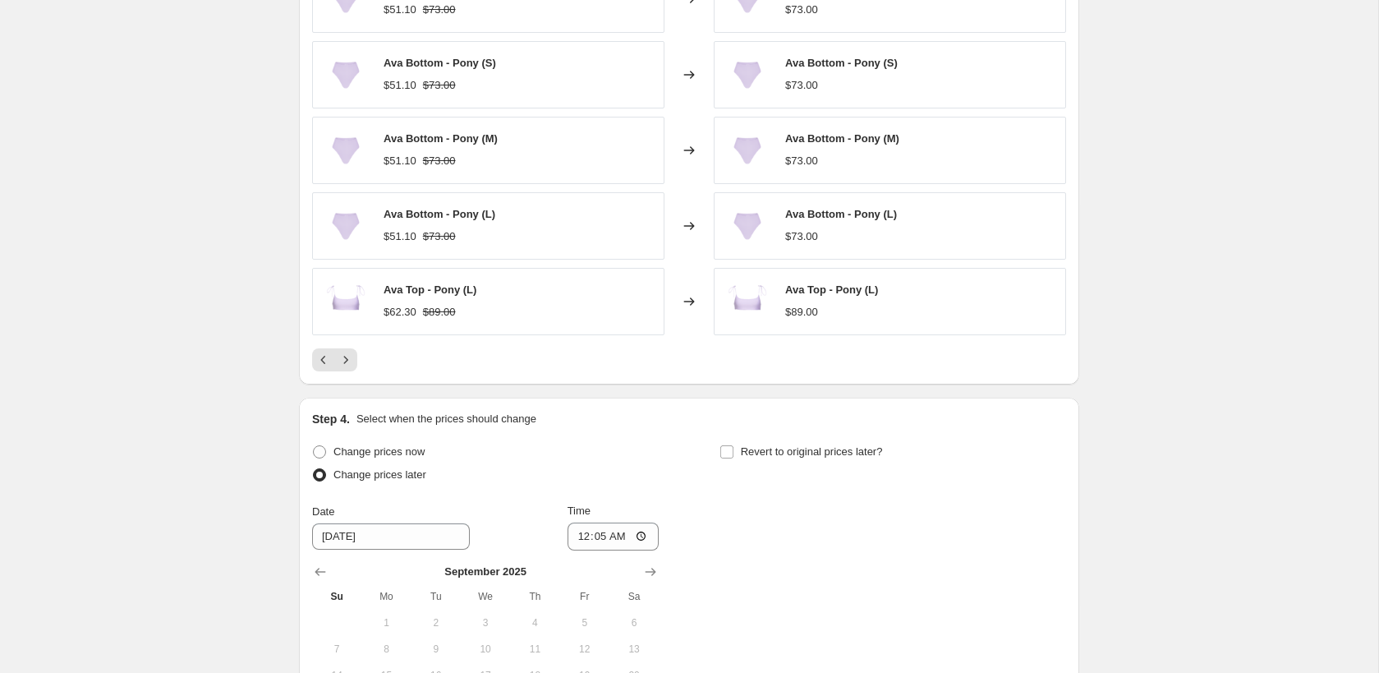
scroll to position [1246, 0]
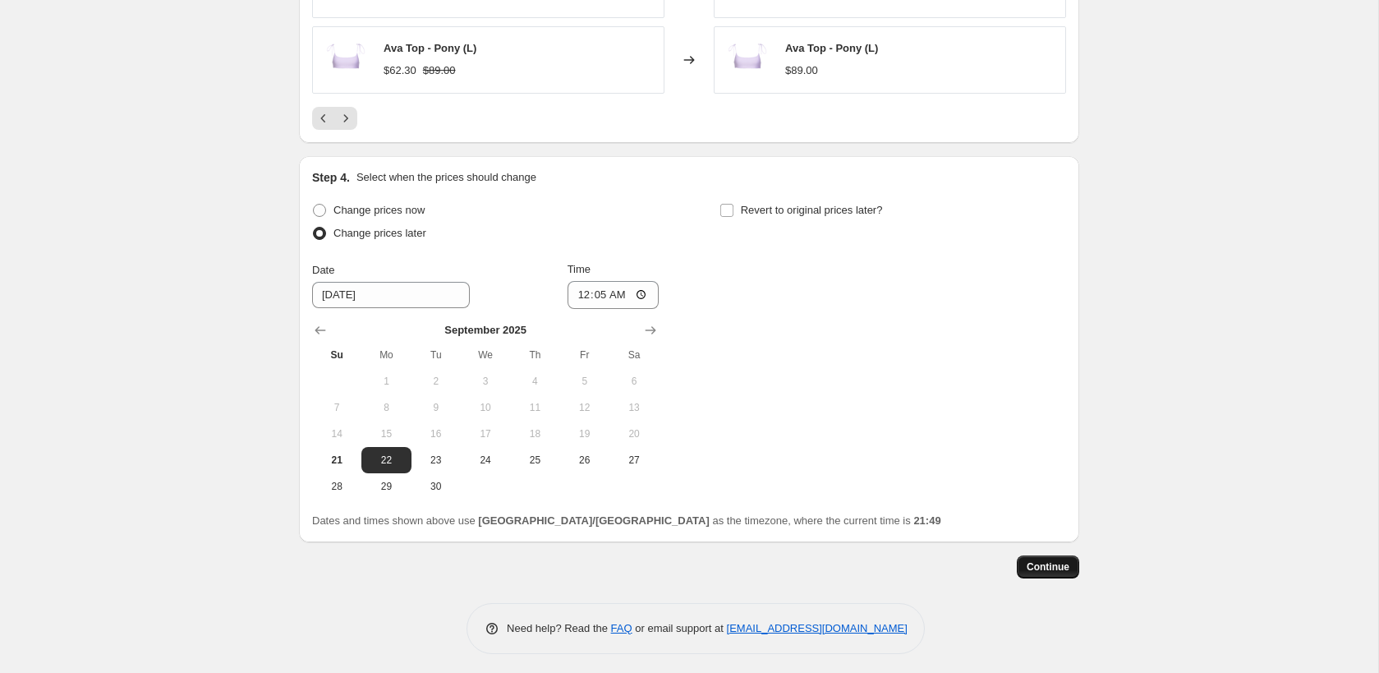
click at [1036, 561] on span "Continue" at bounding box center [1047, 566] width 43 height 13
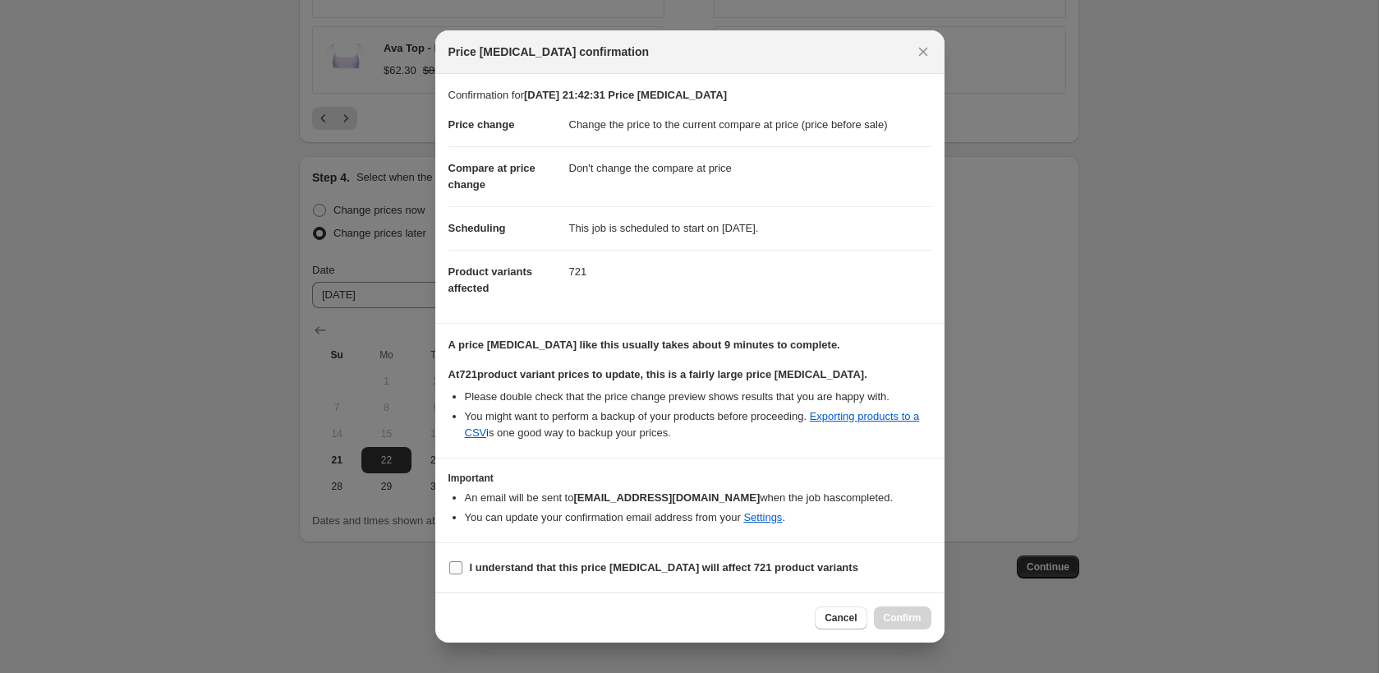
click at [557, 561] on b "I understand that this price [MEDICAL_DATA] will affect 721 product variants" at bounding box center [664, 567] width 388 height 12
click at [462, 561] on input "I understand that this price [MEDICAL_DATA] will affect 721 product variants" at bounding box center [455, 567] width 13 height 13
checkbox input "true"
click at [904, 623] on button "Confirm" at bounding box center [902, 617] width 57 height 23
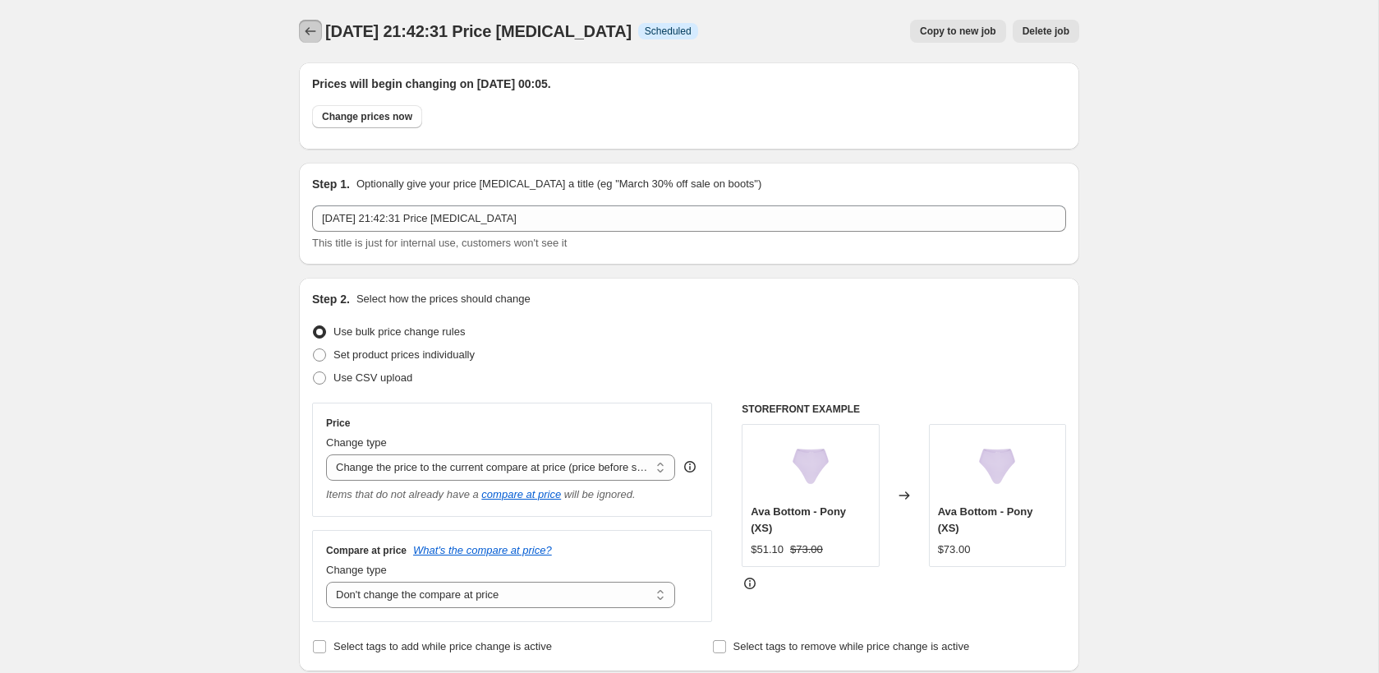
click at [305, 23] on icon "Price change jobs" at bounding box center [310, 31] width 16 height 16
